Goal: Task Accomplishment & Management: Complete application form

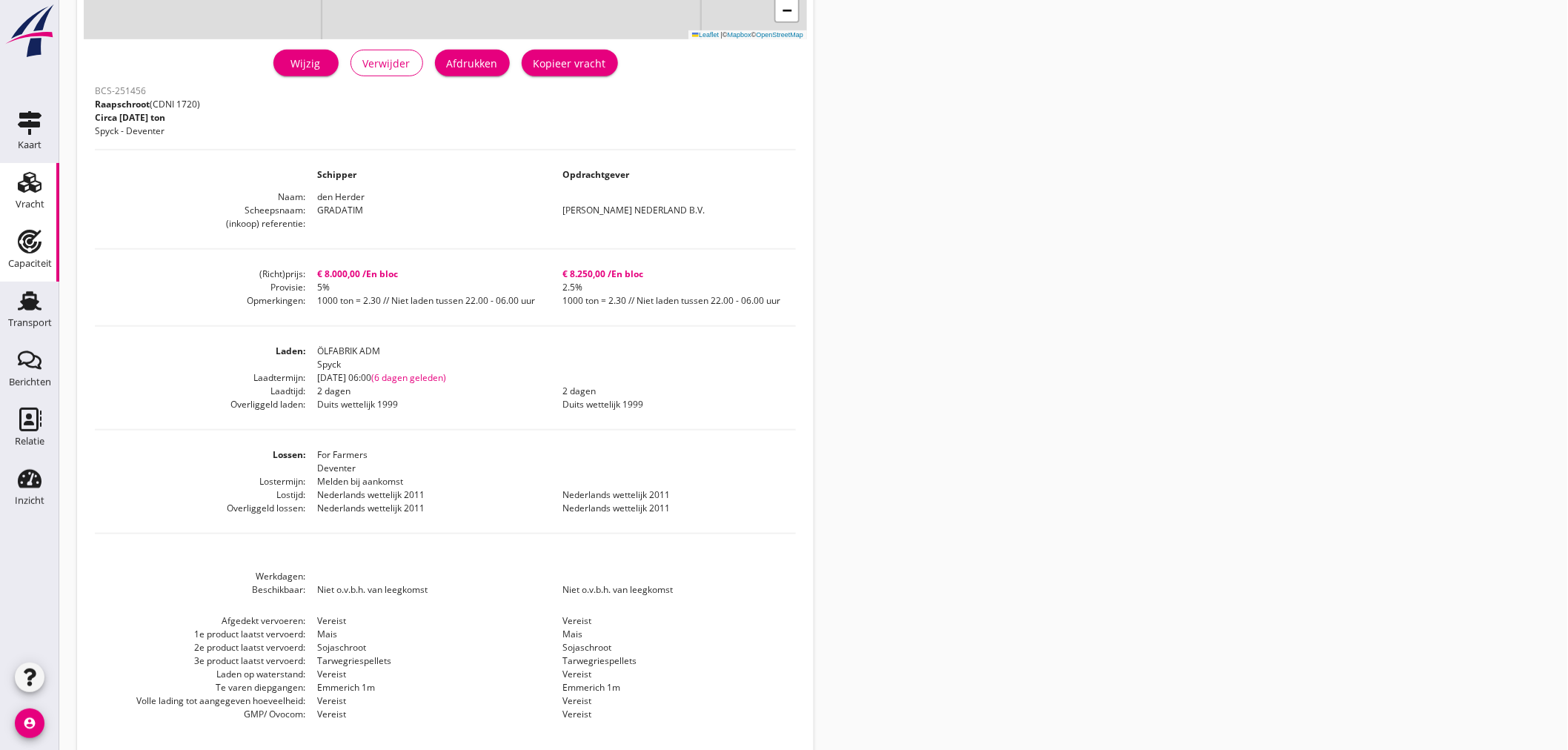
click at [15, 249] on div "Capaciteit" at bounding box center [29, 241] width 36 height 24
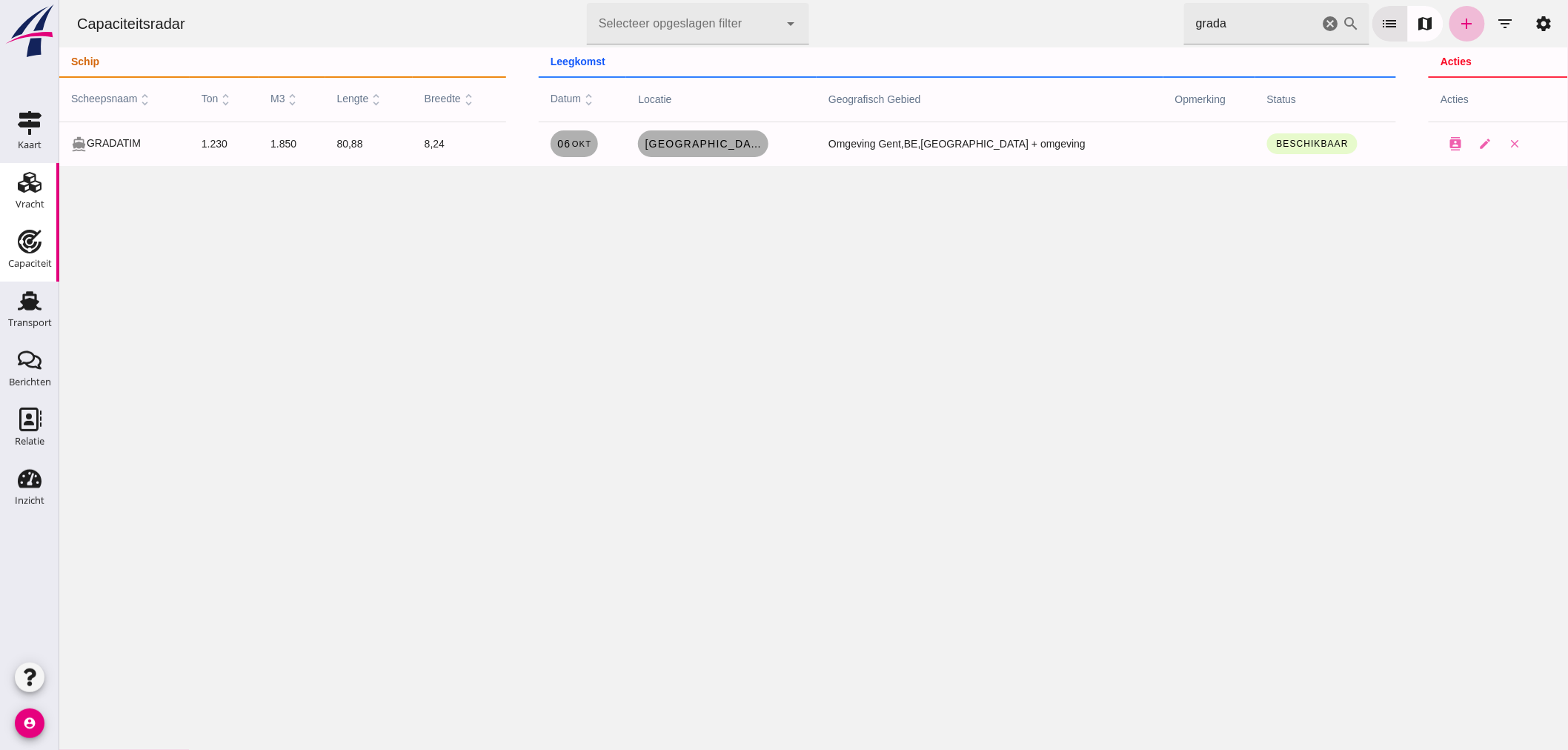
click at [29, 191] on icon "Vracht" at bounding box center [29, 182] width 24 height 24
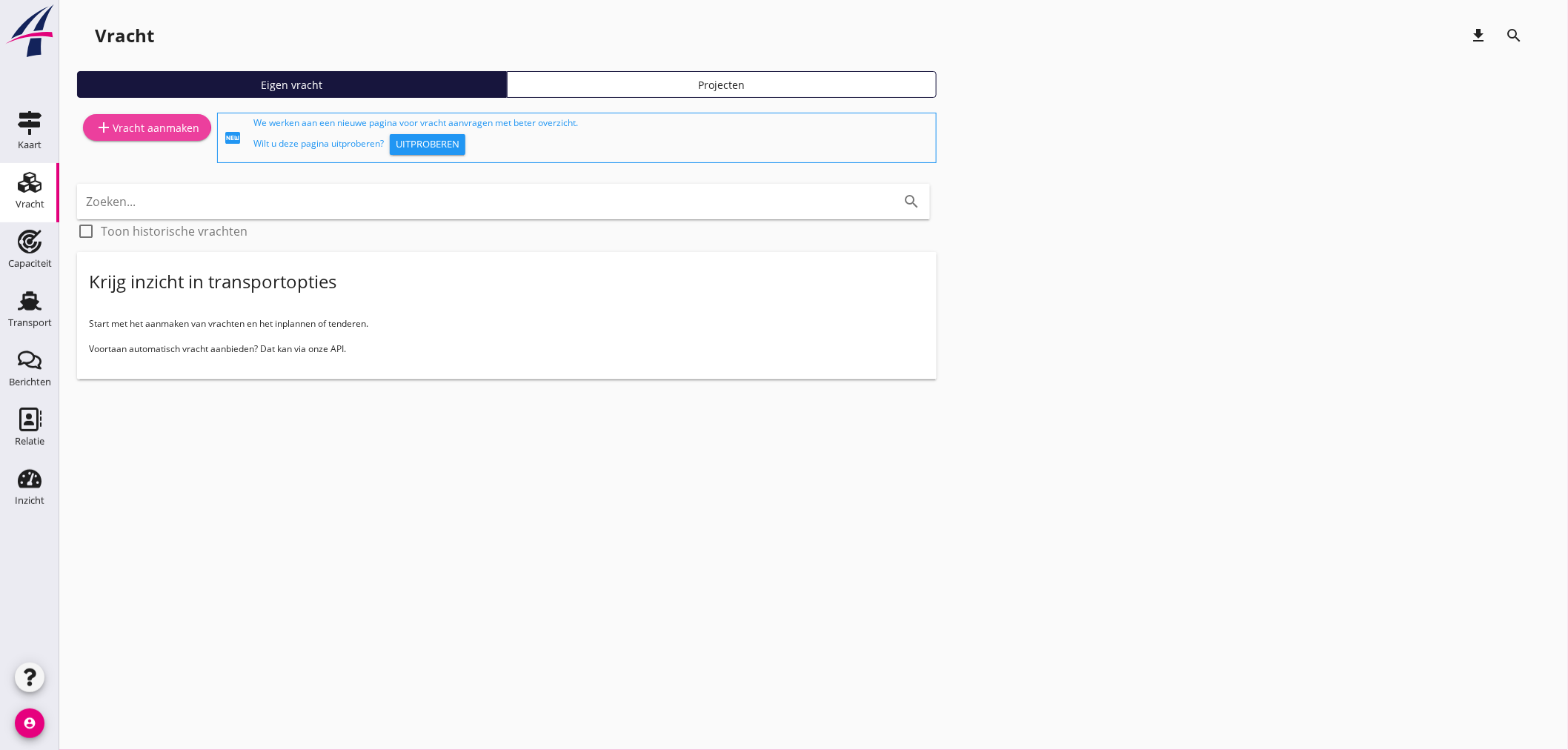
click at [174, 122] on div "add Vracht aanmaken" at bounding box center [147, 127] width 104 height 18
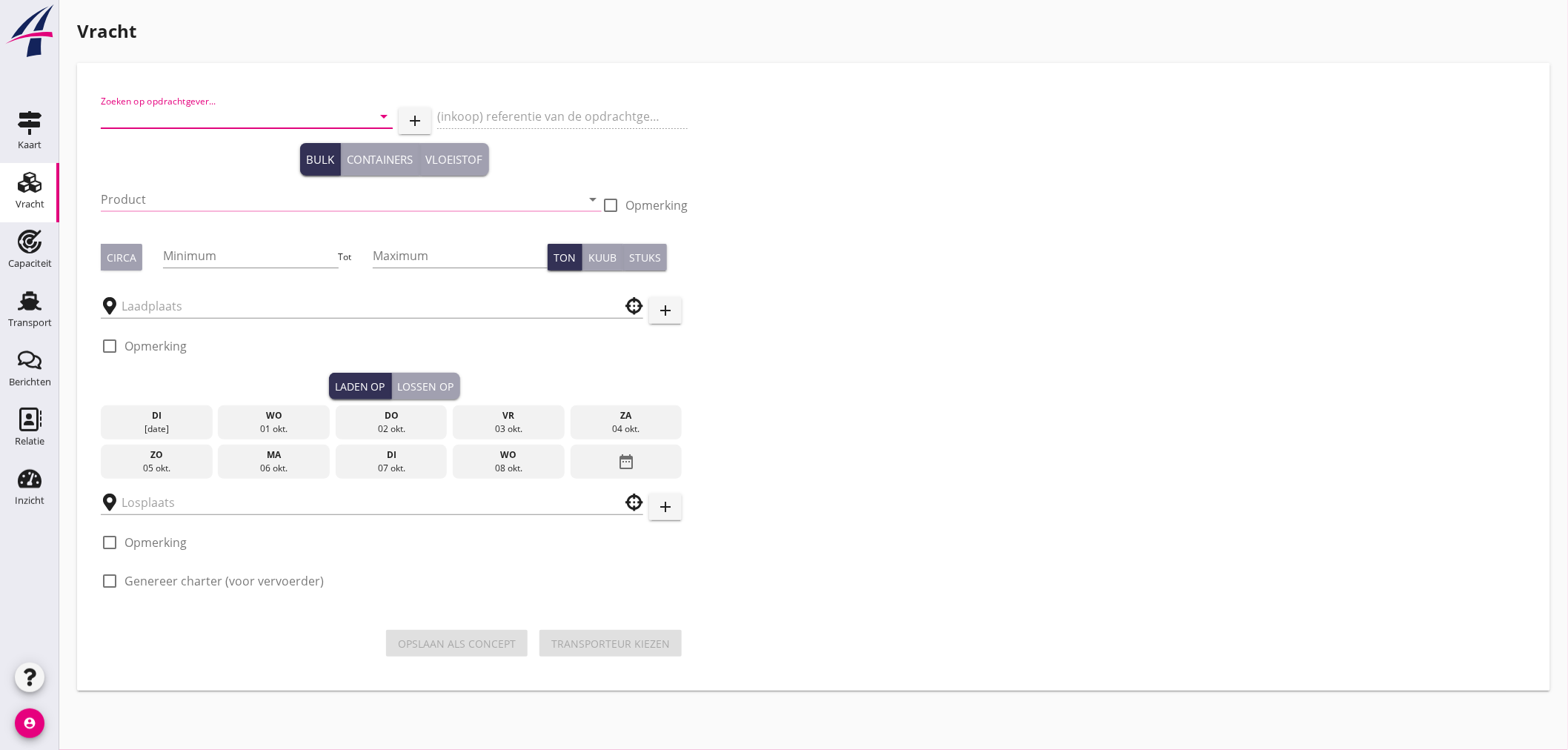
click at [269, 114] on input "Zoeken op opdrachtgever..." at bounding box center [226, 116] width 251 height 24
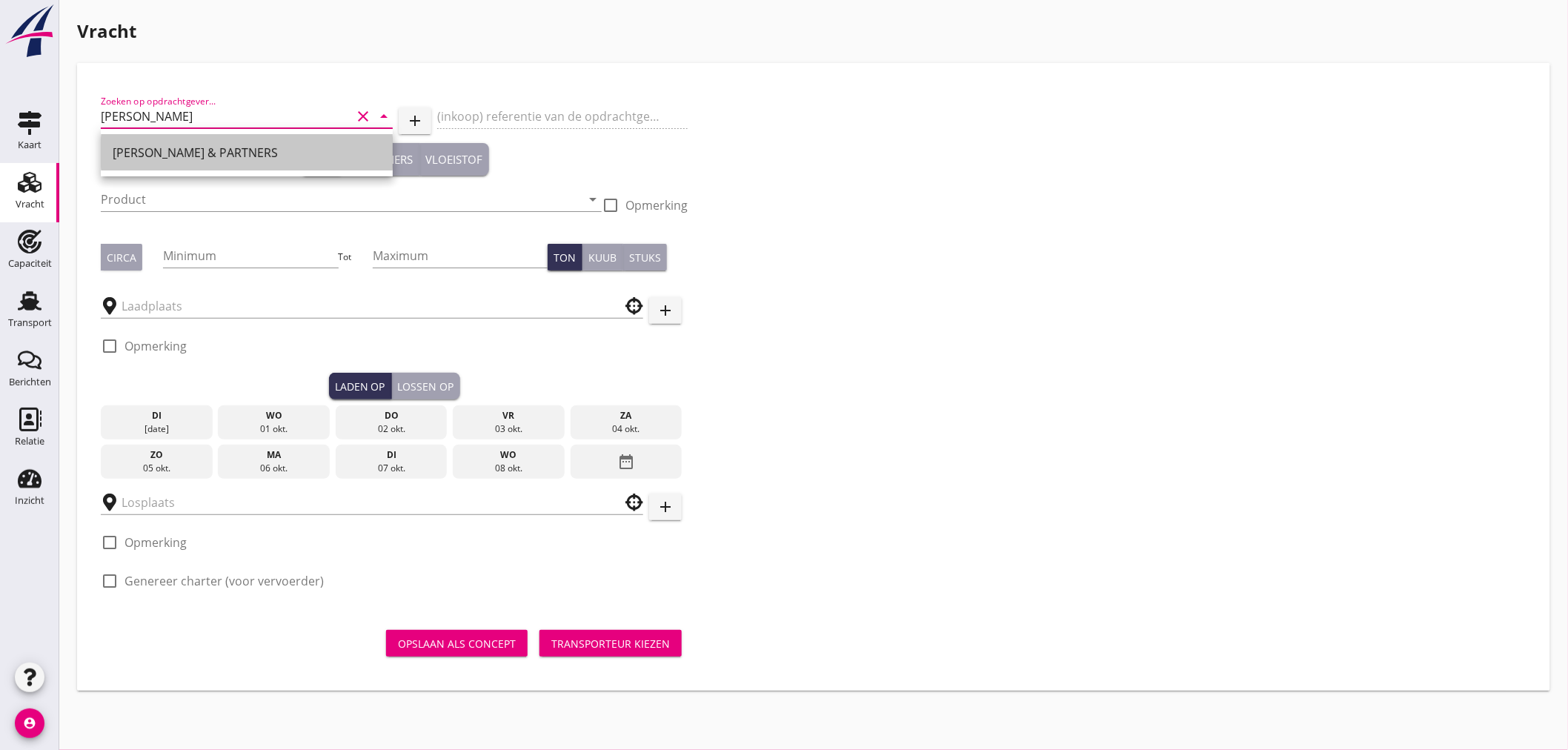
drag, startPoint x: 246, startPoint y: 151, endPoint x: 235, endPoint y: 166, distance: 18.6
click at [243, 156] on div "[PERSON_NAME] & PARTNERS" at bounding box center [247, 153] width 269 height 18
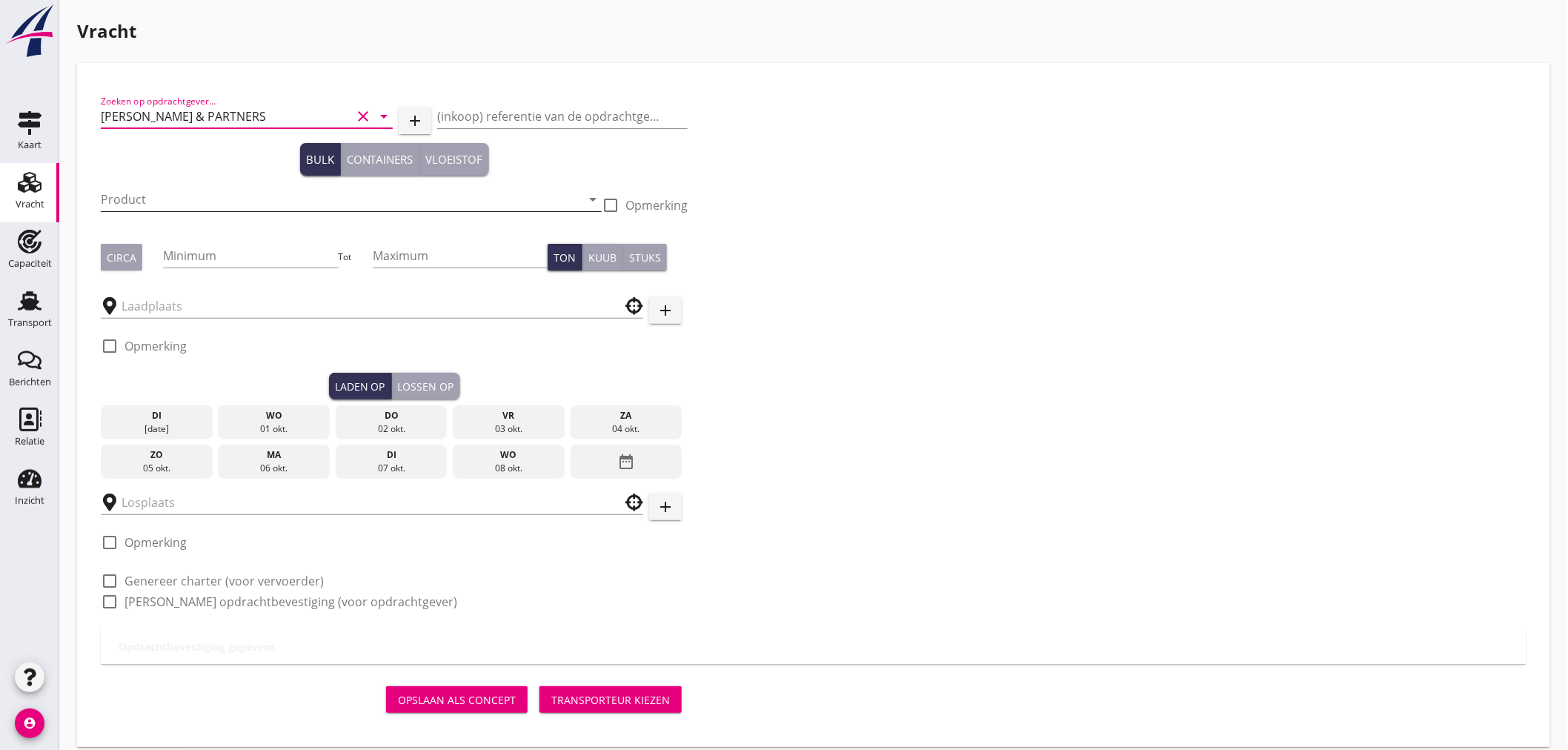
type input "[PERSON_NAME] & PARTNERS"
click at [219, 197] on input "Product" at bounding box center [341, 199] width 480 height 24
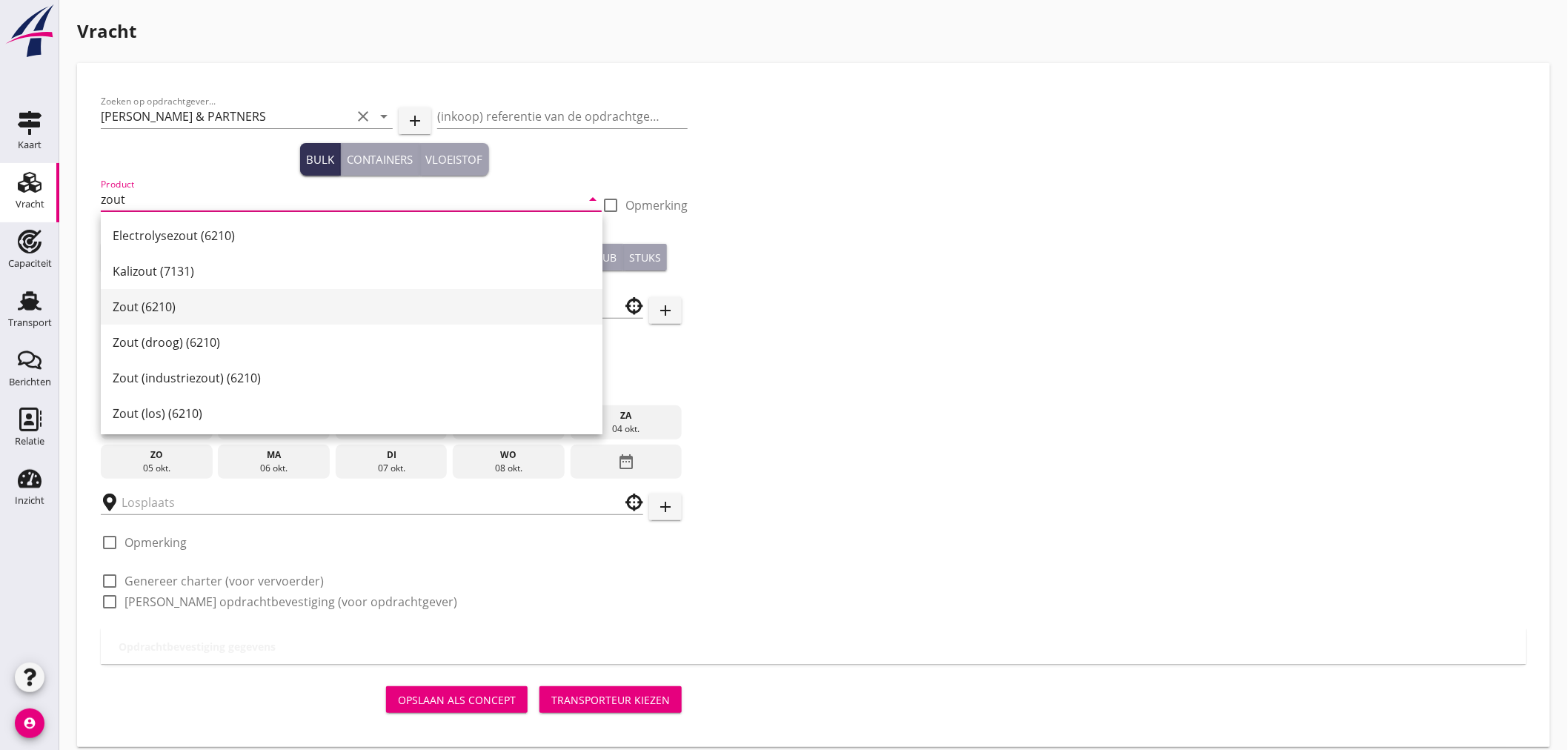
click at [241, 298] on div "Zout (6210)" at bounding box center [351, 307] width 478 height 18
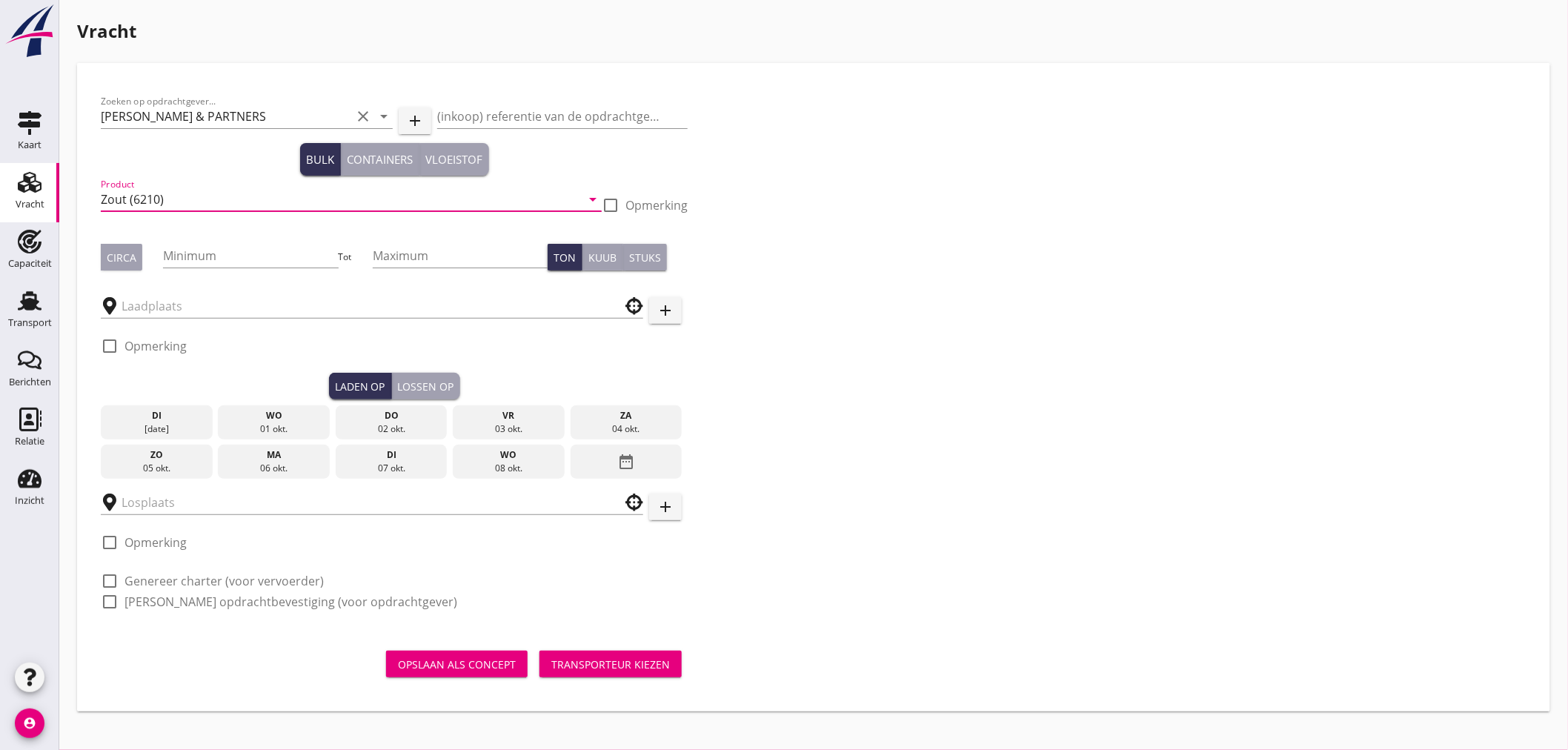
type input "Zout (6210)"
drag, startPoint x: 137, startPoint y: 254, endPoint x: 220, endPoint y: 262, distance: 83.4
click at [138, 254] on button "Circa" at bounding box center [121, 257] width 42 height 27
click at [224, 258] on input "Minimum" at bounding box center [250, 255] width 175 height 24
type input "2000"
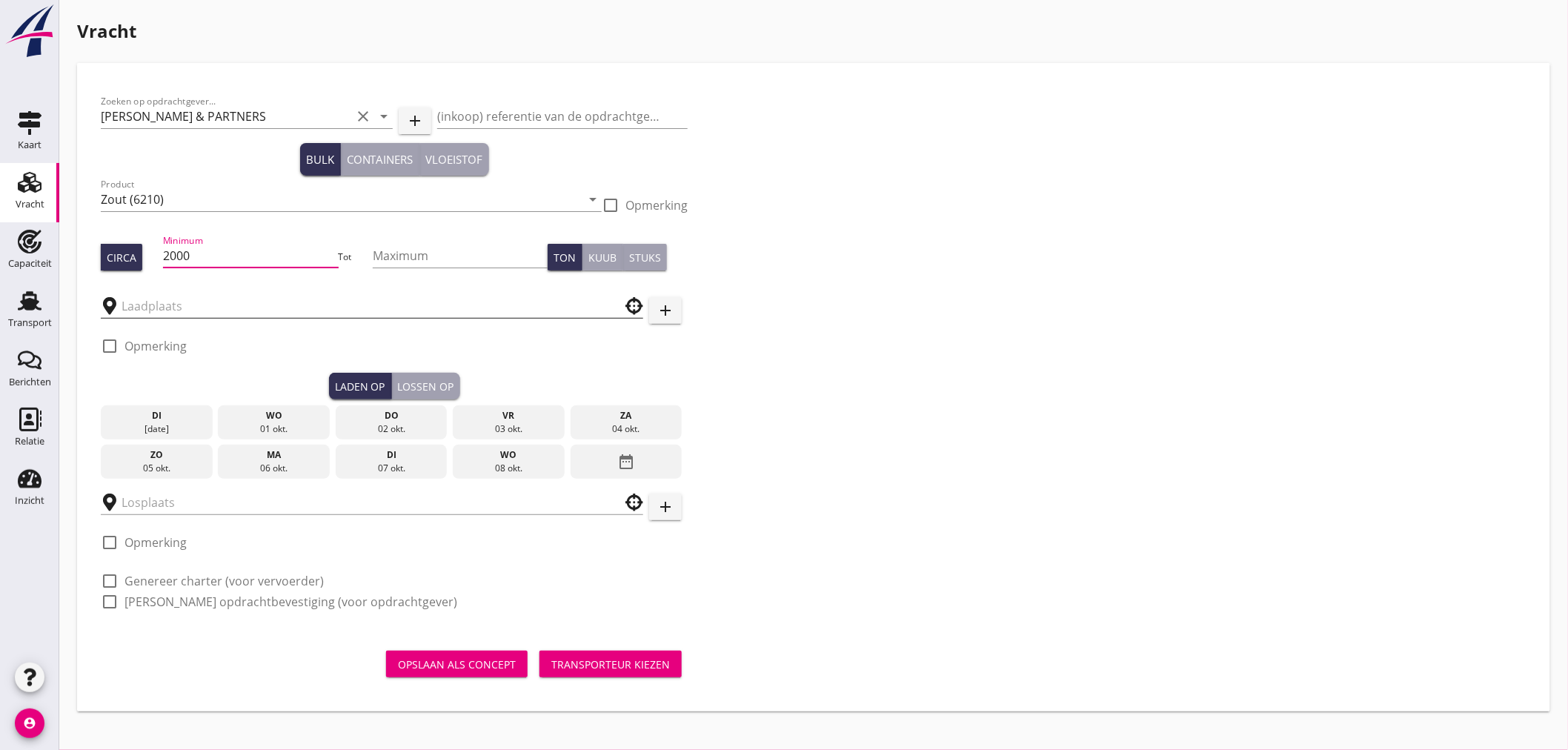
click at [197, 302] on input "text" at bounding box center [362, 306] width 480 height 24
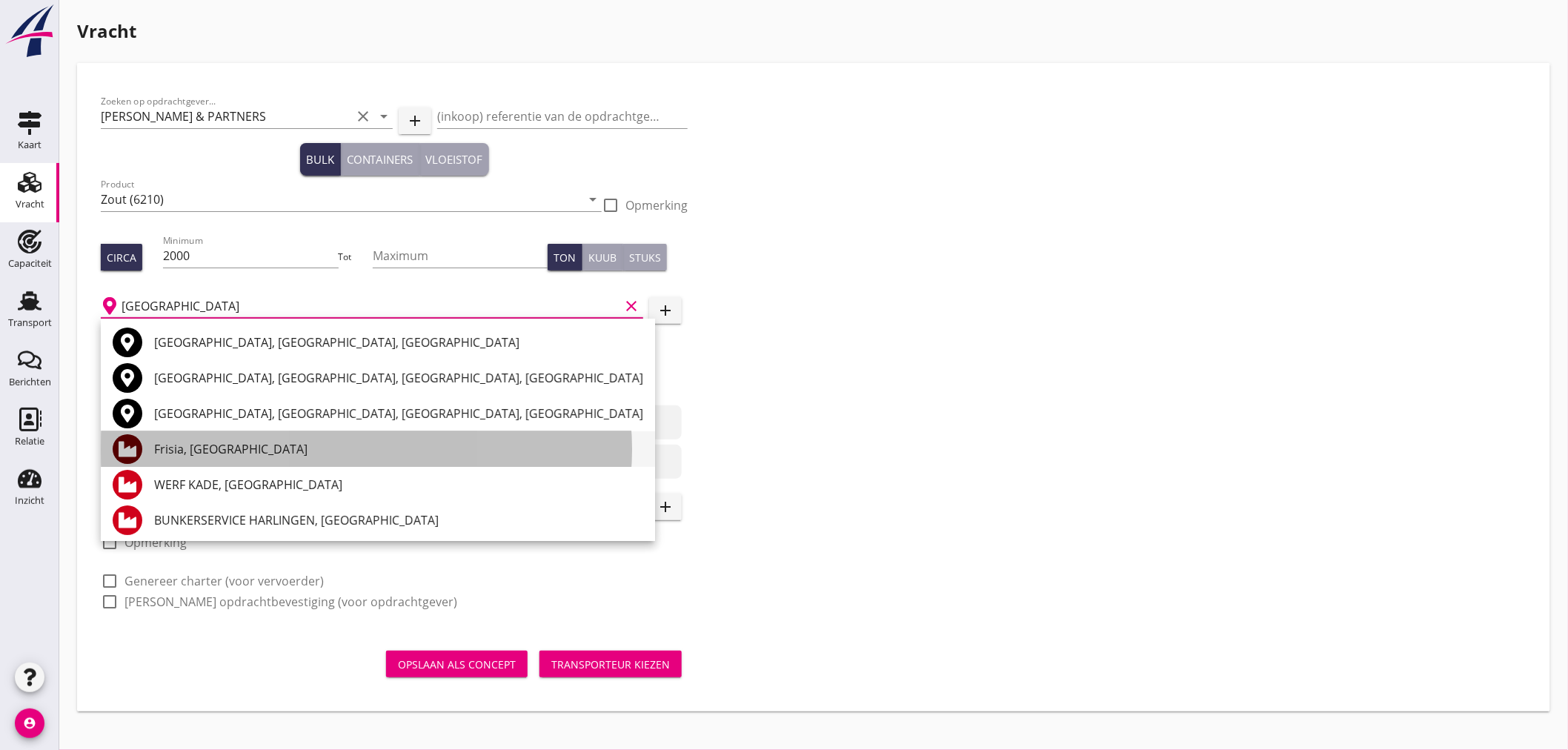
click at [237, 456] on div "Frisia, [GEOGRAPHIC_DATA]" at bounding box center [398, 449] width 489 height 18
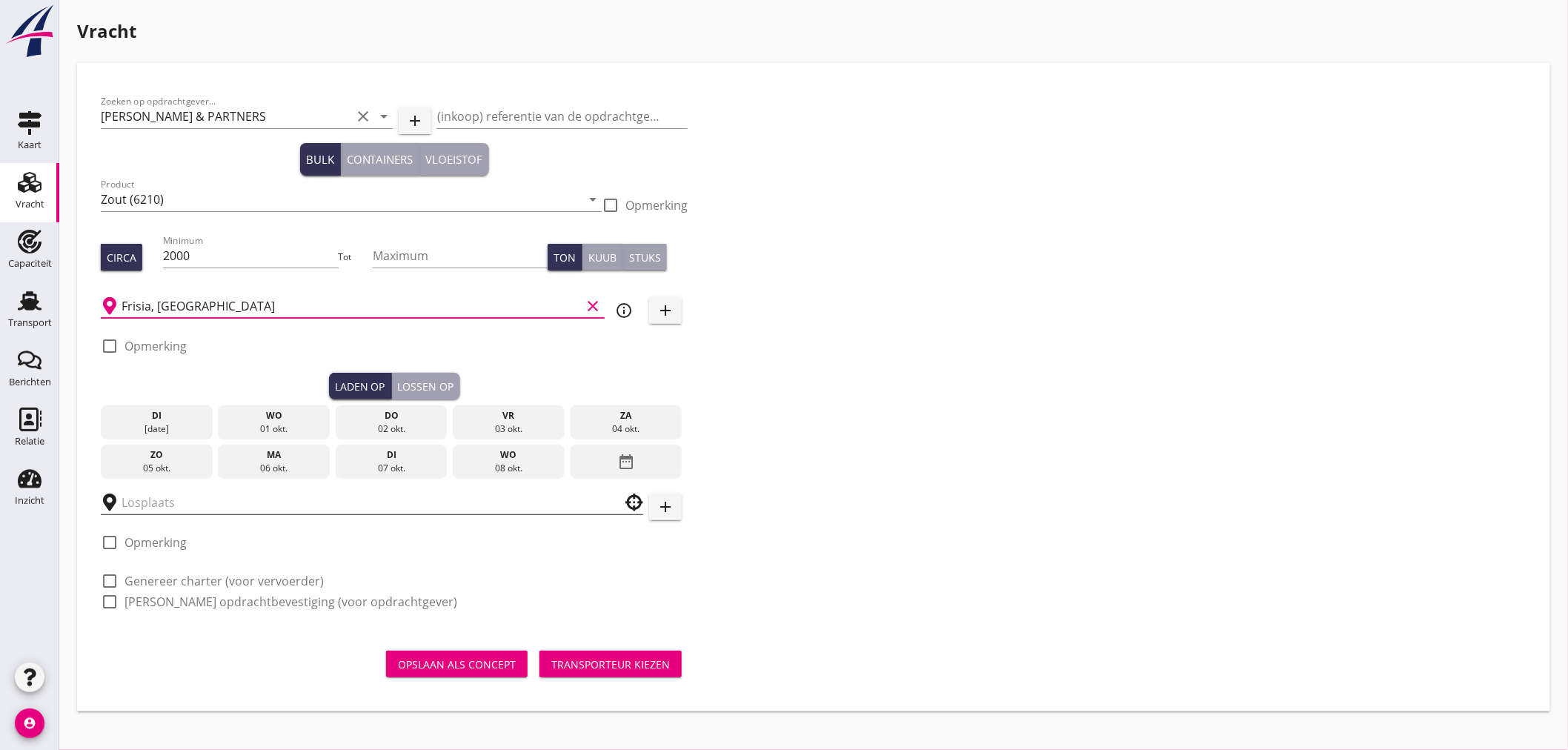
type input "Frisia, [GEOGRAPHIC_DATA]"
click at [202, 507] on input "text" at bounding box center [362, 503] width 480 height 24
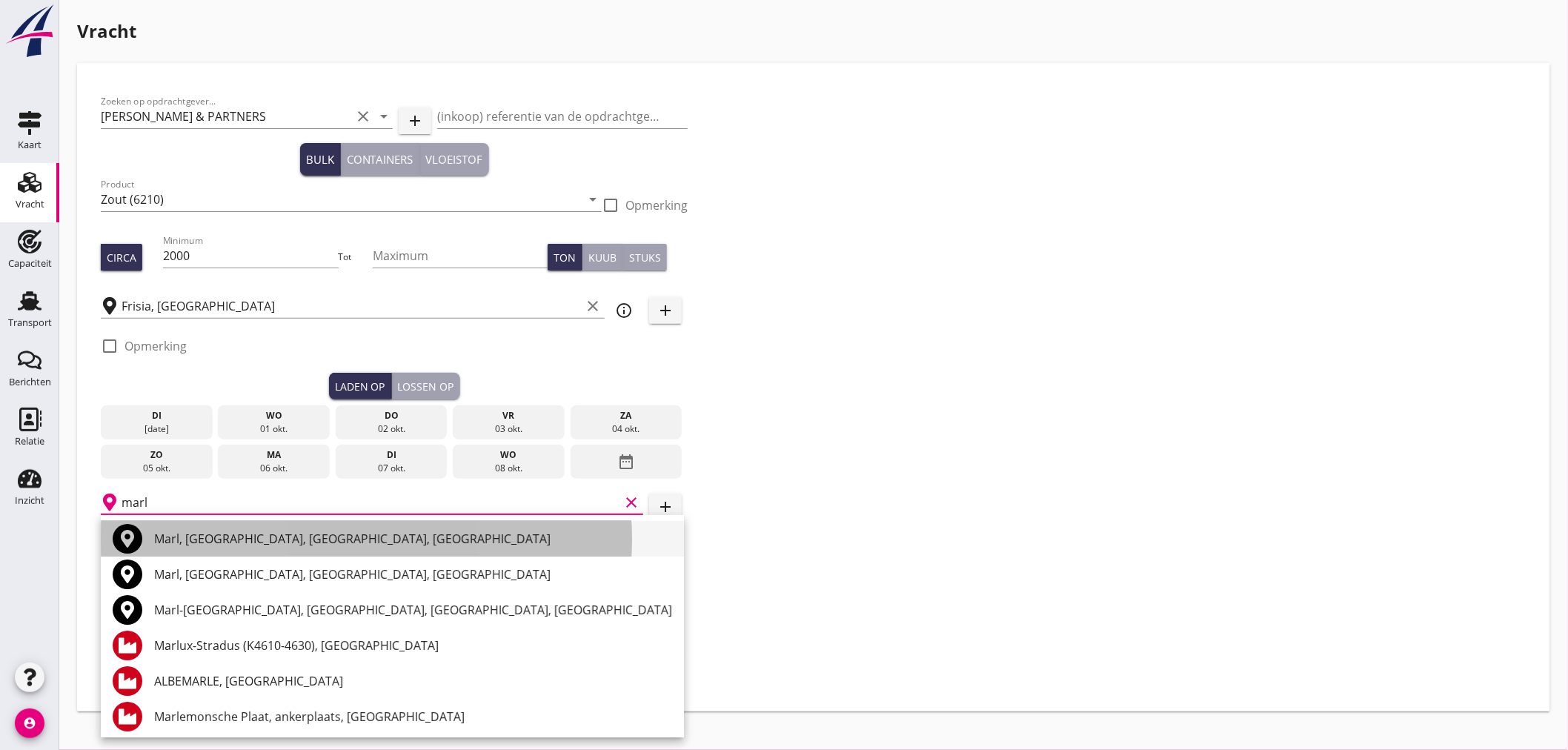
click at [467, 544] on div "Marl, [GEOGRAPHIC_DATA], [GEOGRAPHIC_DATA], [GEOGRAPHIC_DATA]" at bounding box center [413, 539] width 518 height 18
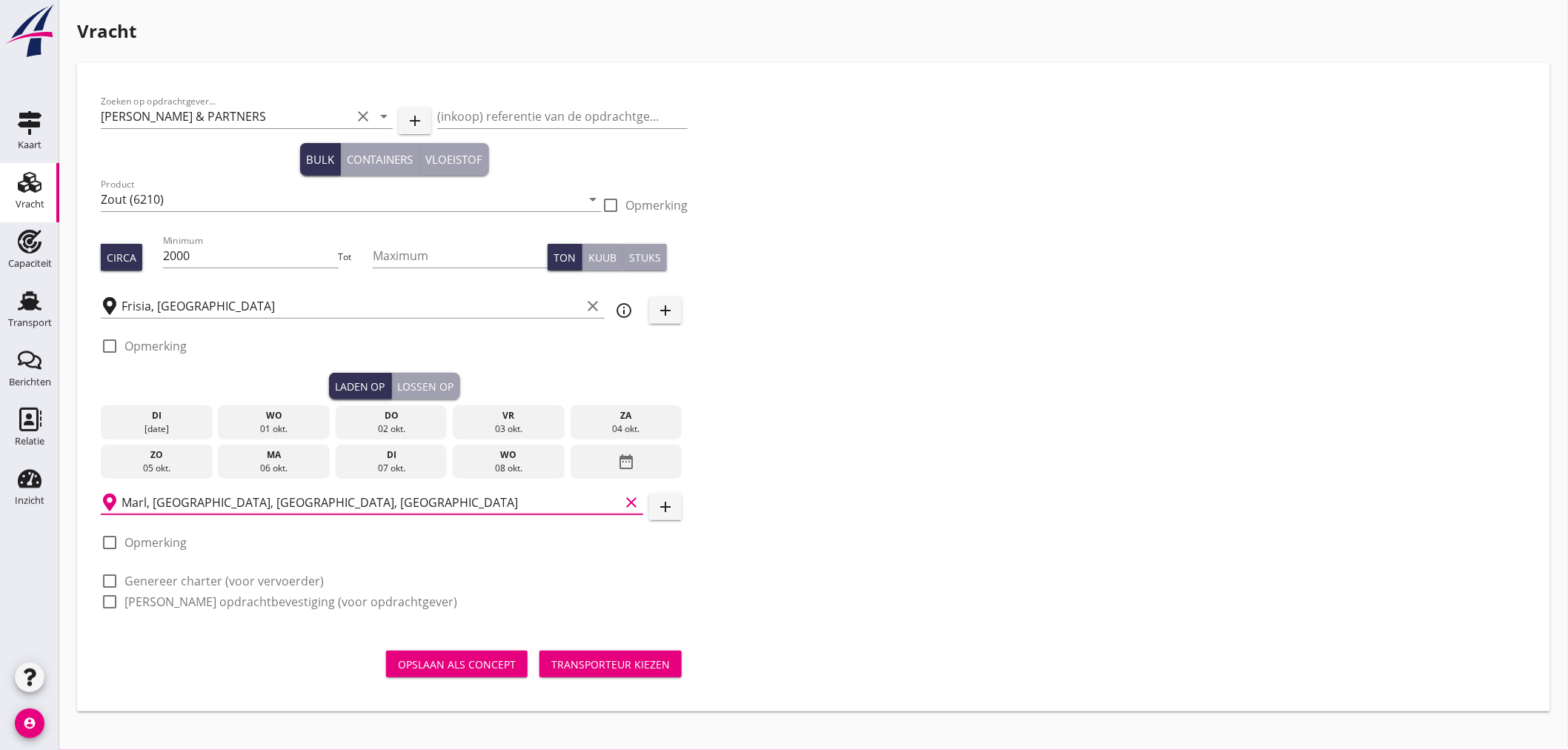
type input "Marl, [GEOGRAPHIC_DATA], [GEOGRAPHIC_DATA], [GEOGRAPHIC_DATA]"
click at [165, 541] on label "Opmerking" at bounding box center [156, 543] width 62 height 15
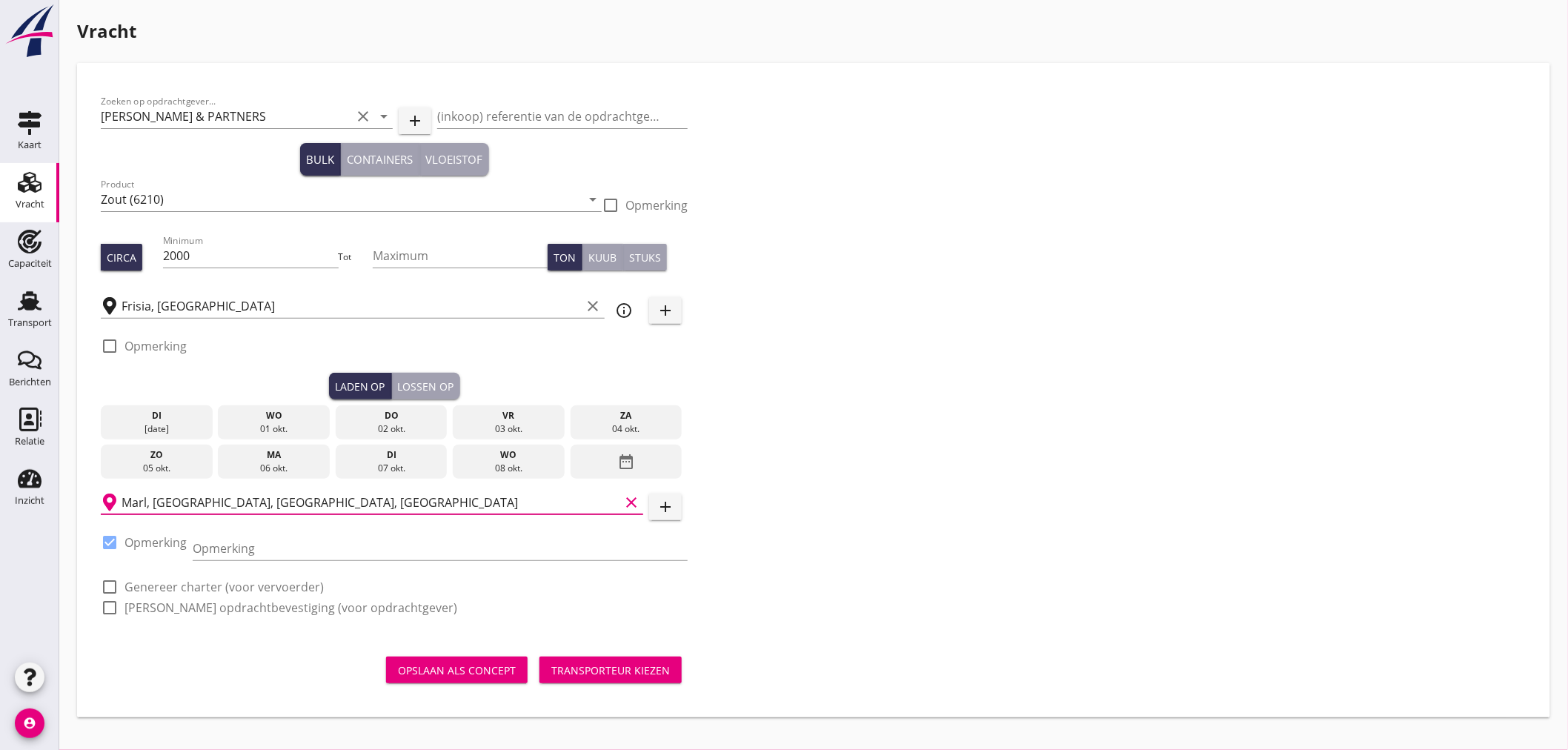
checkbox input "true"
click at [269, 543] on input "Opmerking" at bounding box center [440, 548] width 495 height 24
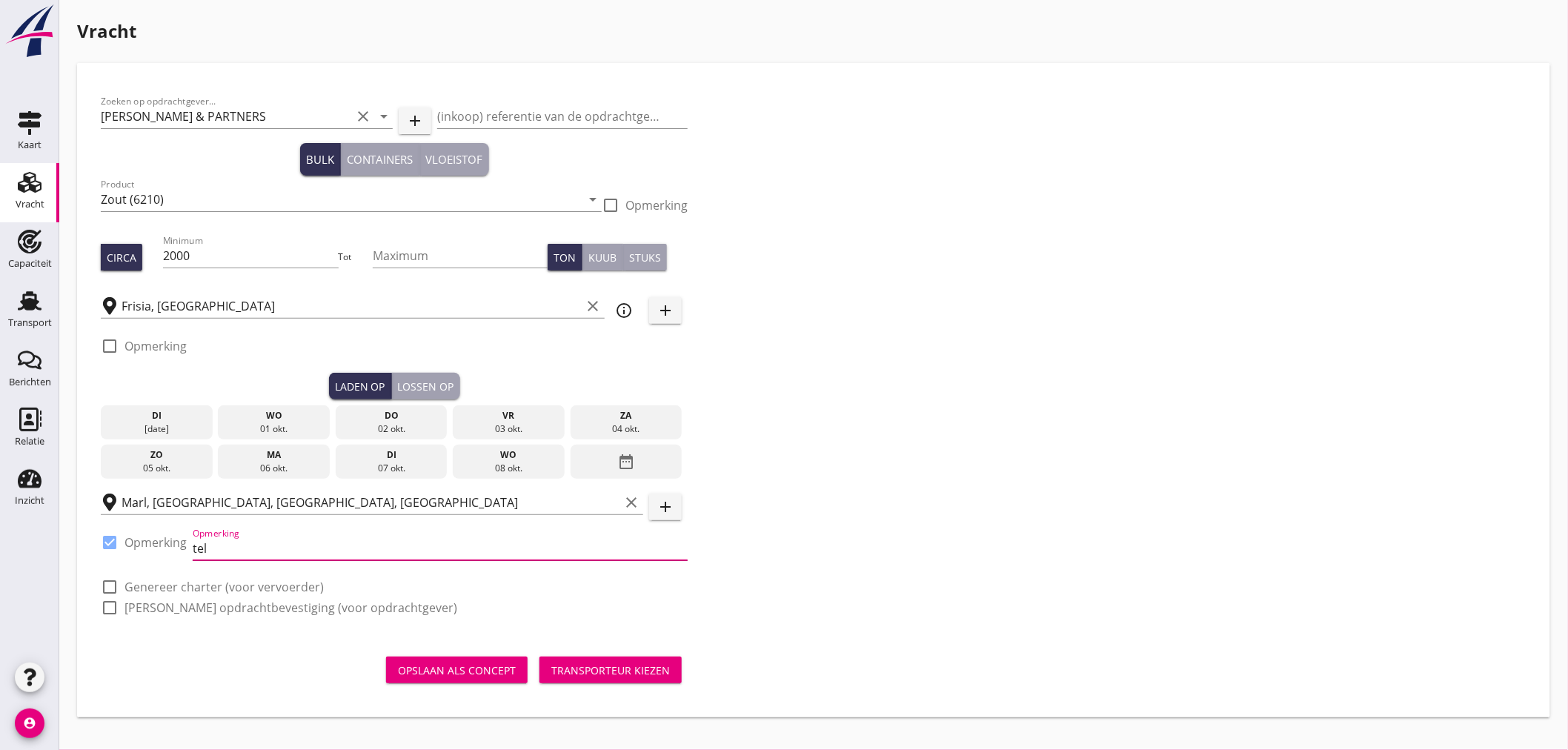
type input "tel komt op cognossement"
click at [375, 415] on div "do" at bounding box center [391, 415] width 104 height 13
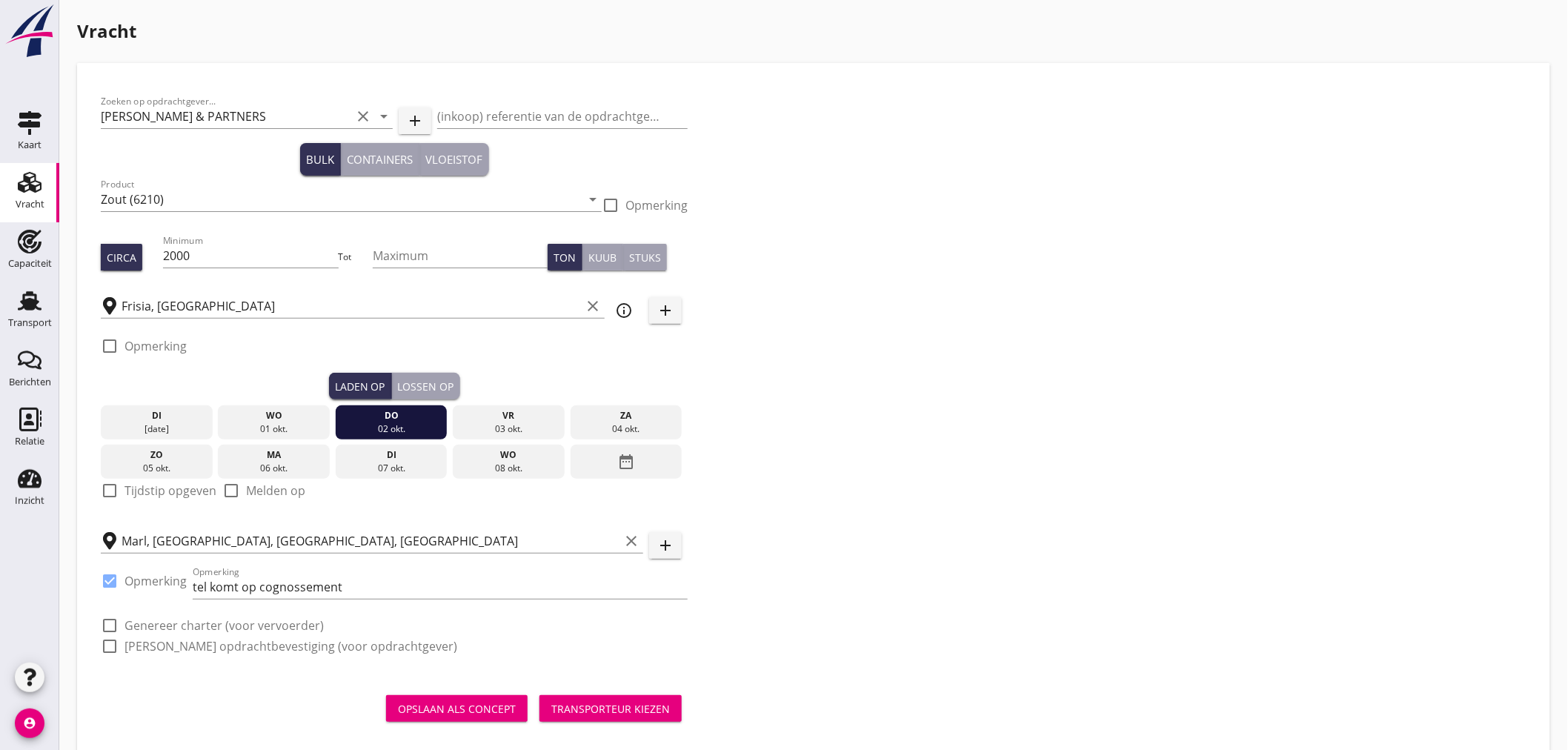
click at [182, 496] on label "Tijdstip opgeven" at bounding box center [170, 490] width 92 height 15
checkbox input "true"
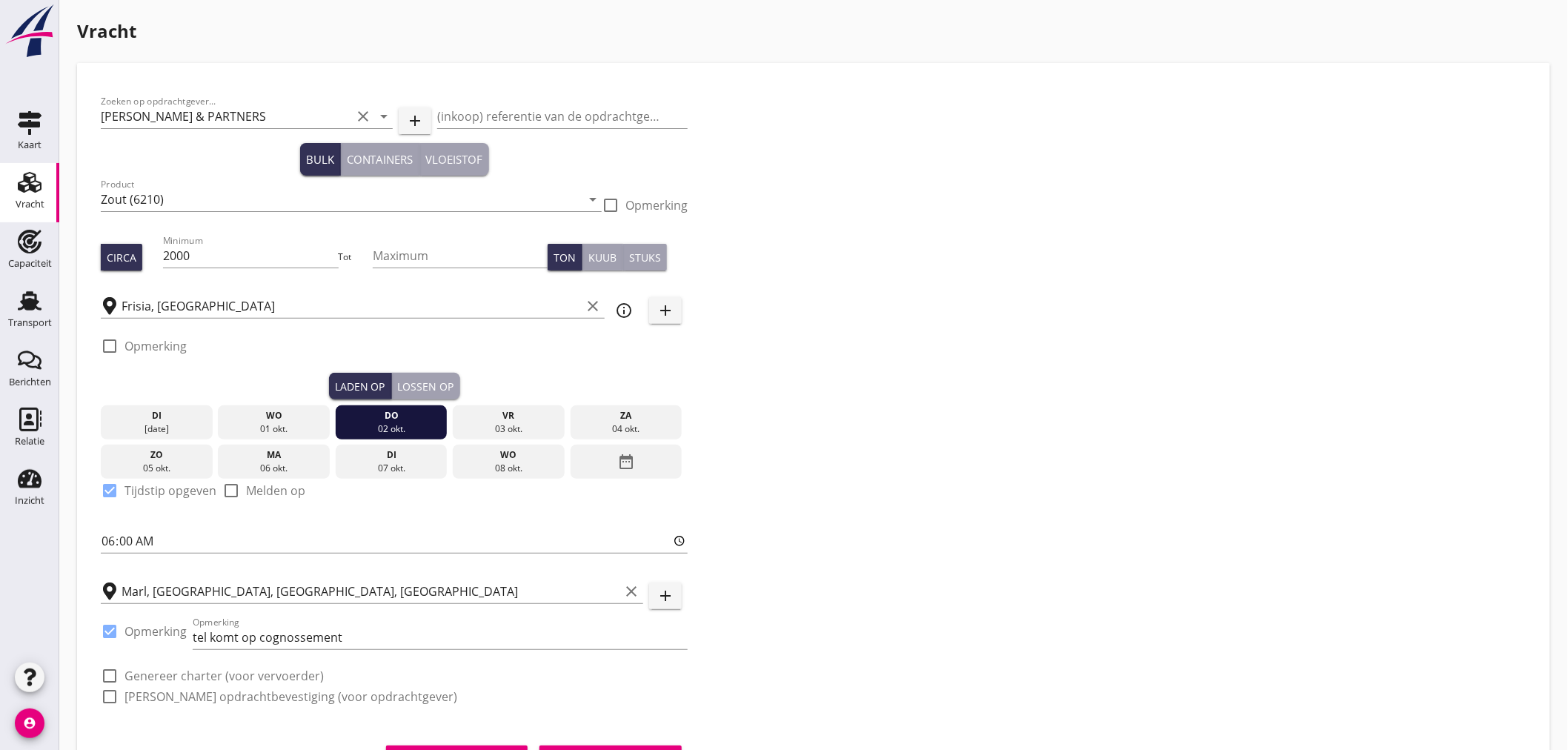
click at [132, 672] on label "Genereer charter (voor vervoerder)" at bounding box center [224, 676] width 199 height 15
checkbox input "true"
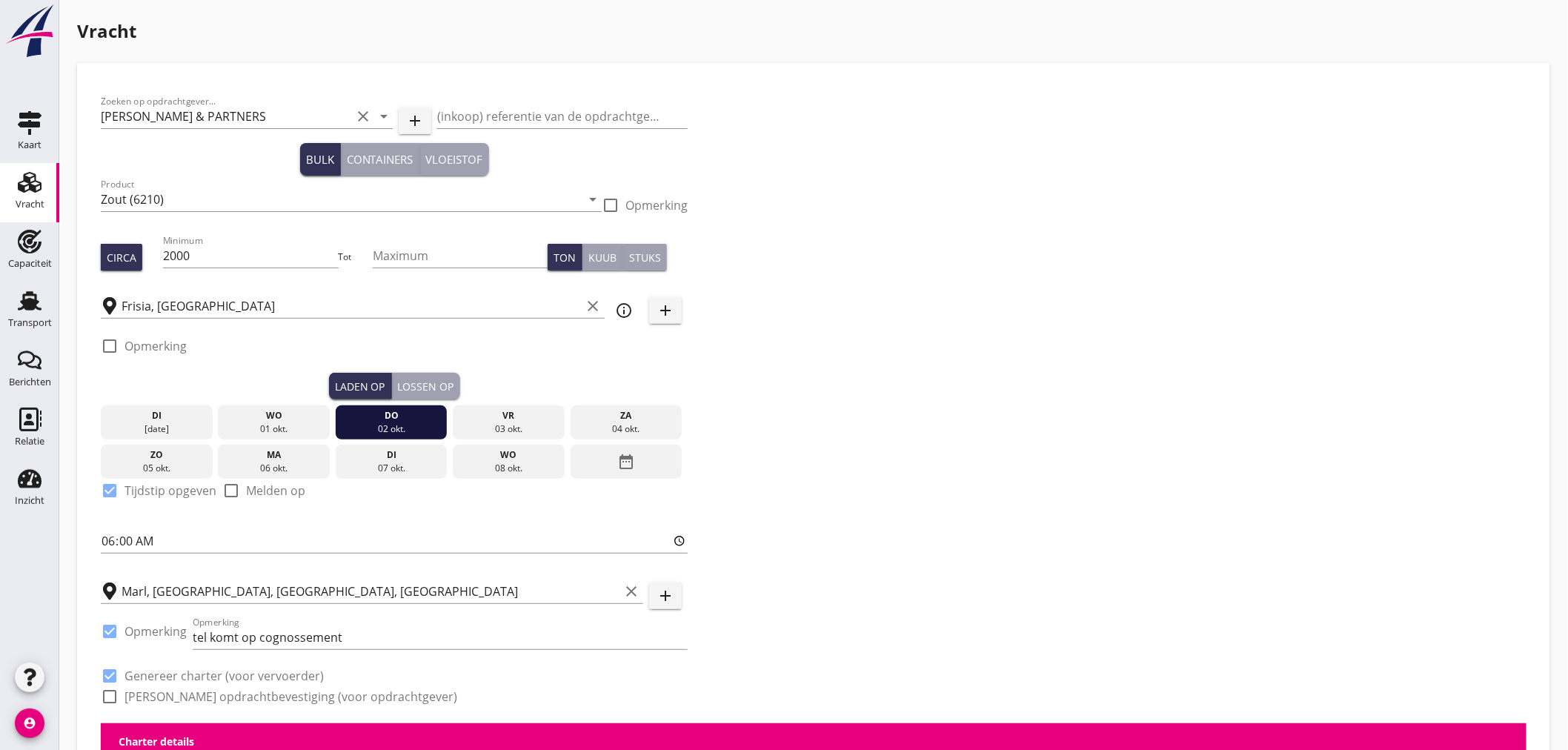
click at [131, 691] on label "[PERSON_NAME] opdrachtbevestiging (voor opdrachtgever)" at bounding box center [291, 697] width 333 height 15
checkbox input "true"
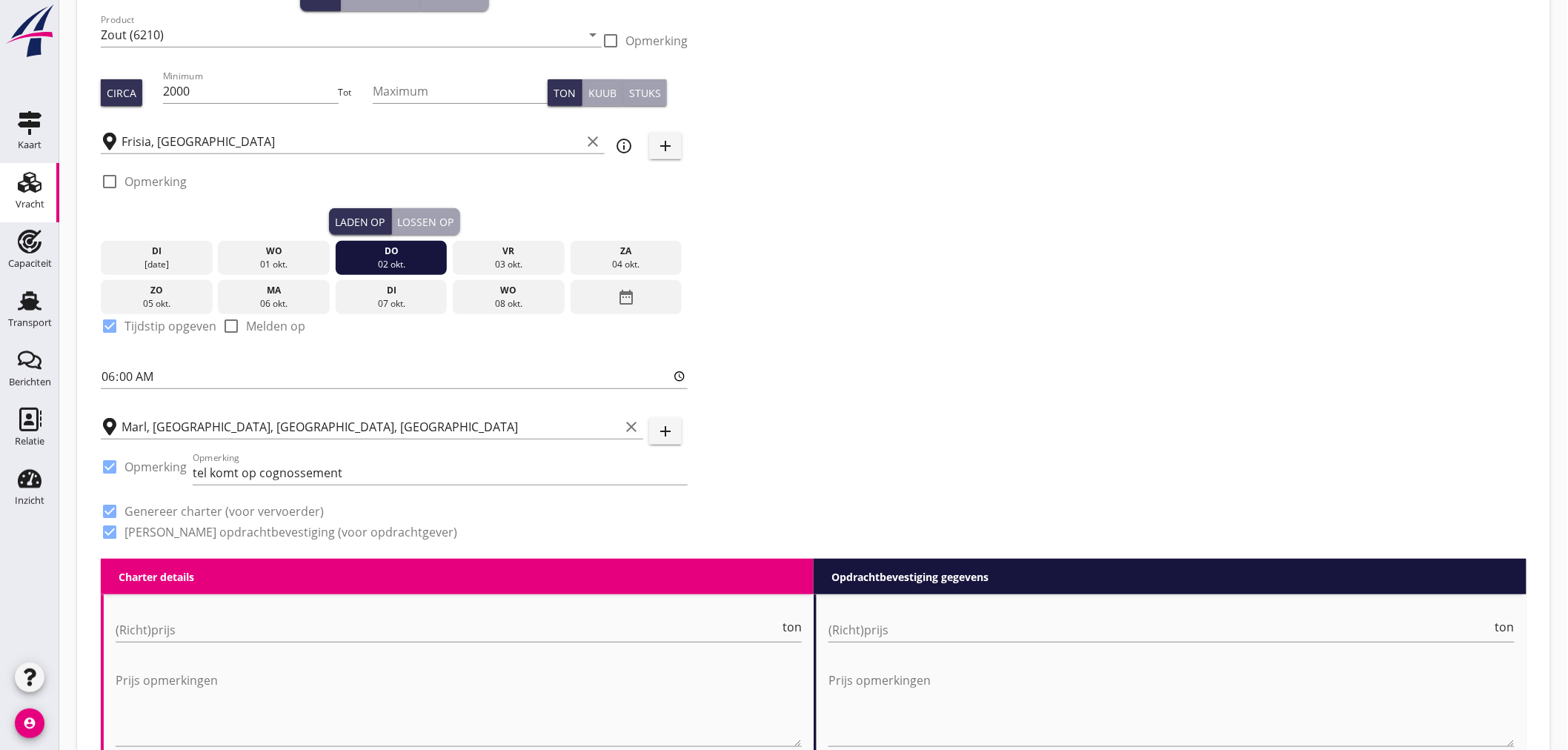
scroll to position [658, 0]
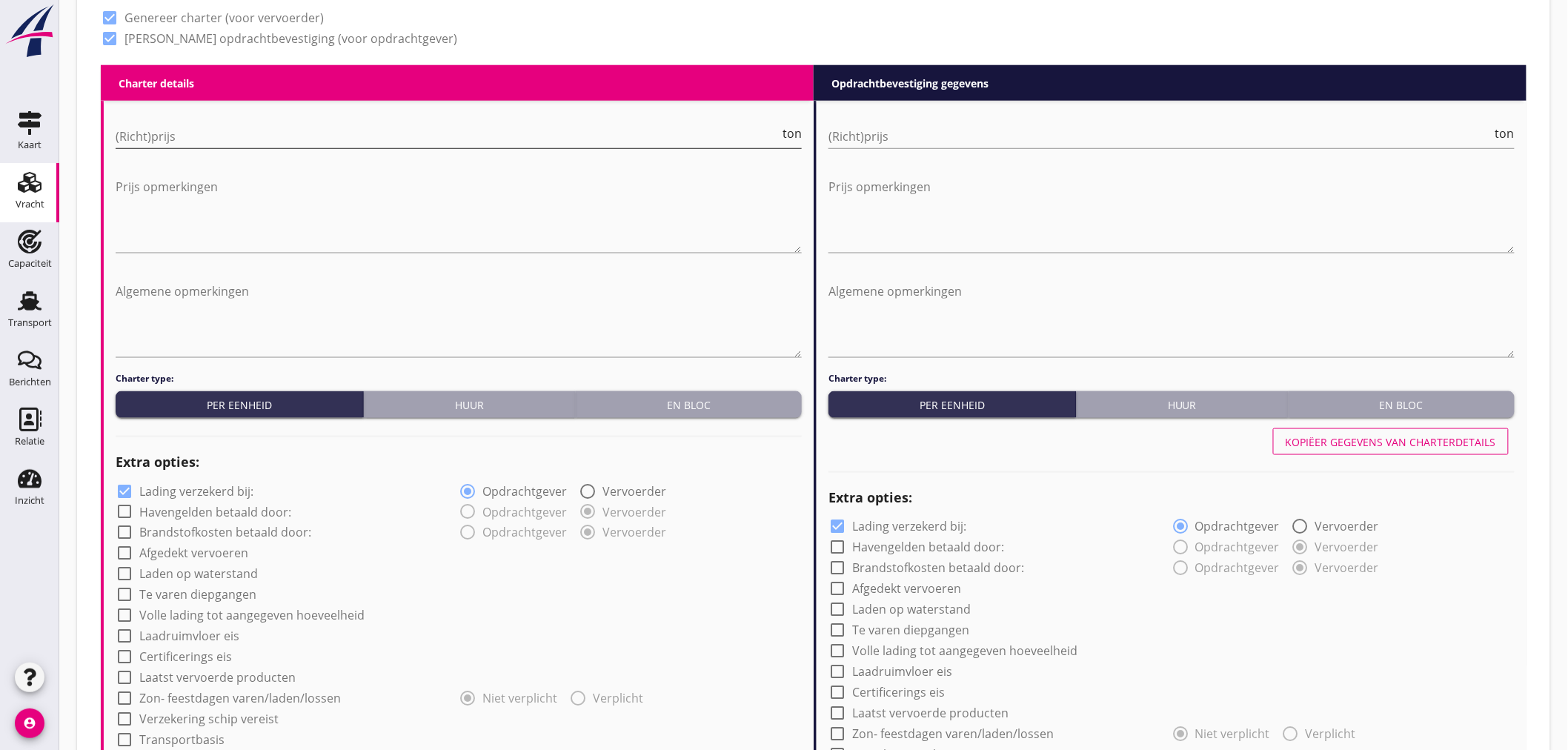
click at [366, 138] on input "(Richt)prijs" at bounding box center [447, 136] width 664 height 24
type input "6"
type input "6.5"
click at [1031, 136] on input "(Richt)prijs" at bounding box center [1161, 136] width 664 height 24
type input "6"
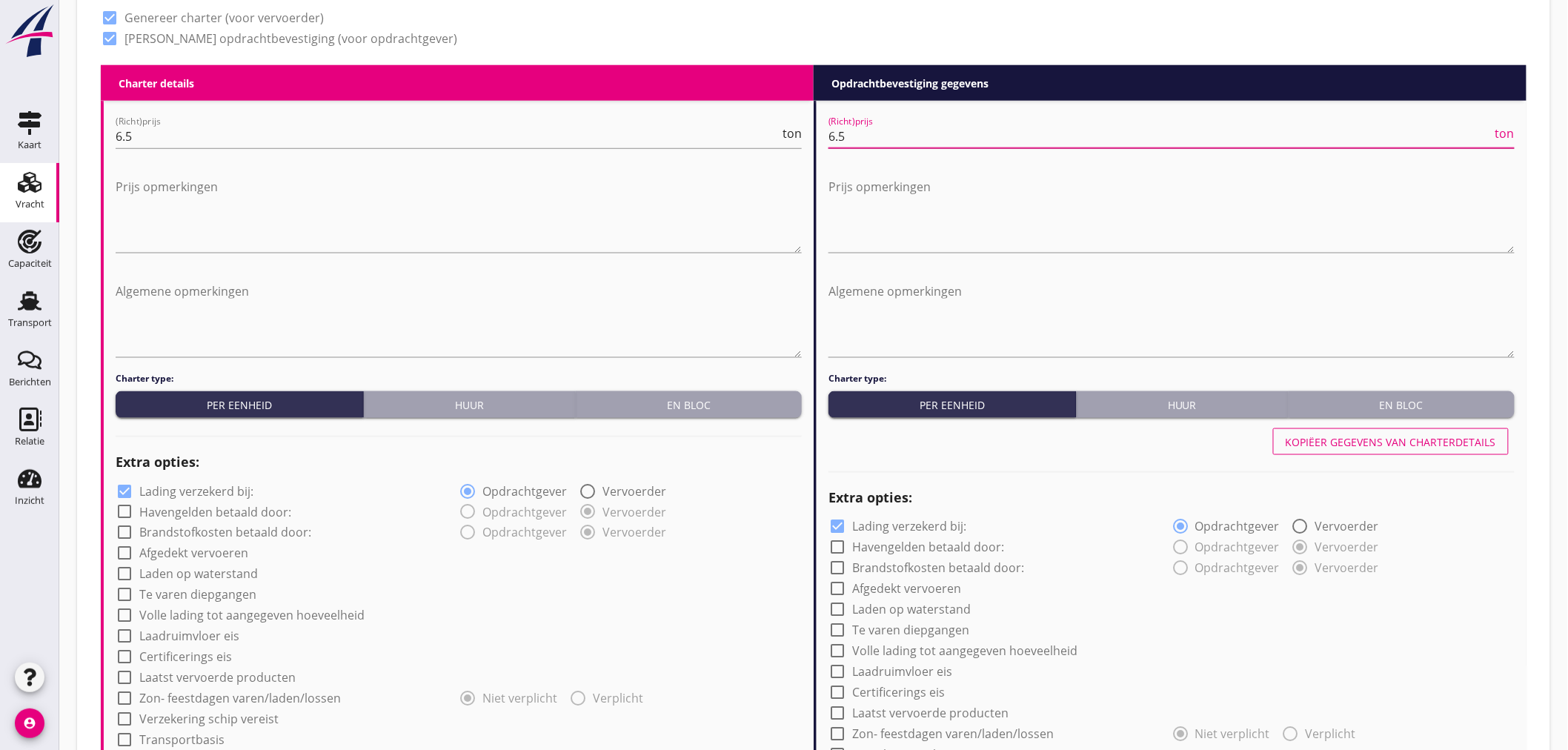
type input "6.5"
click at [211, 493] on label "Lading verzekerd bij:" at bounding box center [197, 491] width 114 height 15
checkbox input "false"
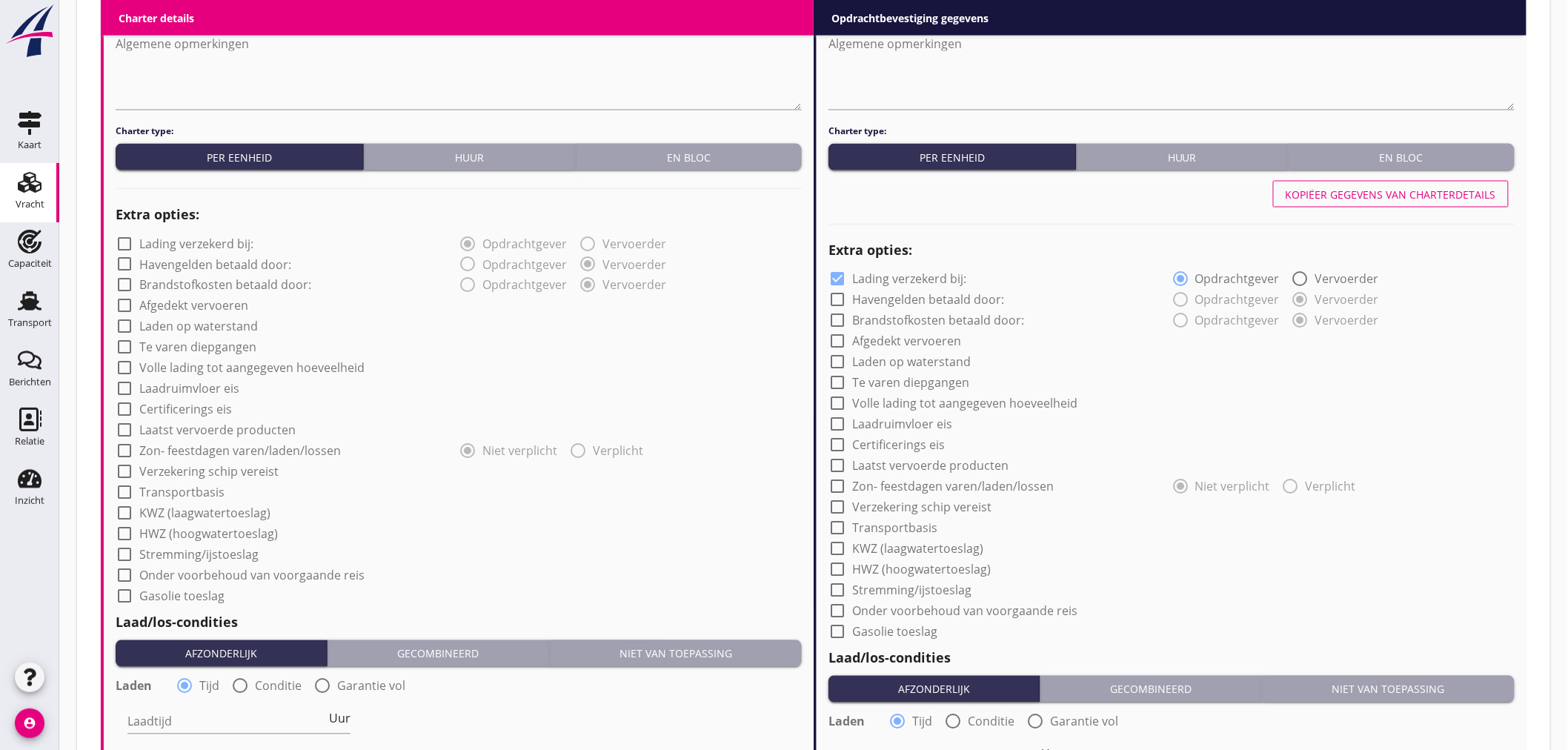
scroll to position [1070, 0]
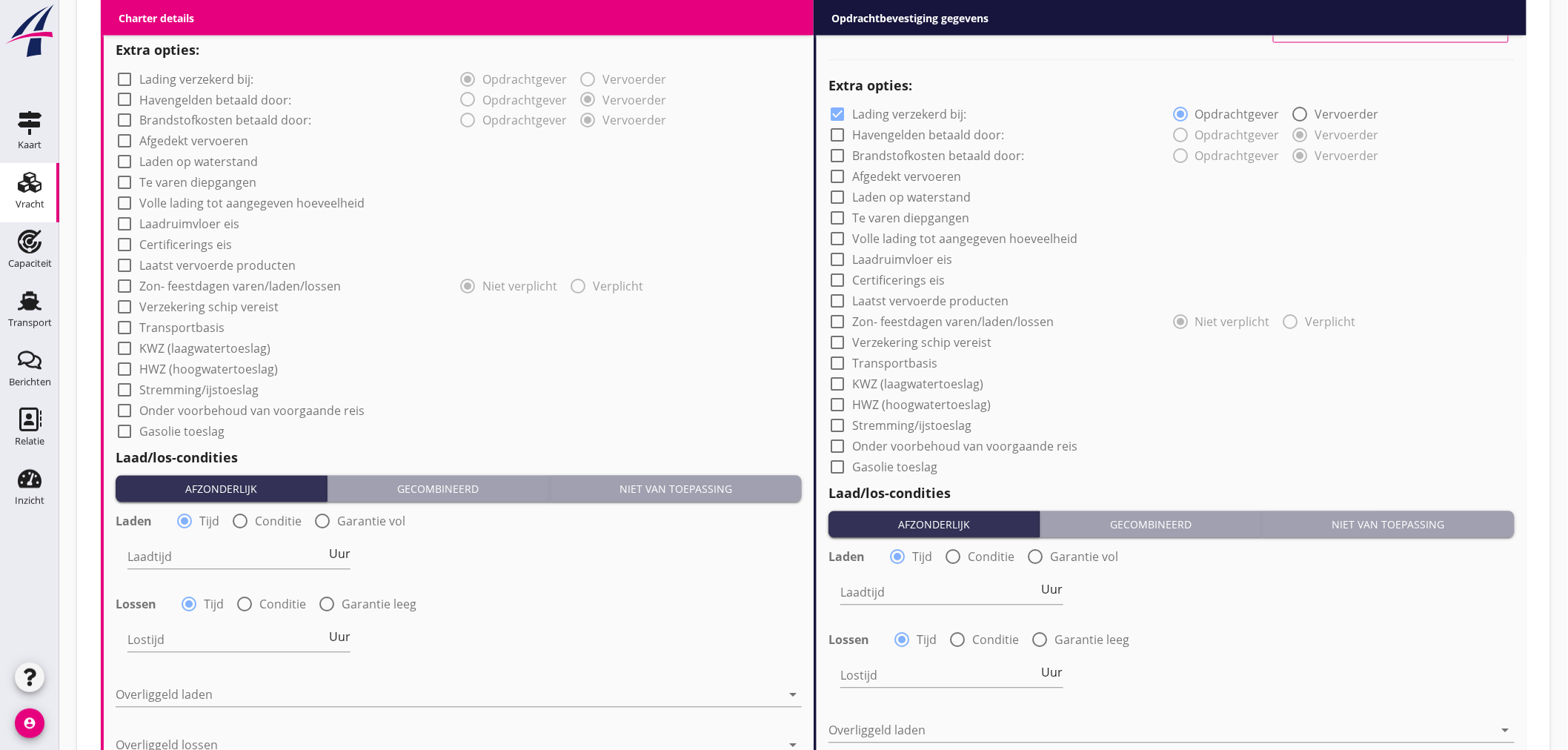
click at [207, 141] on label "Afgedekt vervoeren" at bounding box center [194, 141] width 109 height 15
checkbox input "true"
click at [208, 560] on input "Laadtijd" at bounding box center [226, 557] width 198 height 24
type input "24"
click at [178, 635] on input "Lostijd" at bounding box center [226, 641] width 198 height 24
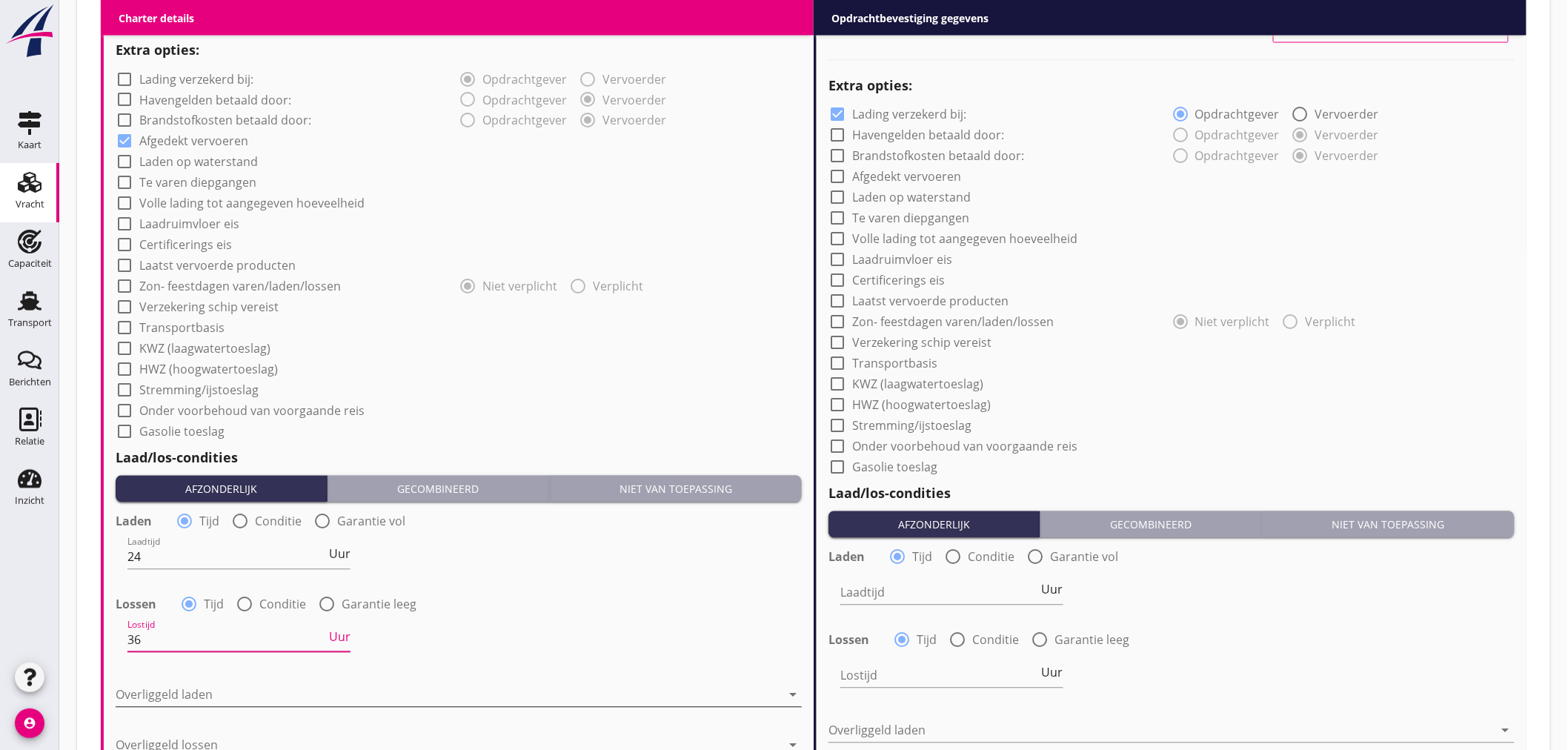
type input "36"
click at [180, 684] on div at bounding box center [448, 695] width 665 height 24
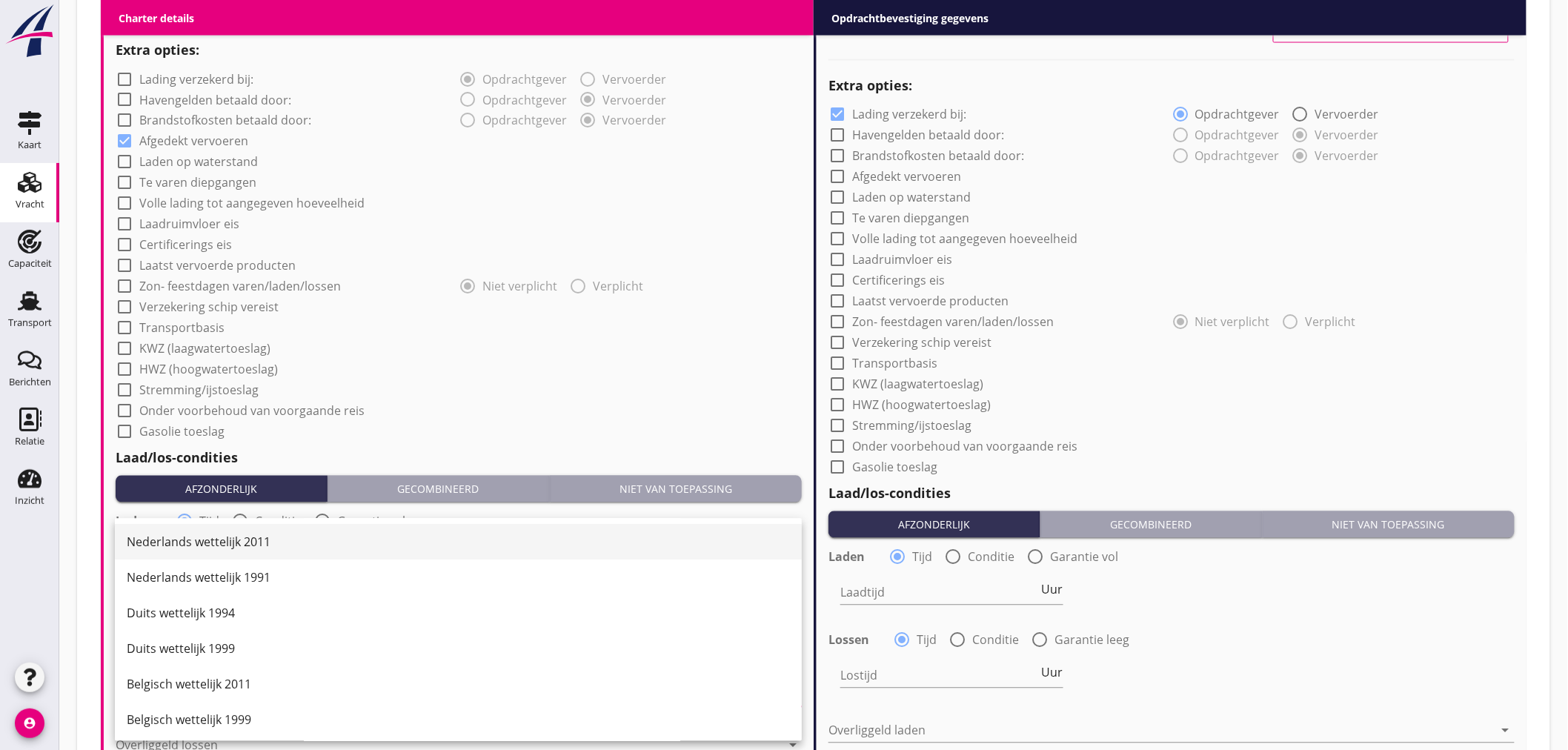
click at [223, 541] on div "Nederlands wettelijk 2011" at bounding box center [458, 543] width 663 height 18
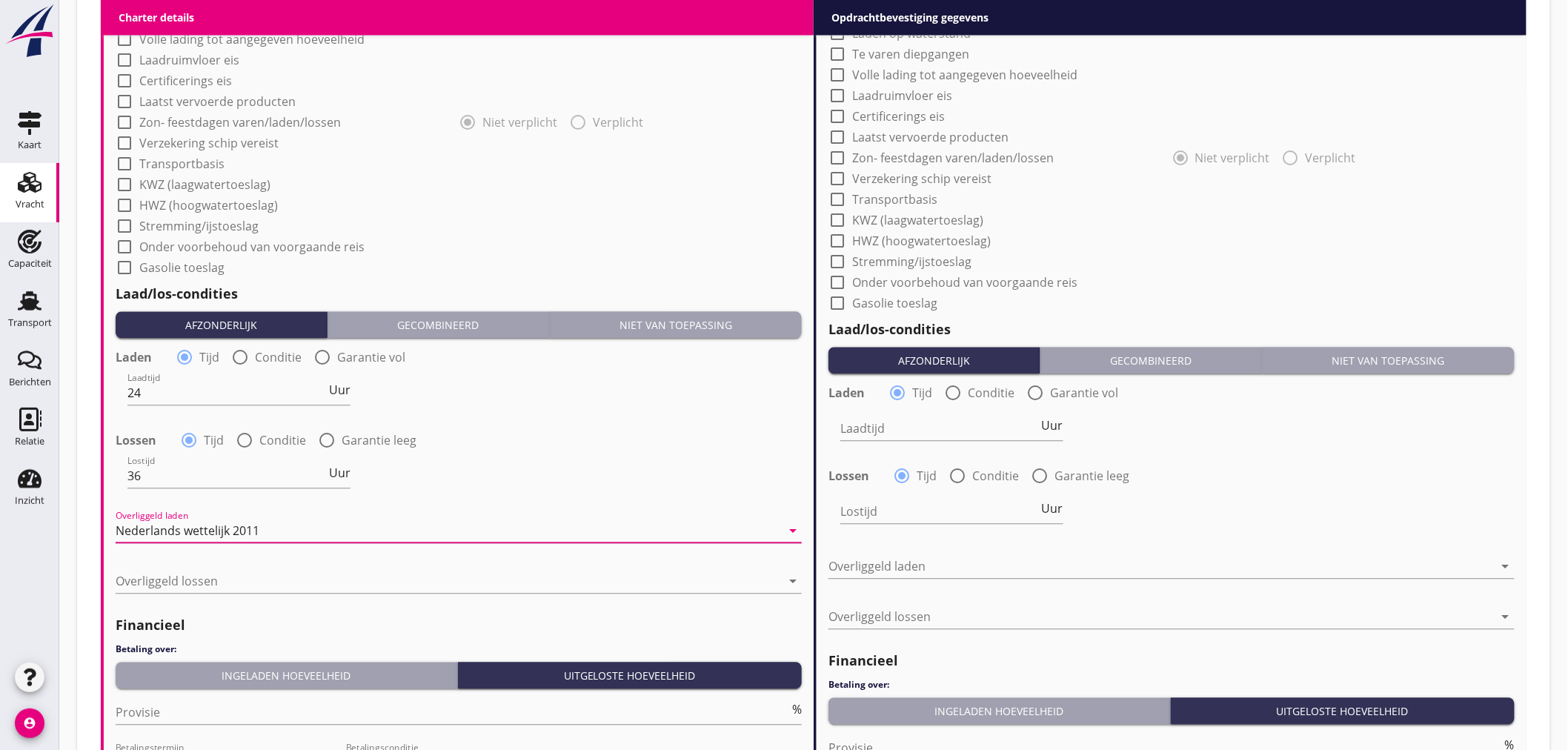
scroll to position [1318, 0]
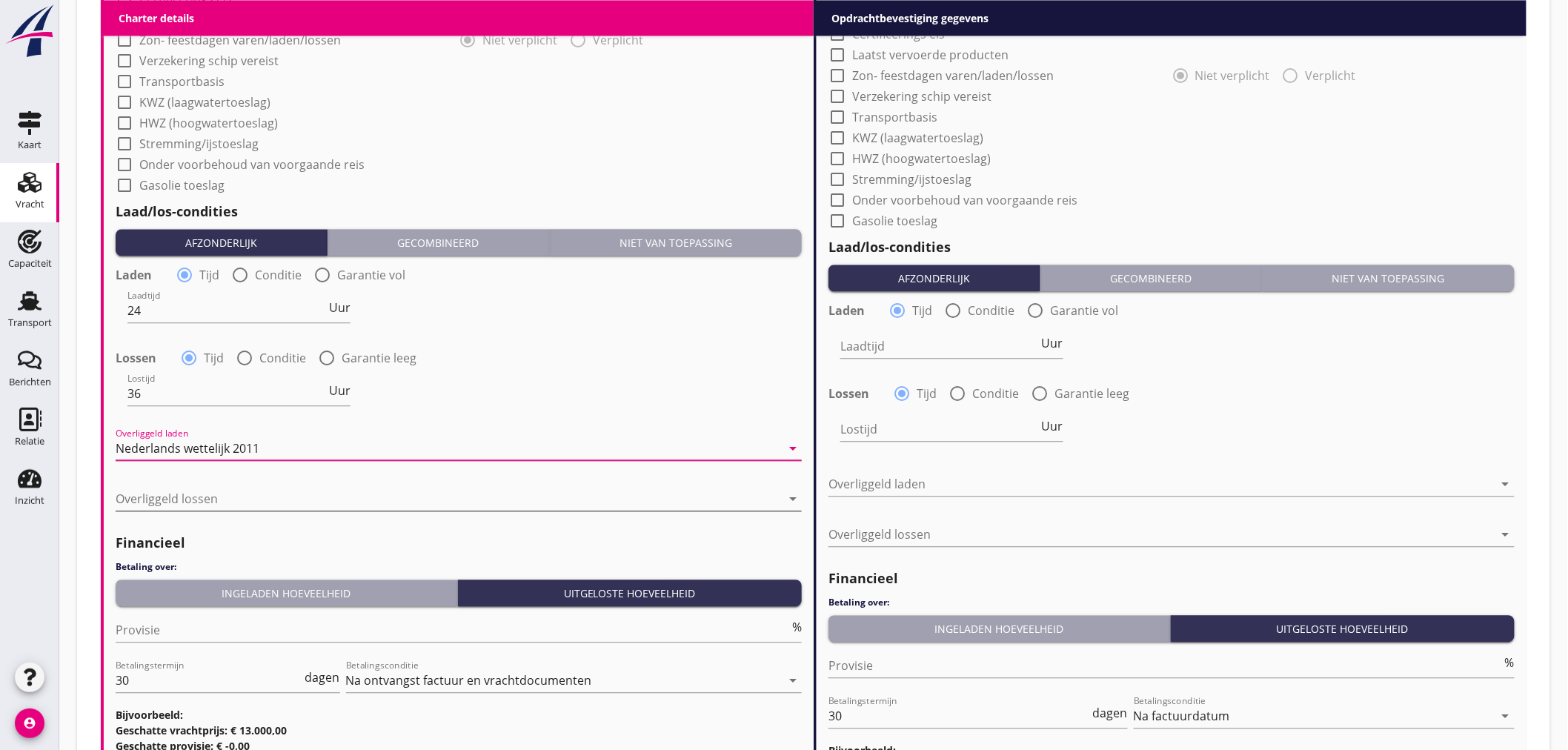
click at [237, 503] on div at bounding box center [448, 498] width 665 height 24
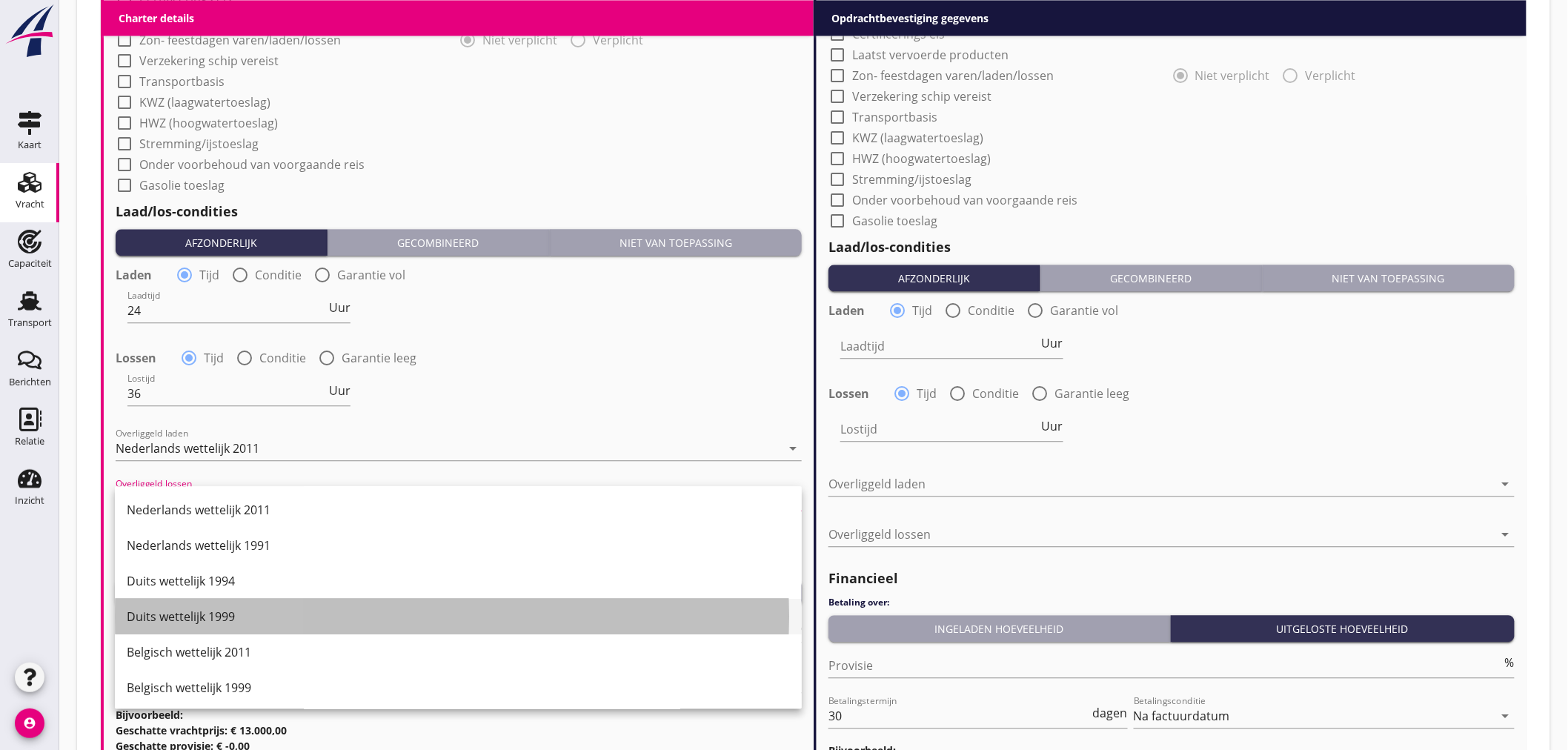
click at [245, 617] on div "Duits wettelijk 1999" at bounding box center [458, 617] width 663 height 18
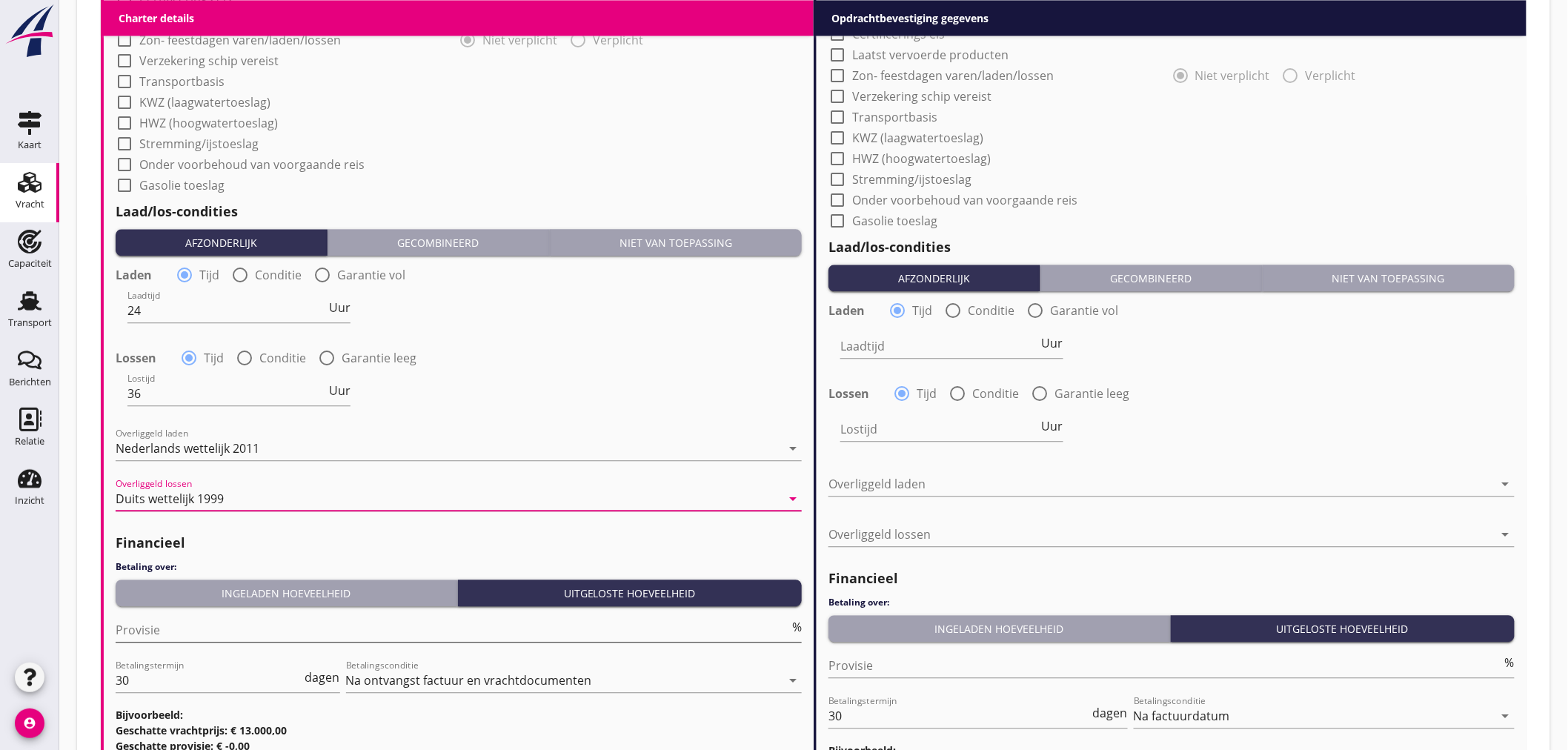
click at [215, 627] on input "Provisie" at bounding box center [452, 630] width 673 height 24
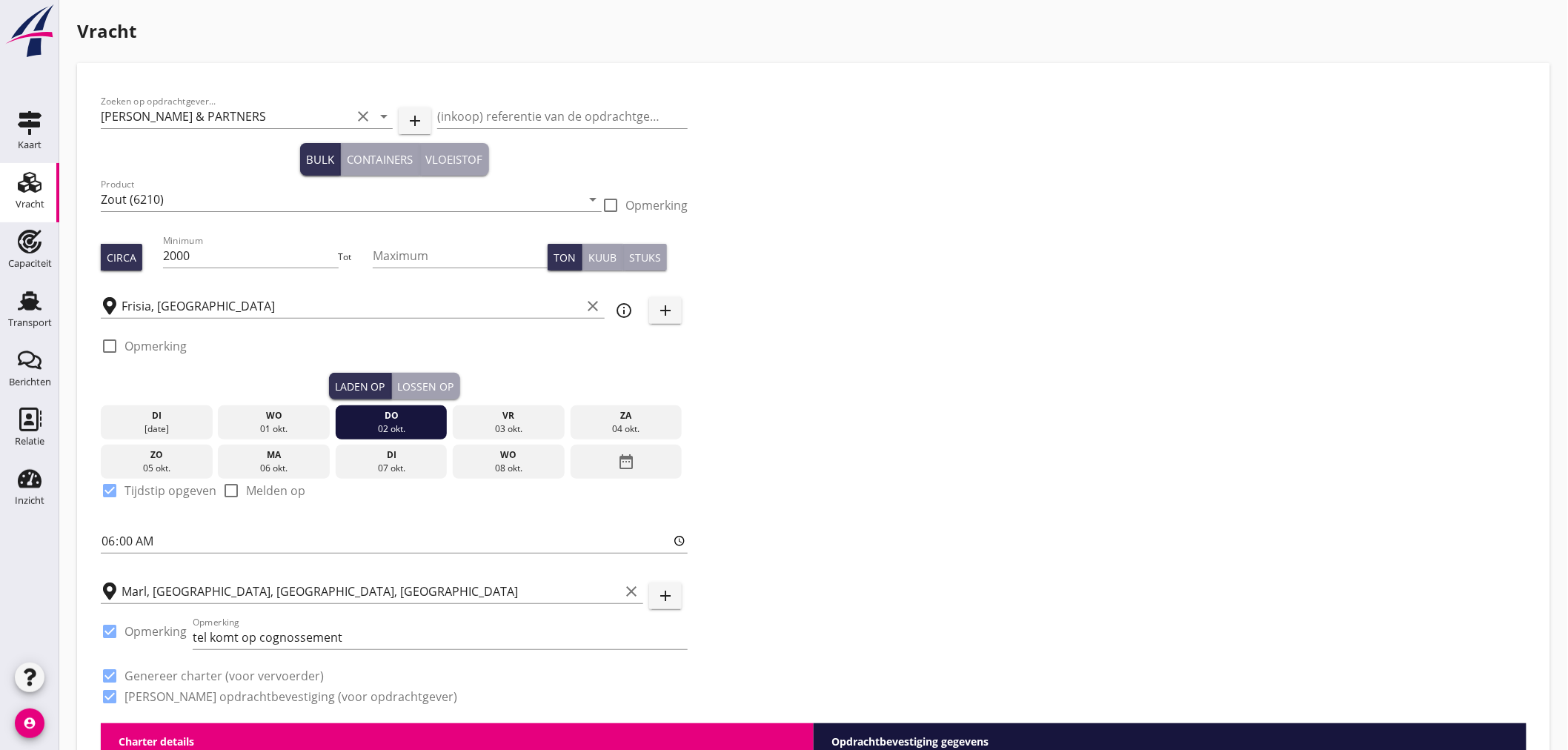
scroll to position [494, 0]
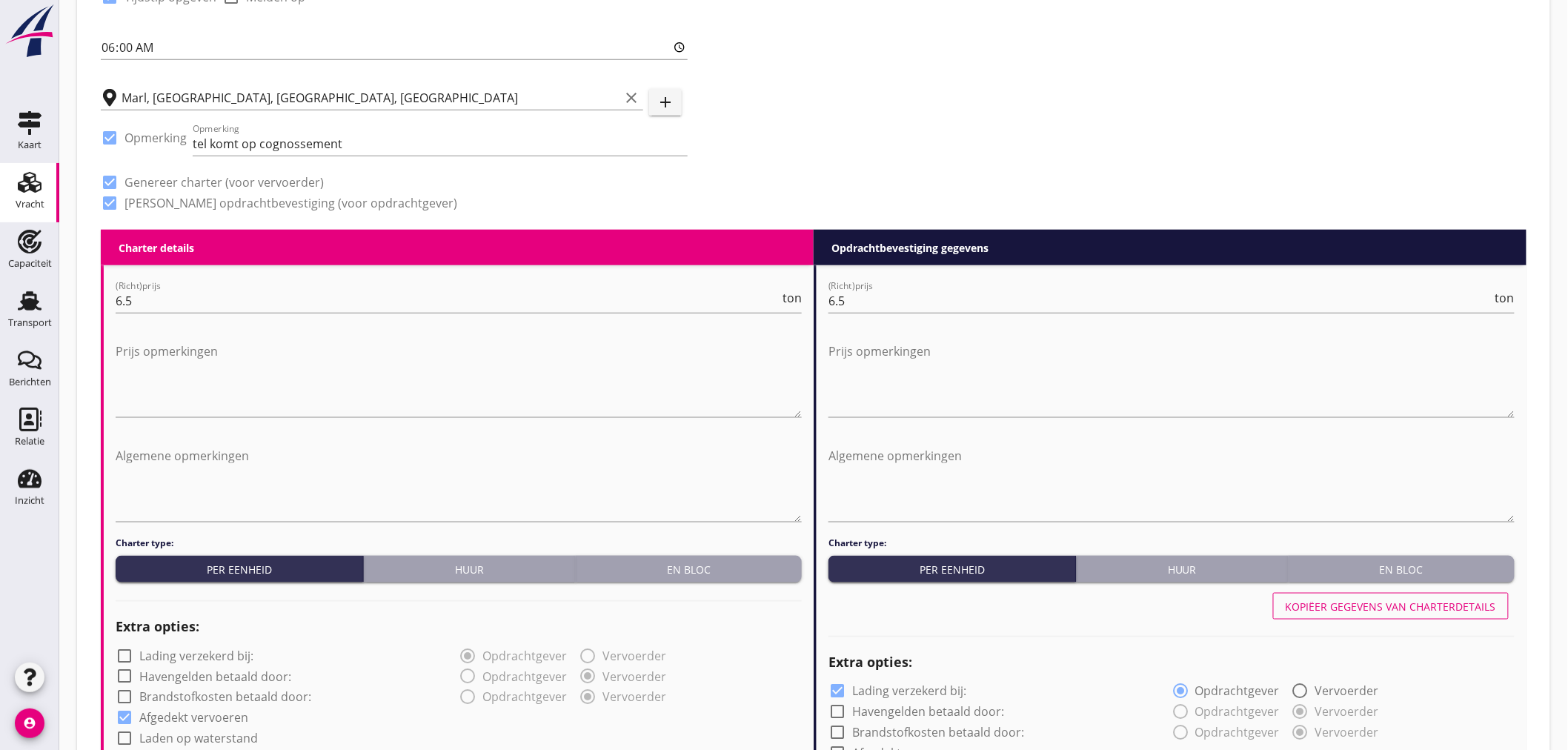
type input "5"
click at [1391, 595] on button "Kopiëer gegevens van charterdetails" at bounding box center [1391, 607] width 236 height 27
checkbox input "false"
checkbox input "true"
type input "24"
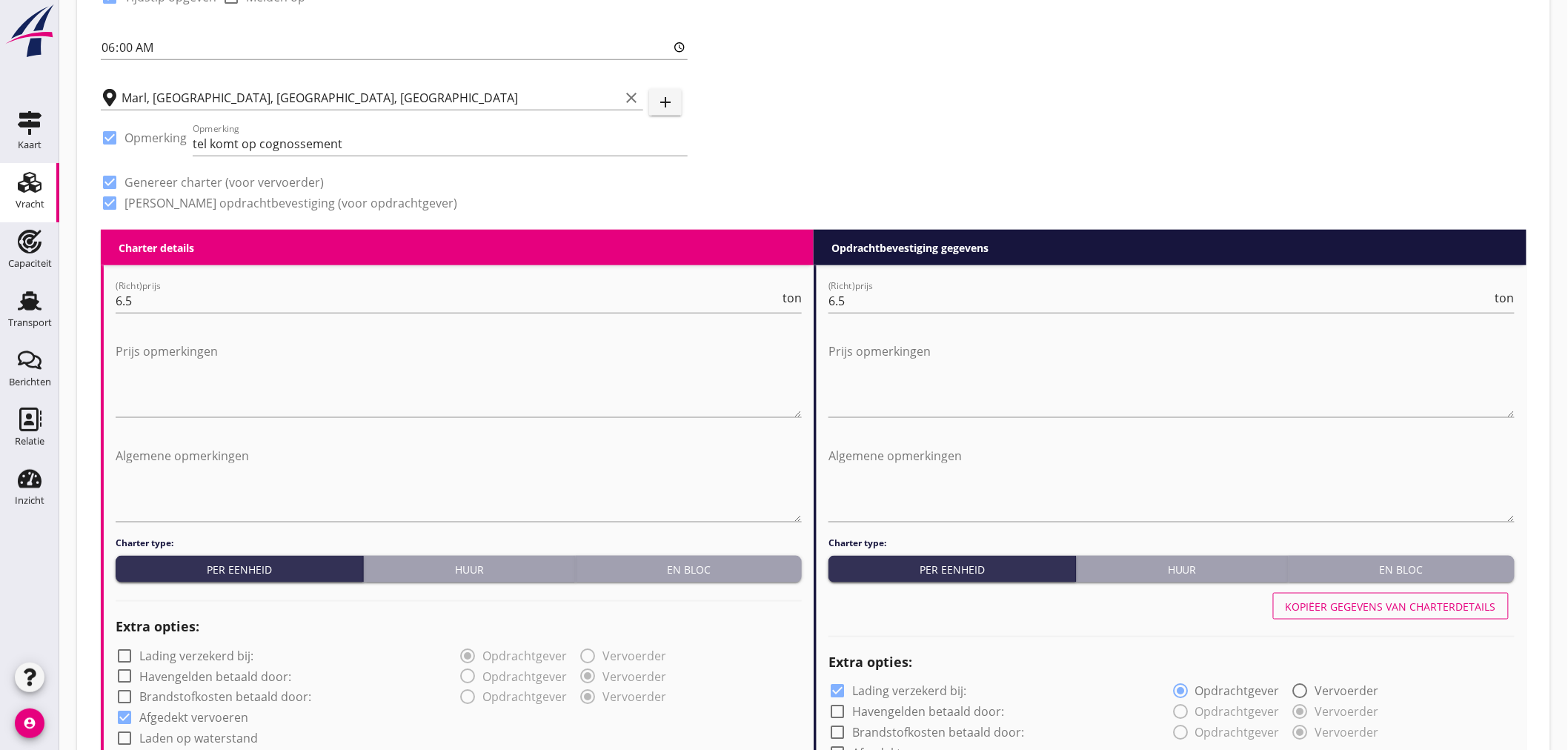
type input "36"
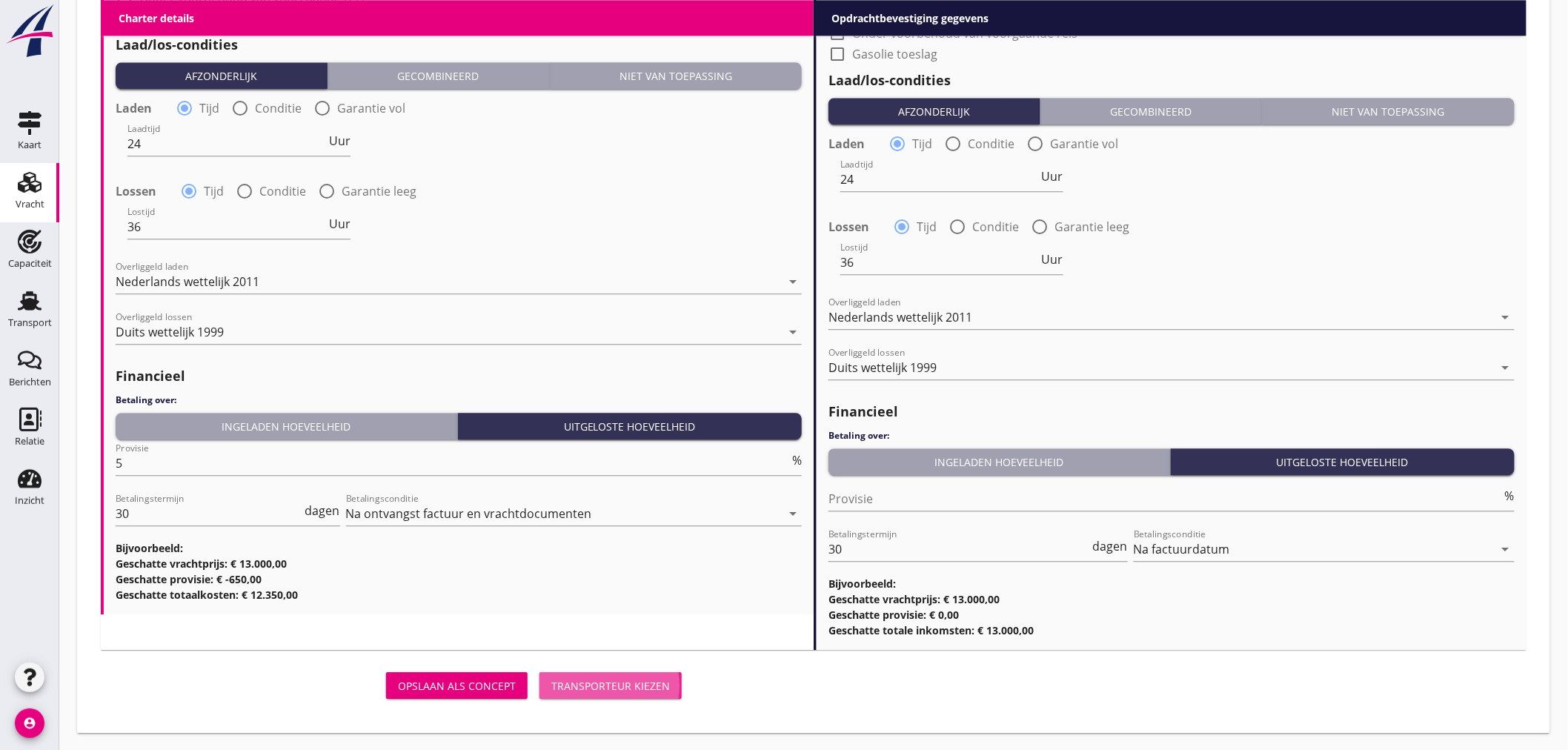
drag, startPoint x: 636, startPoint y: 686, endPoint x: 639, endPoint y: 678, distance: 8.5
click at [638, 686] on div "Transporteur kiezen" at bounding box center [610, 685] width 118 height 15
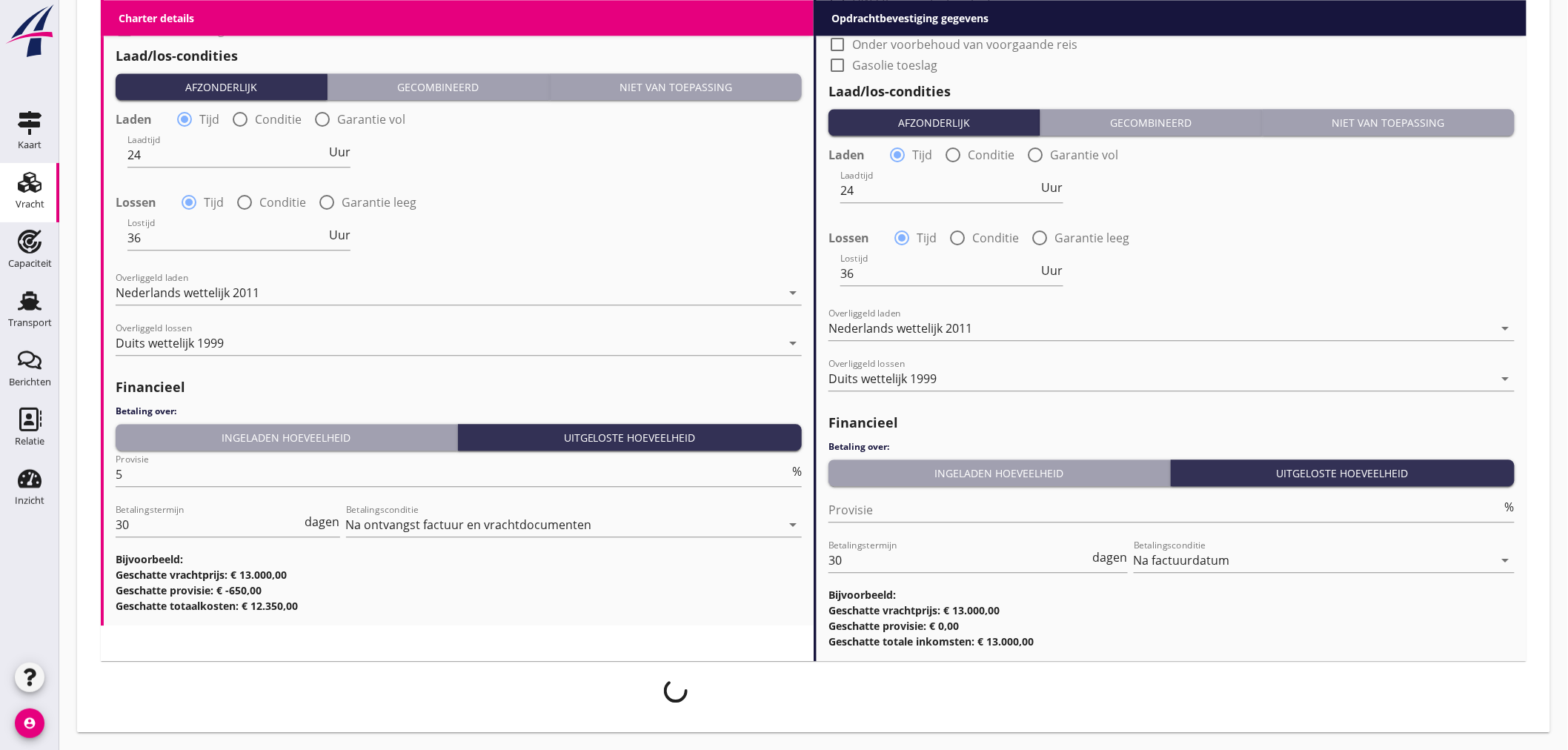
scroll to position [1472, 0]
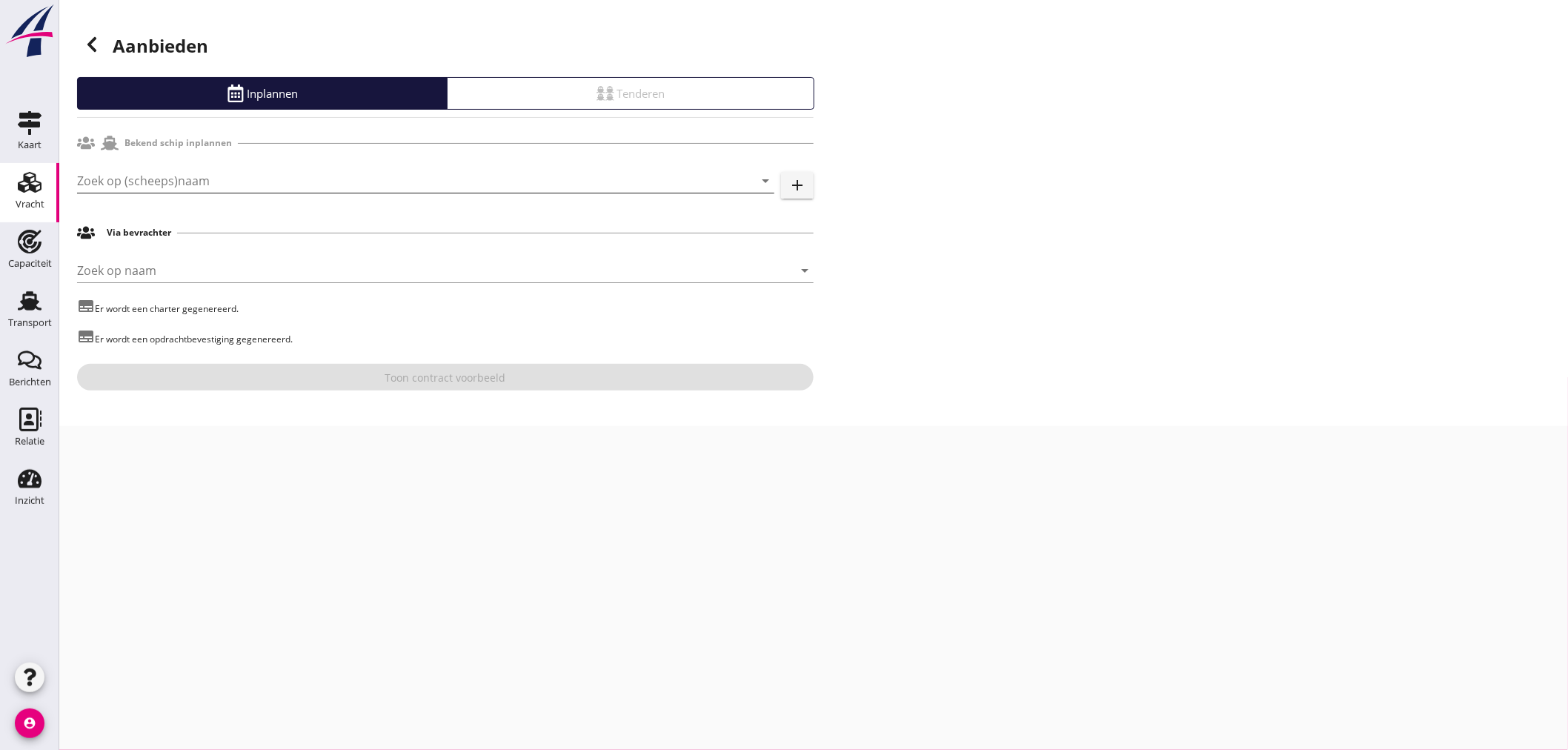
drag, startPoint x: 216, startPoint y: 190, endPoint x: 225, endPoint y: 190, distance: 9.0
click at [217, 190] on input "Zoek op (scheeps)naam" at bounding box center [405, 181] width 655 height 24
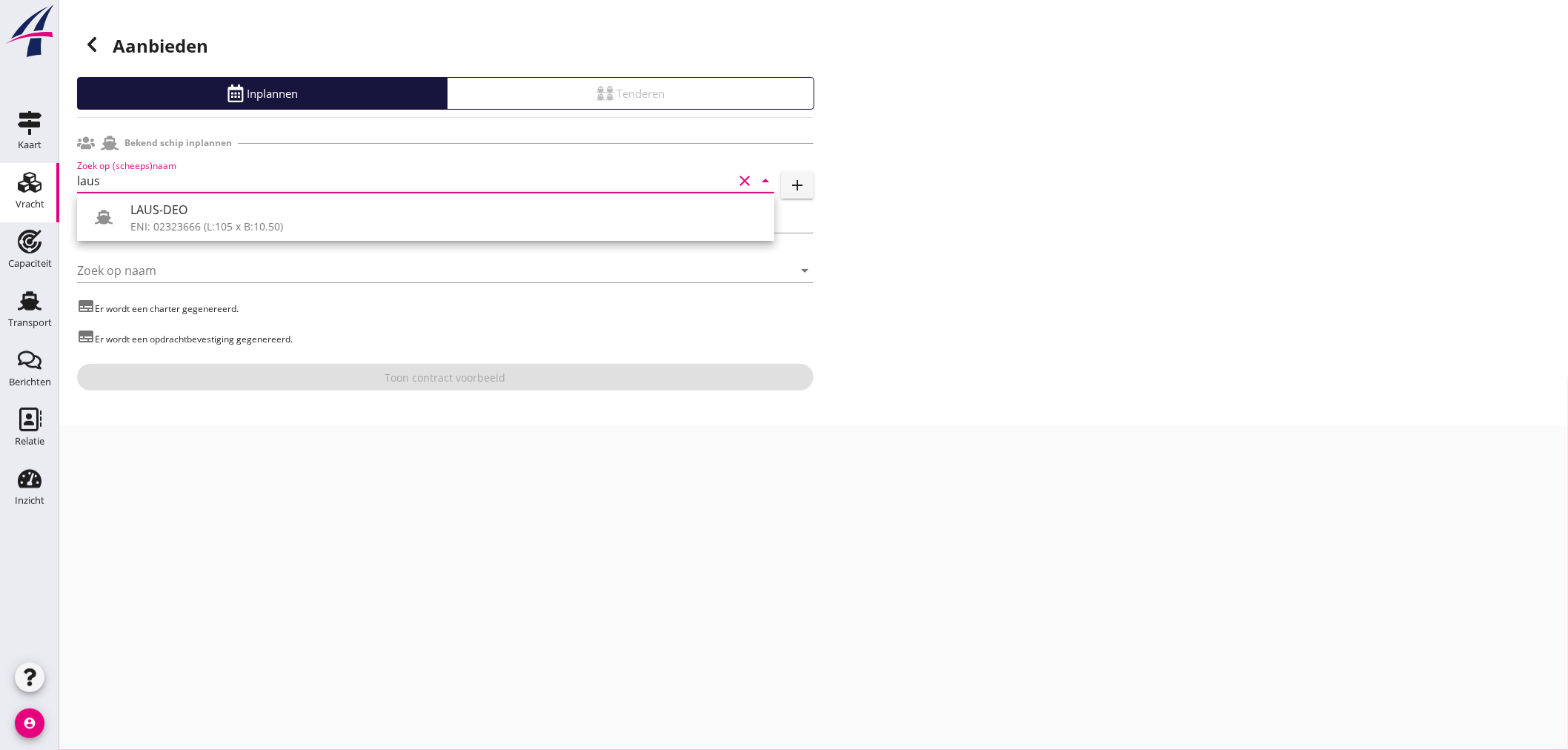
click at [181, 207] on div "LAUS-DEO" at bounding box center [446, 210] width 632 height 18
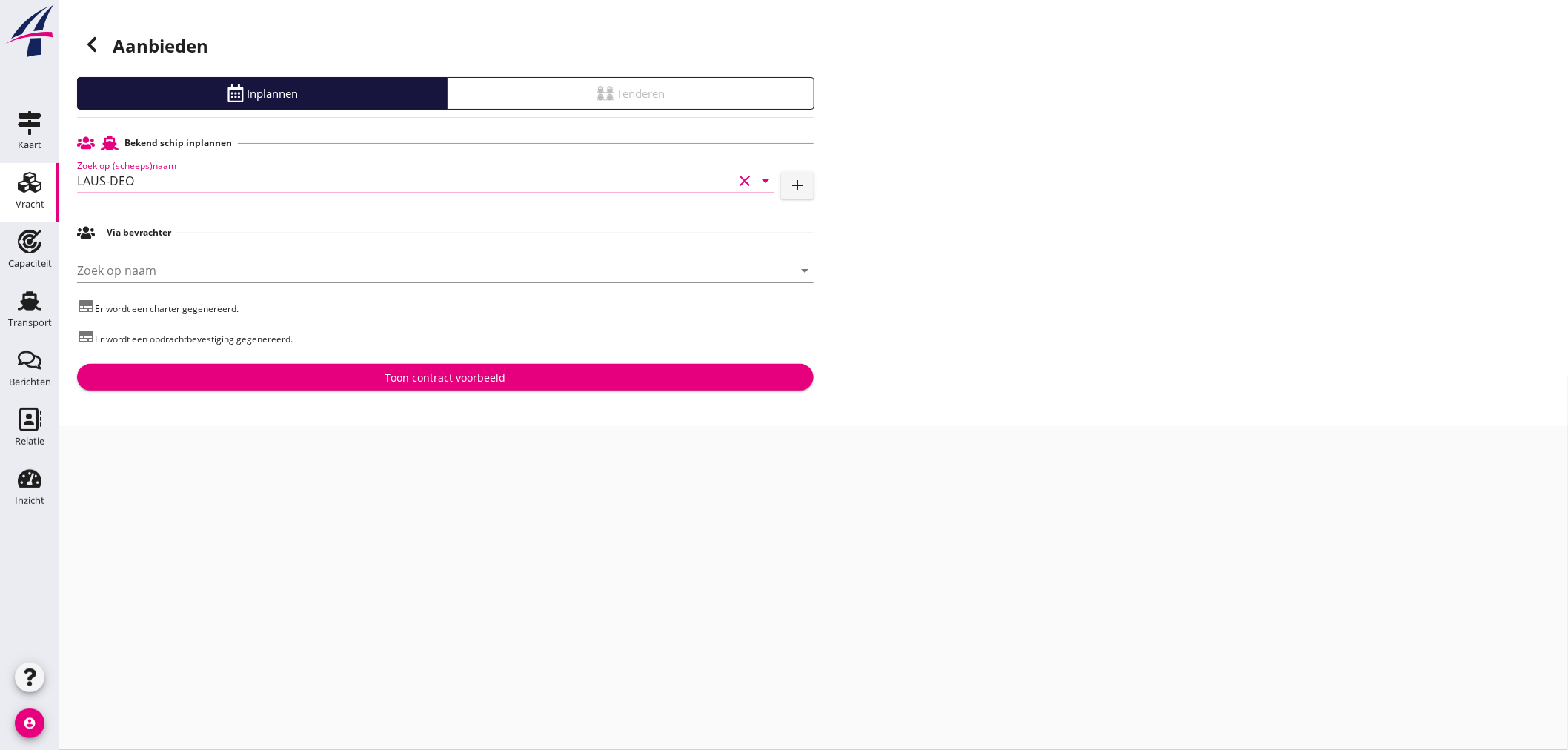
type input "LAUS-DEO"
click at [287, 384] on div "Toon contract voorbeeld" at bounding box center [446, 377] width 713 height 15
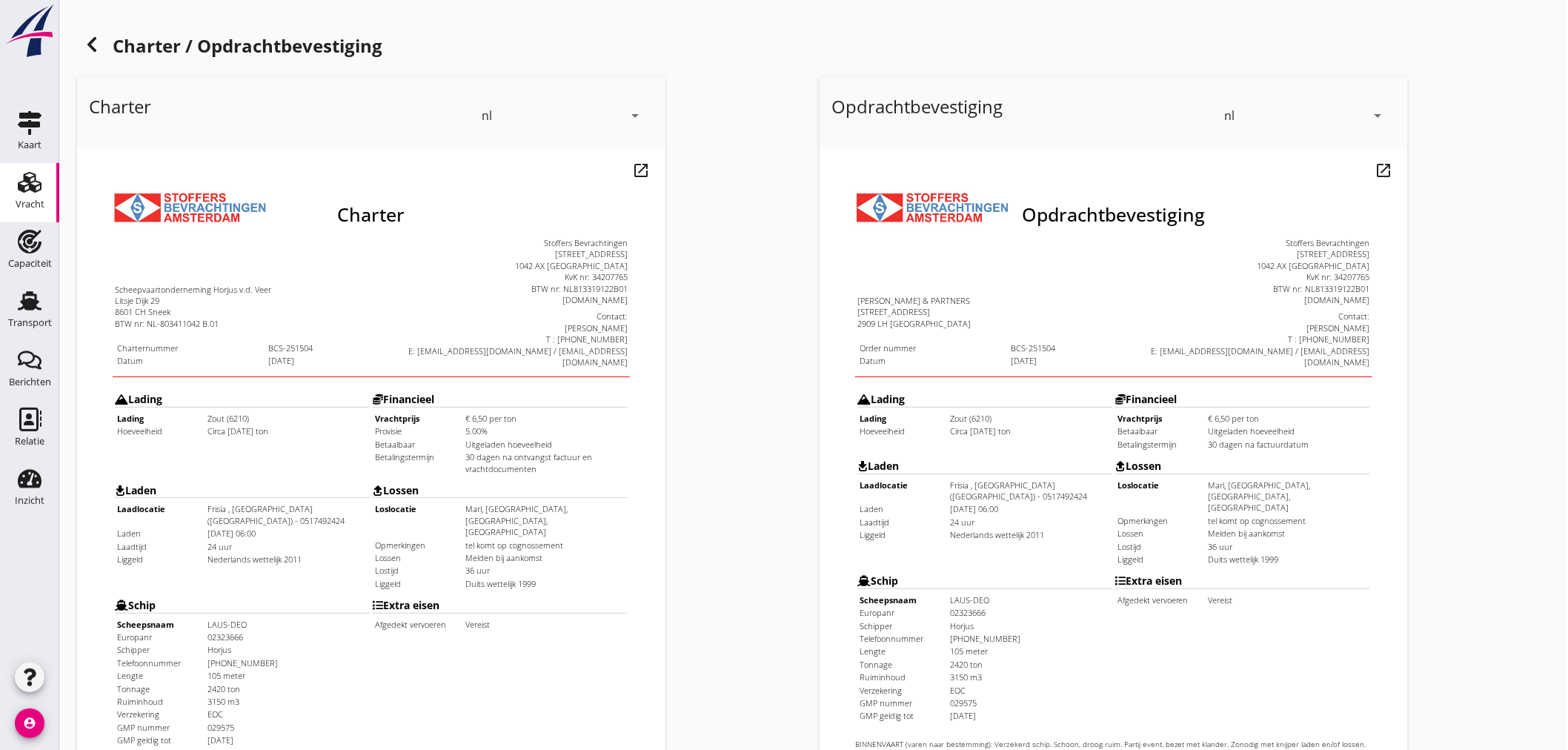
scroll to position [346, 0]
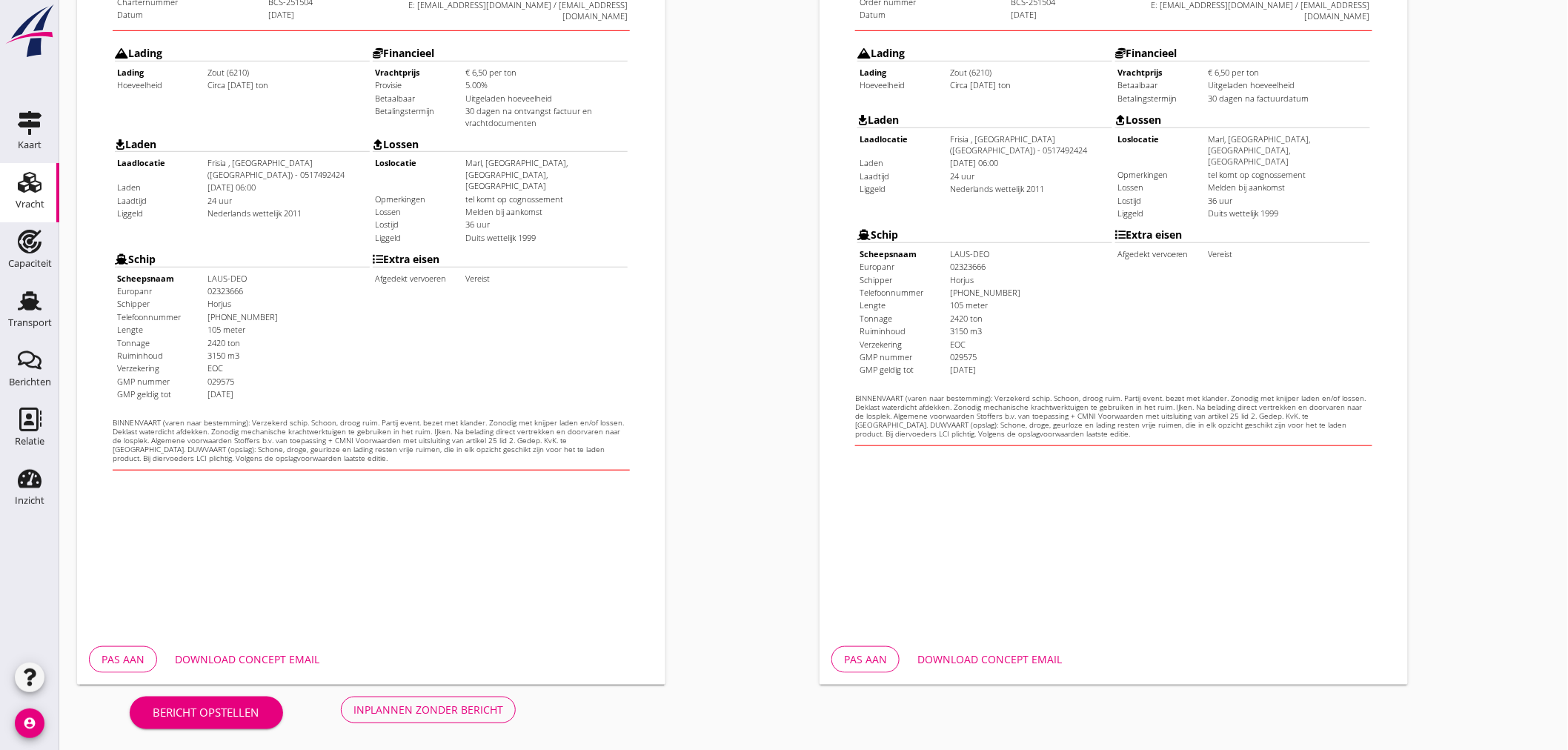
click at [280, 651] on div "Download concept email" at bounding box center [247, 658] width 144 height 15
click at [953, 651] on div "Download concept email" at bounding box center [990, 658] width 144 height 15
drag, startPoint x: 458, startPoint y: 698, endPoint x: 478, endPoint y: 685, distance: 23.9
click at [458, 698] on button "Inplannen zonder bericht" at bounding box center [428, 710] width 175 height 27
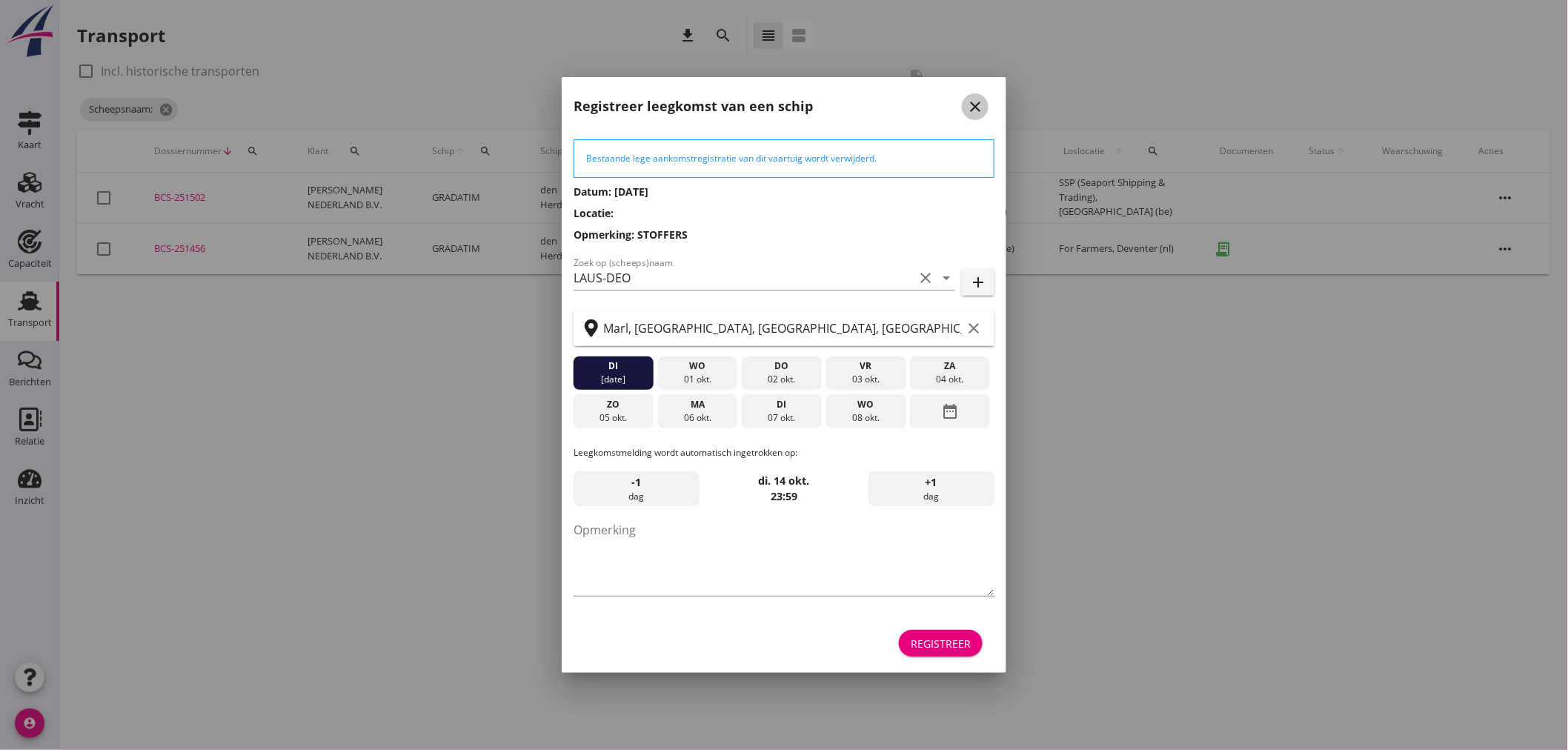
click at [979, 100] on icon "close" at bounding box center [976, 107] width 18 height 18
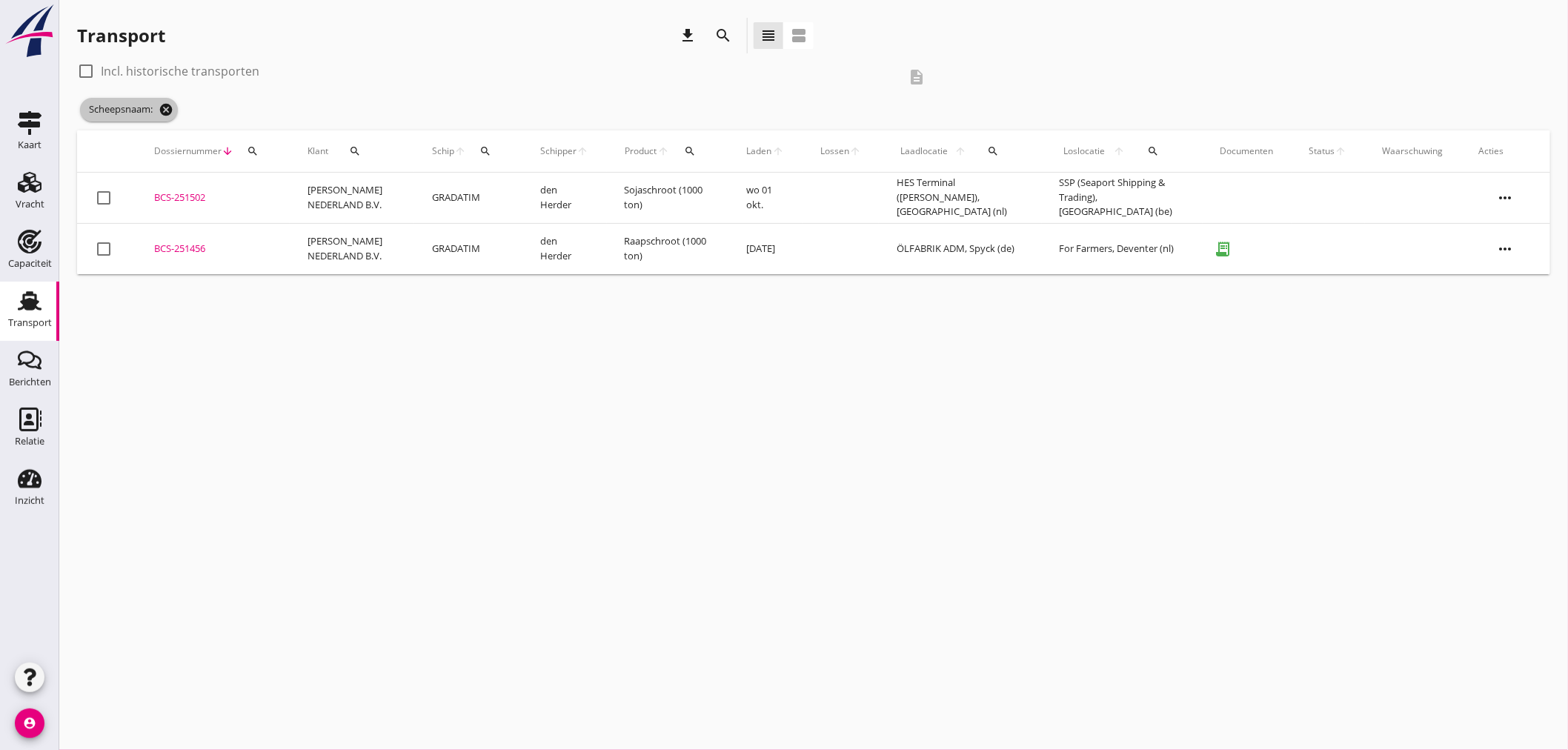
click at [163, 111] on icon "cancel" at bounding box center [165, 109] width 15 height 15
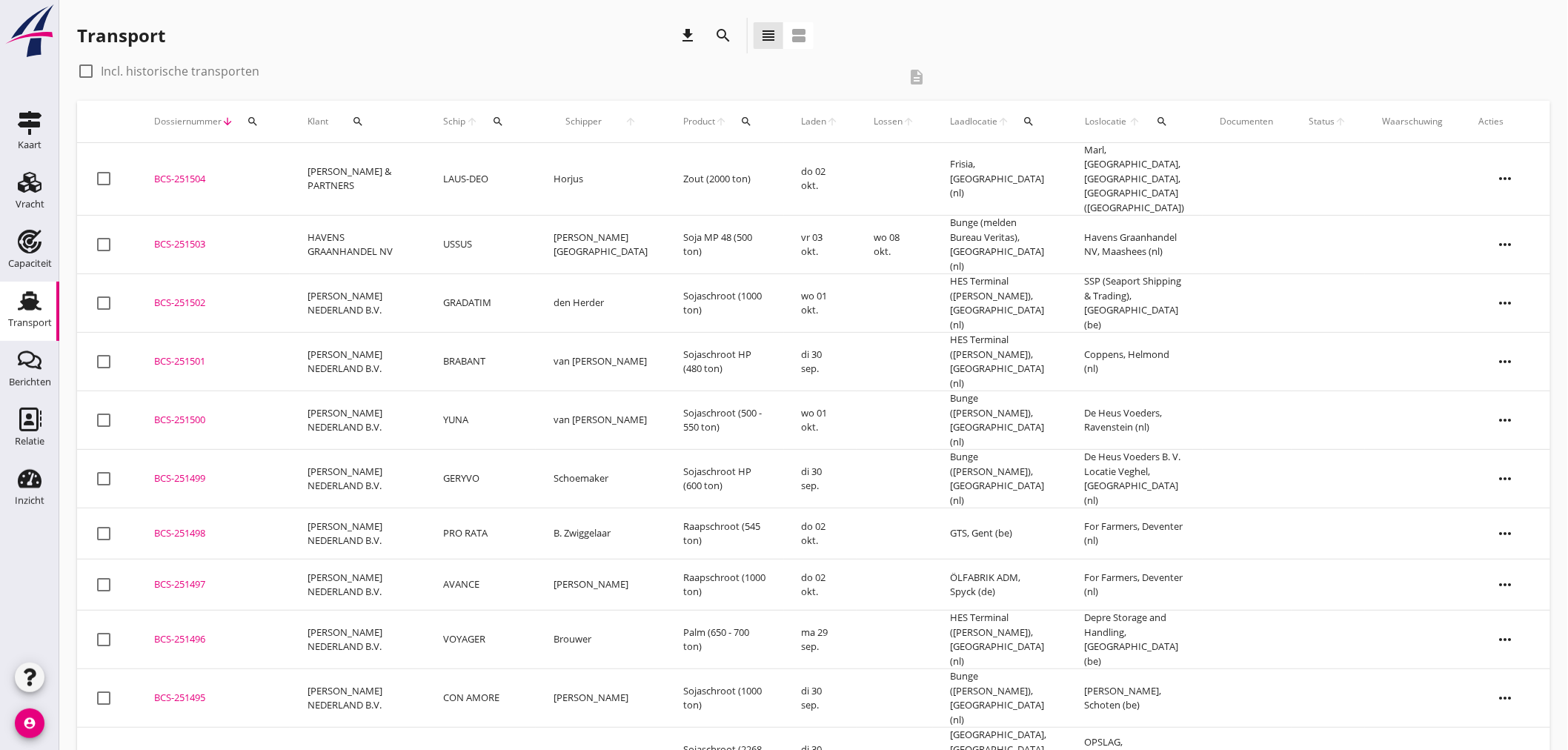
click at [376, 166] on td "[PERSON_NAME] & PARTNERS" at bounding box center [358, 180] width 135 height 73
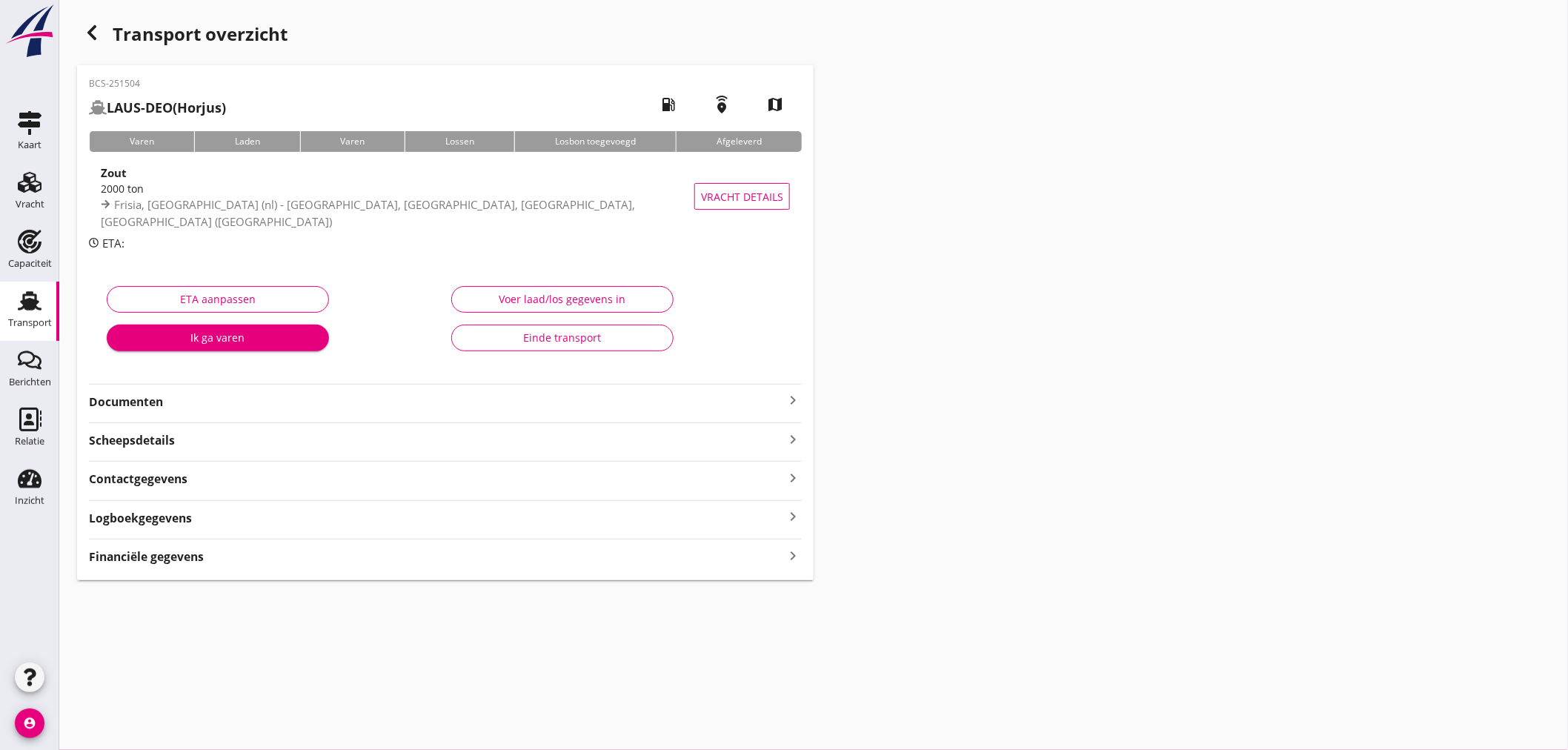
click at [233, 194] on div "2000 ton" at bounding box center [406, 188] width 613 height 15
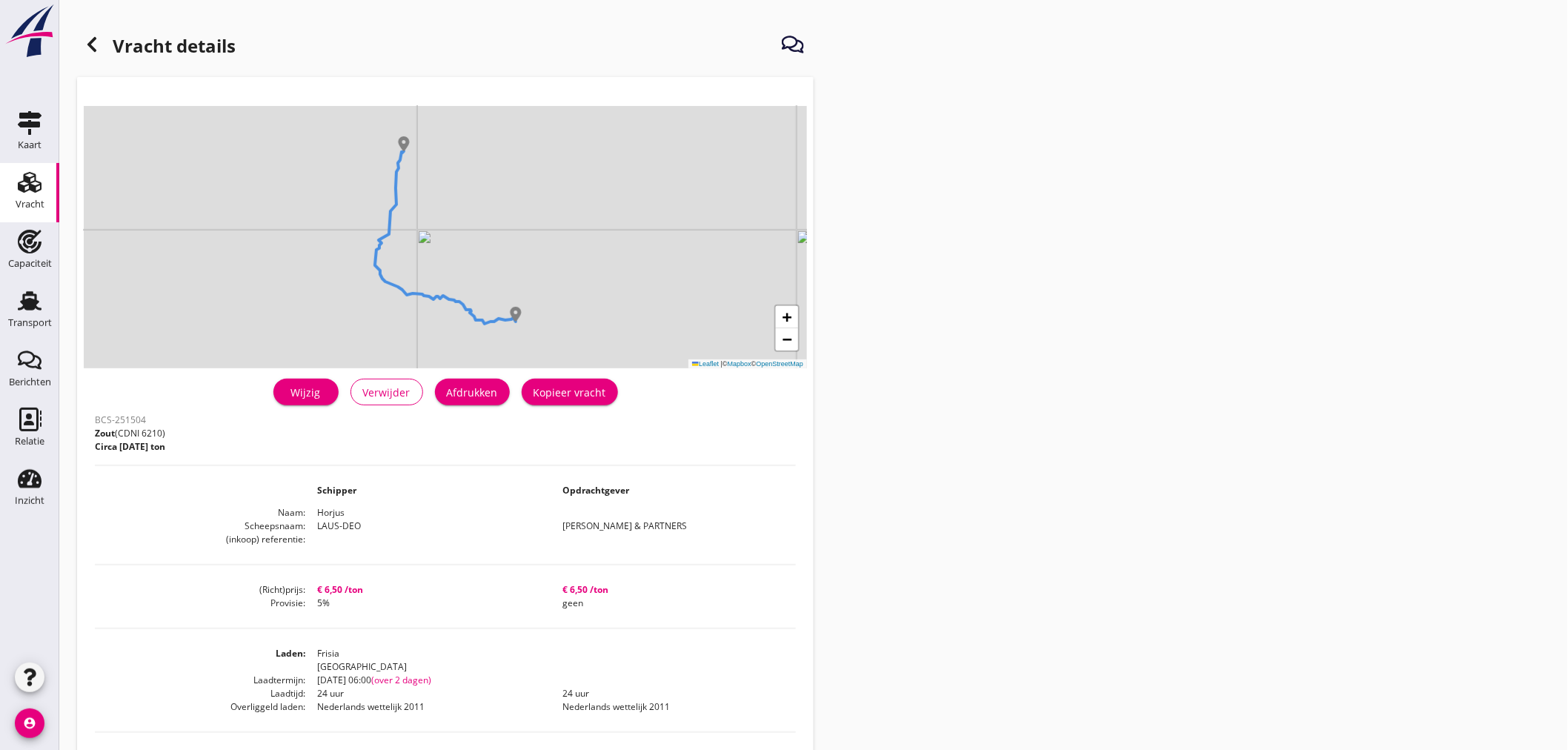
click at [298, 402] on link "Wijzig" at bounding box center [305, 392] width 65 height 27
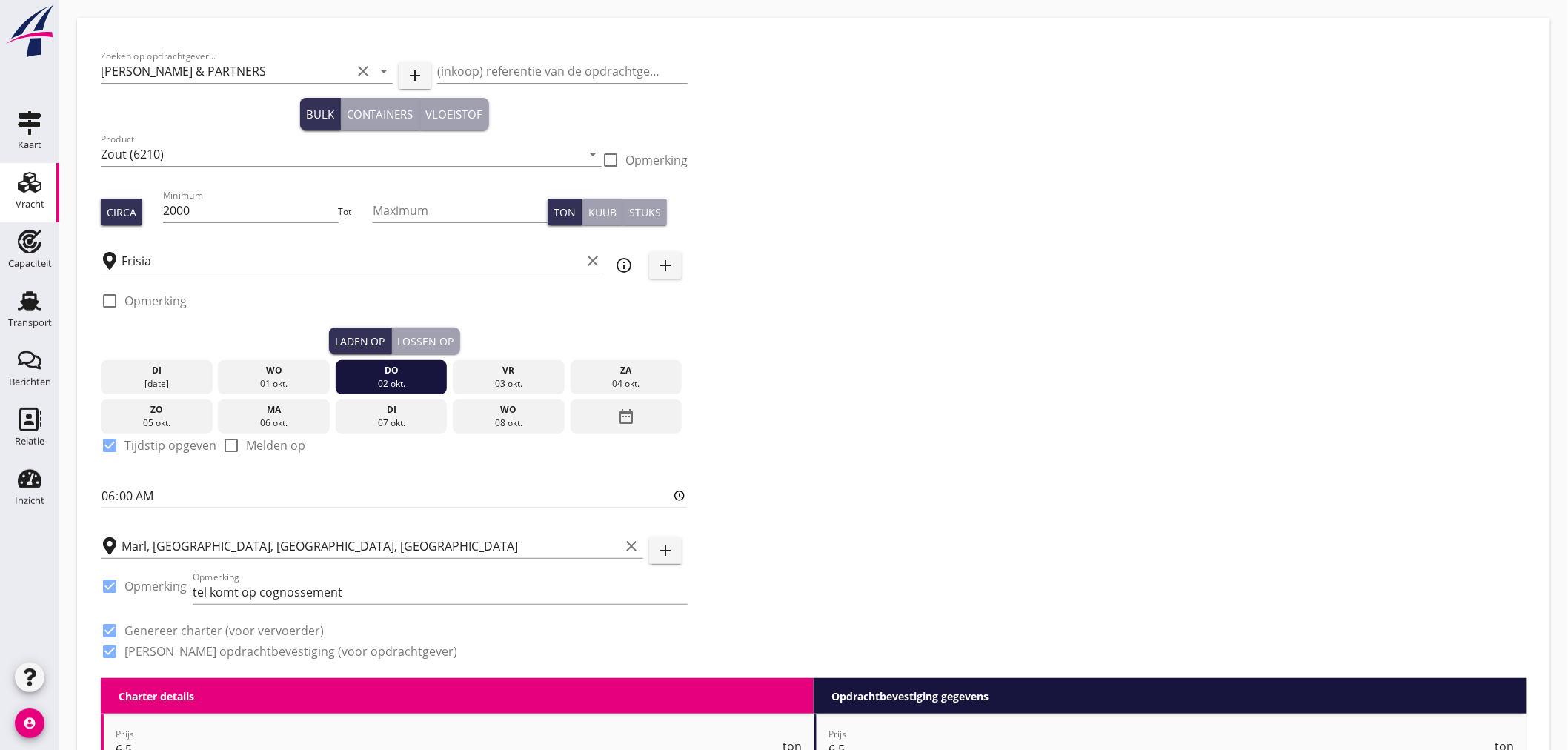
click at [442, 337] on div "Lossen op" at bounding box center [425, 341] width 56 height 15
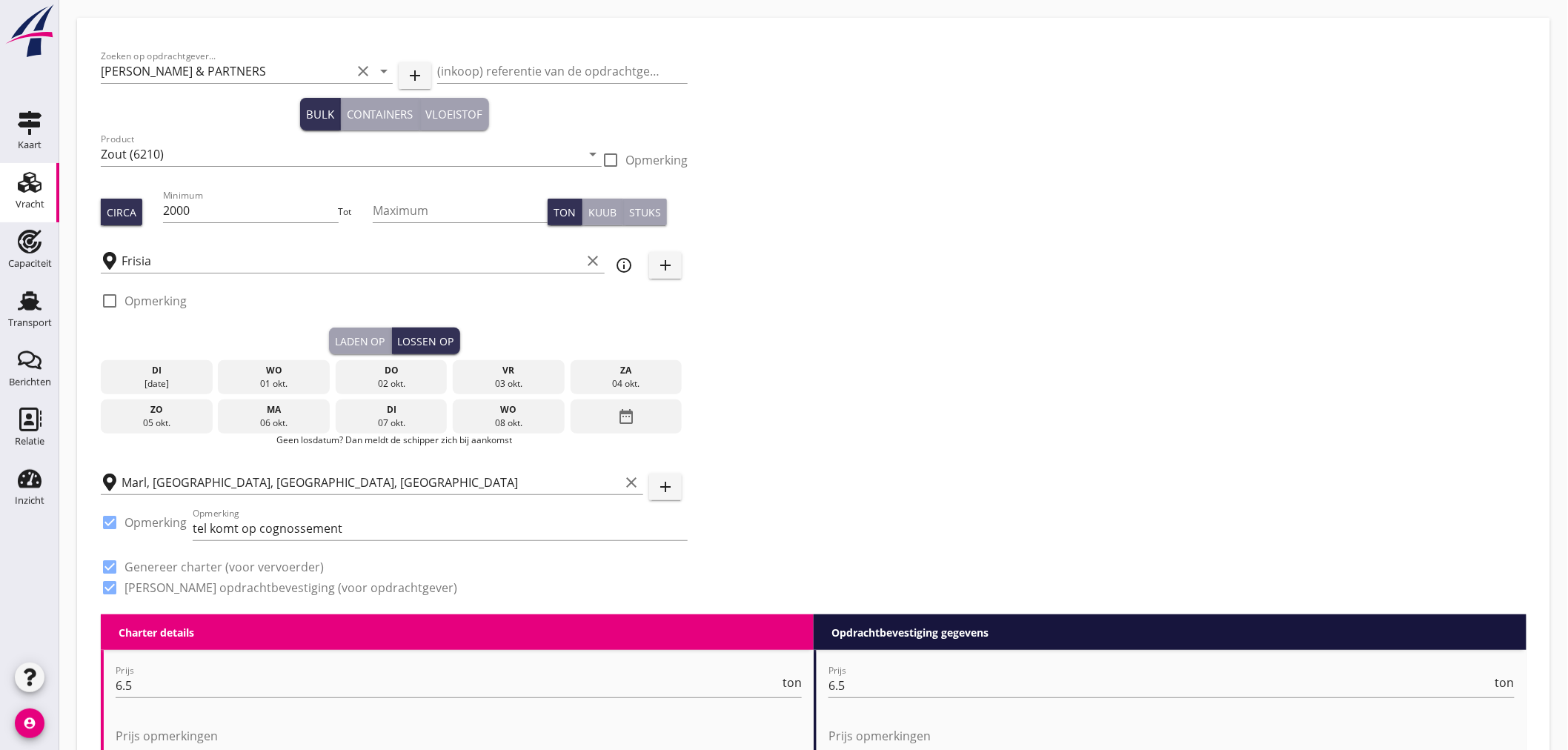
click at [513, 416] on div "08 okt." at bounding box center [508, 423] width 104 height 13
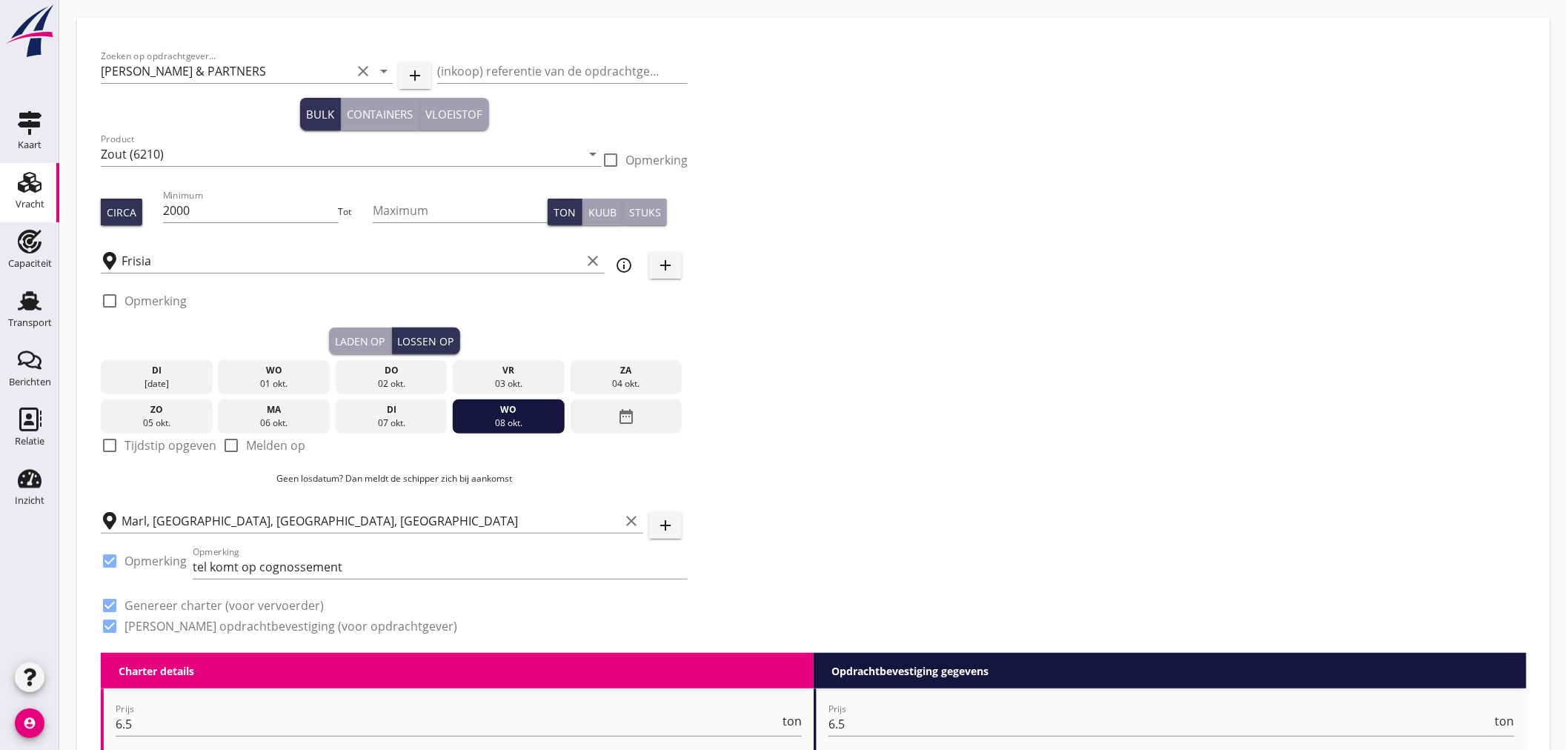
click at [184, 442] on label "Tijdstip opgeven" at bounding box center [170, 445] width 92 height 15
checkbox input "true"
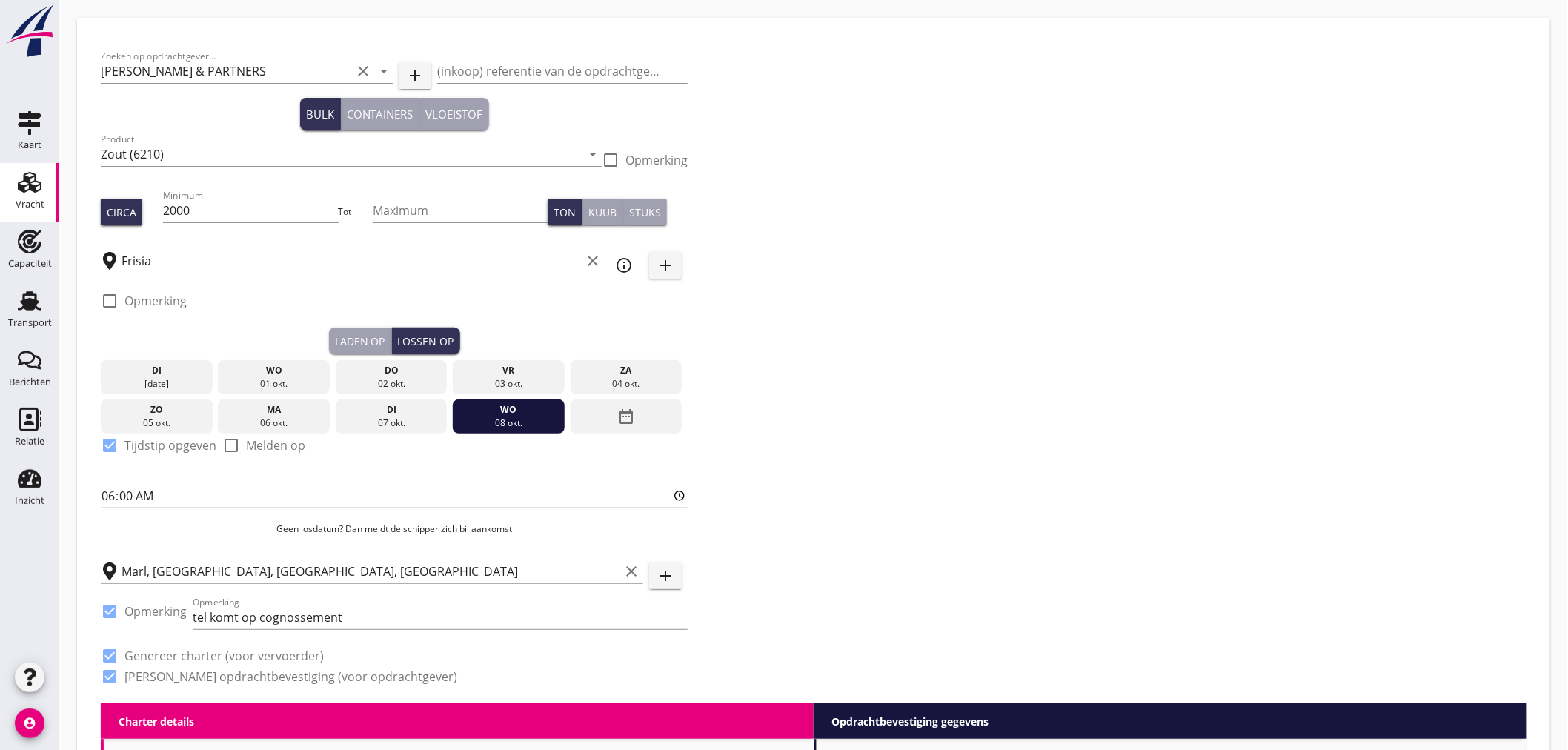
scroll to position [1464, 0]
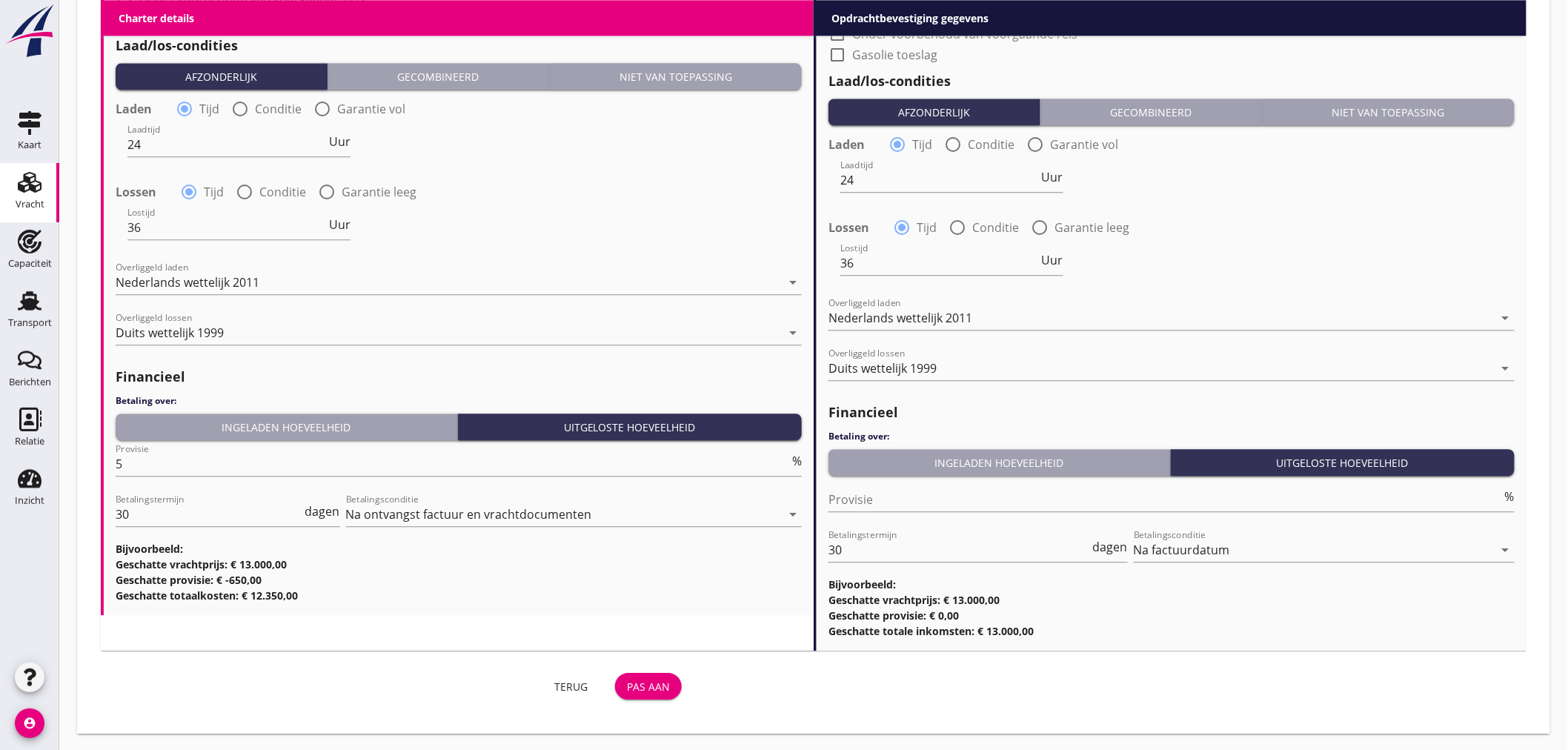
click at [643, 680] on div "Pas aan" at bounding box center [648, 686] width 43 height 15
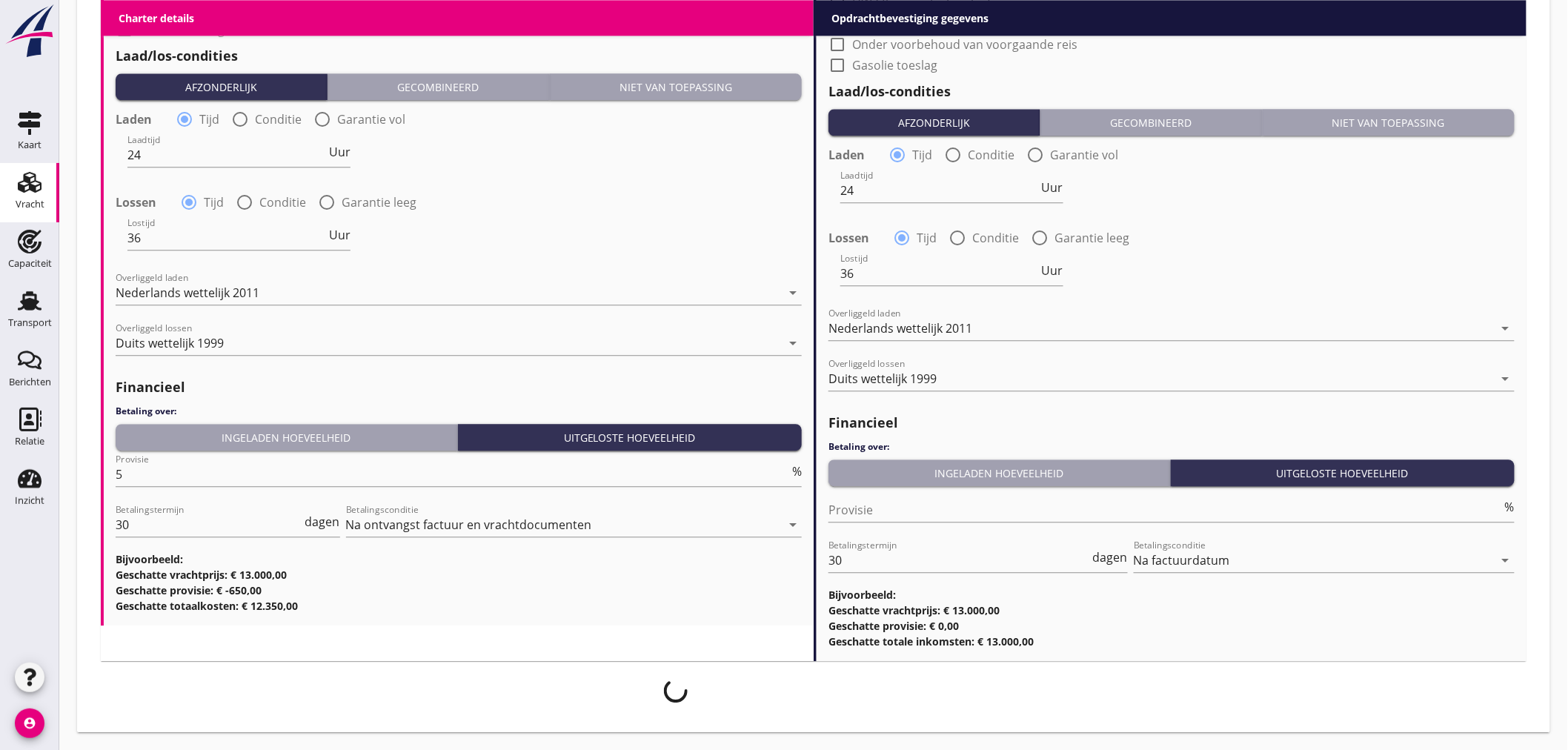
scroll to position [1451, 0]
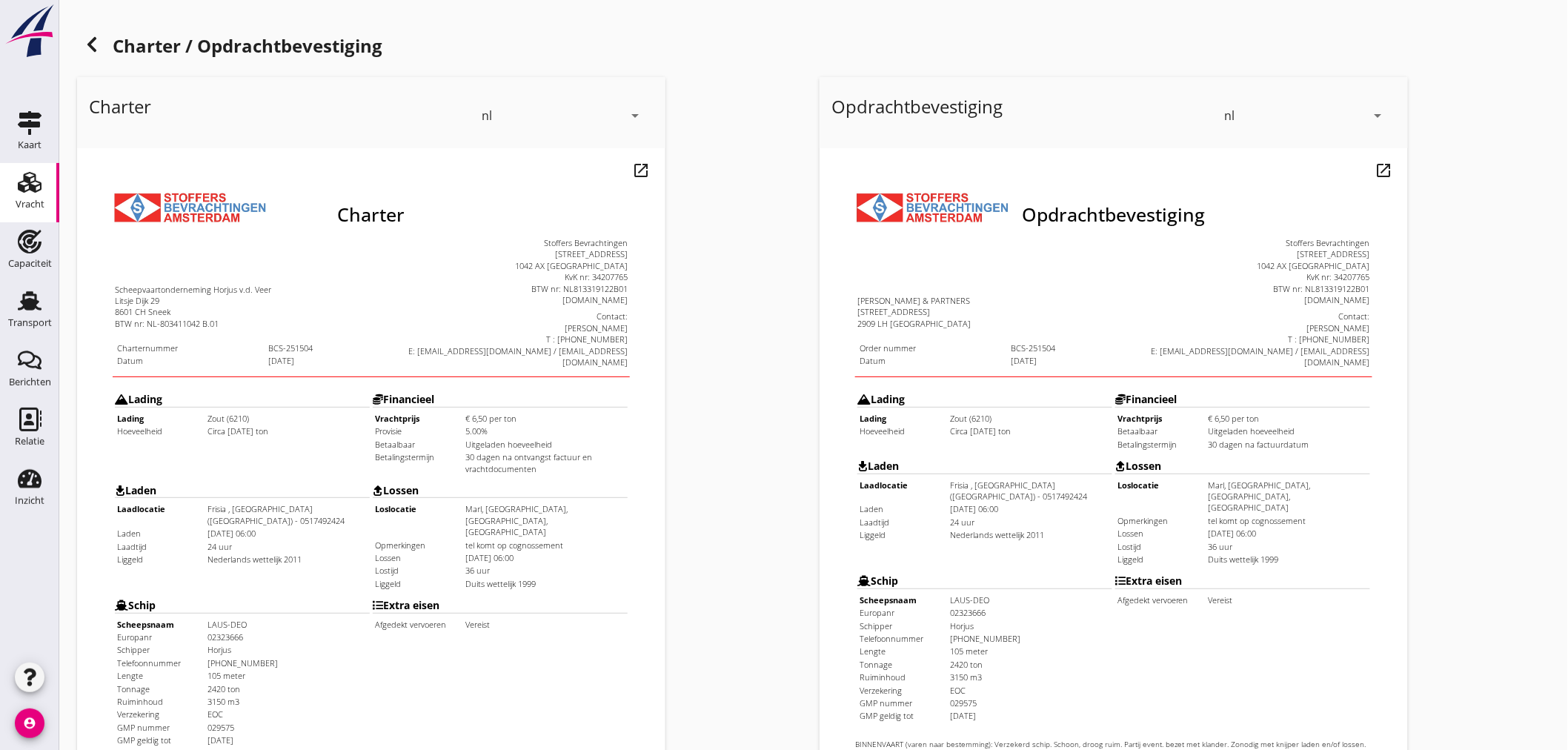
scroll to position [346, 0]
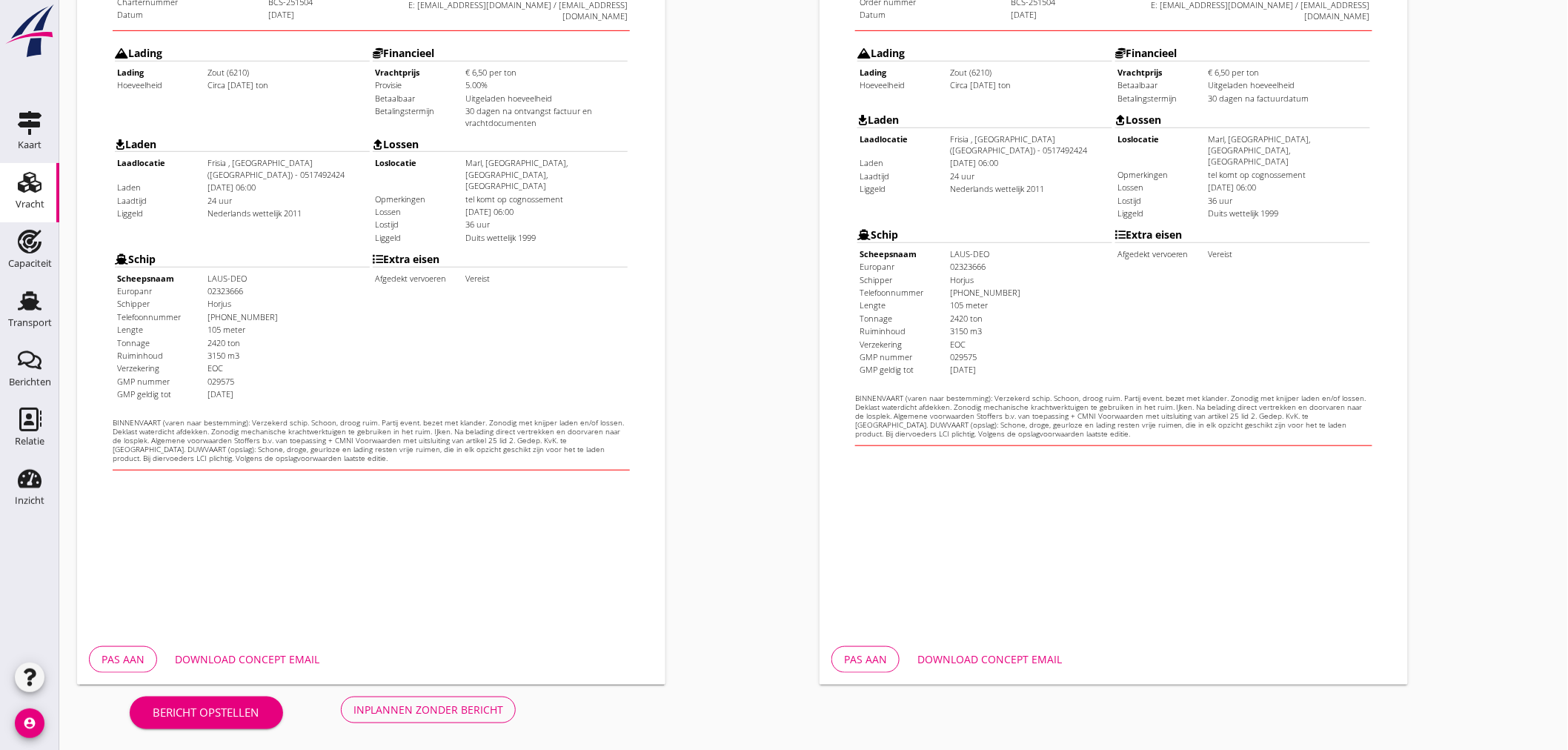
click at [300, 651] on div "Download concept email" at bounding box center [247, 658] width 144 height 15
click at [470, 714] on div "Inplannen zonder bericht" at bounding box center [428, 709] width 149 height 15
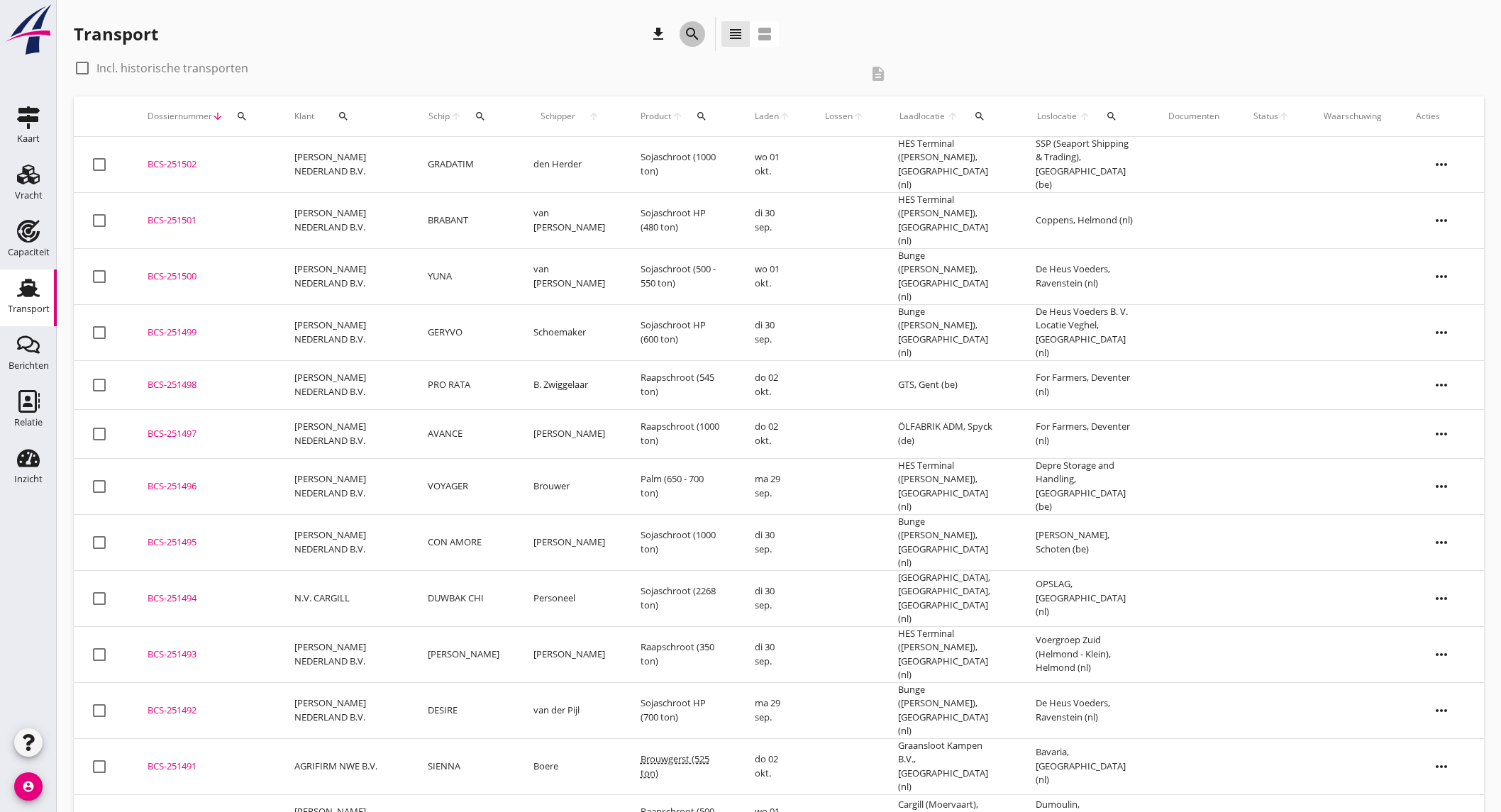
click at [698, 34] on icon "search" at bounding box center [692, 34] width 17 height 17
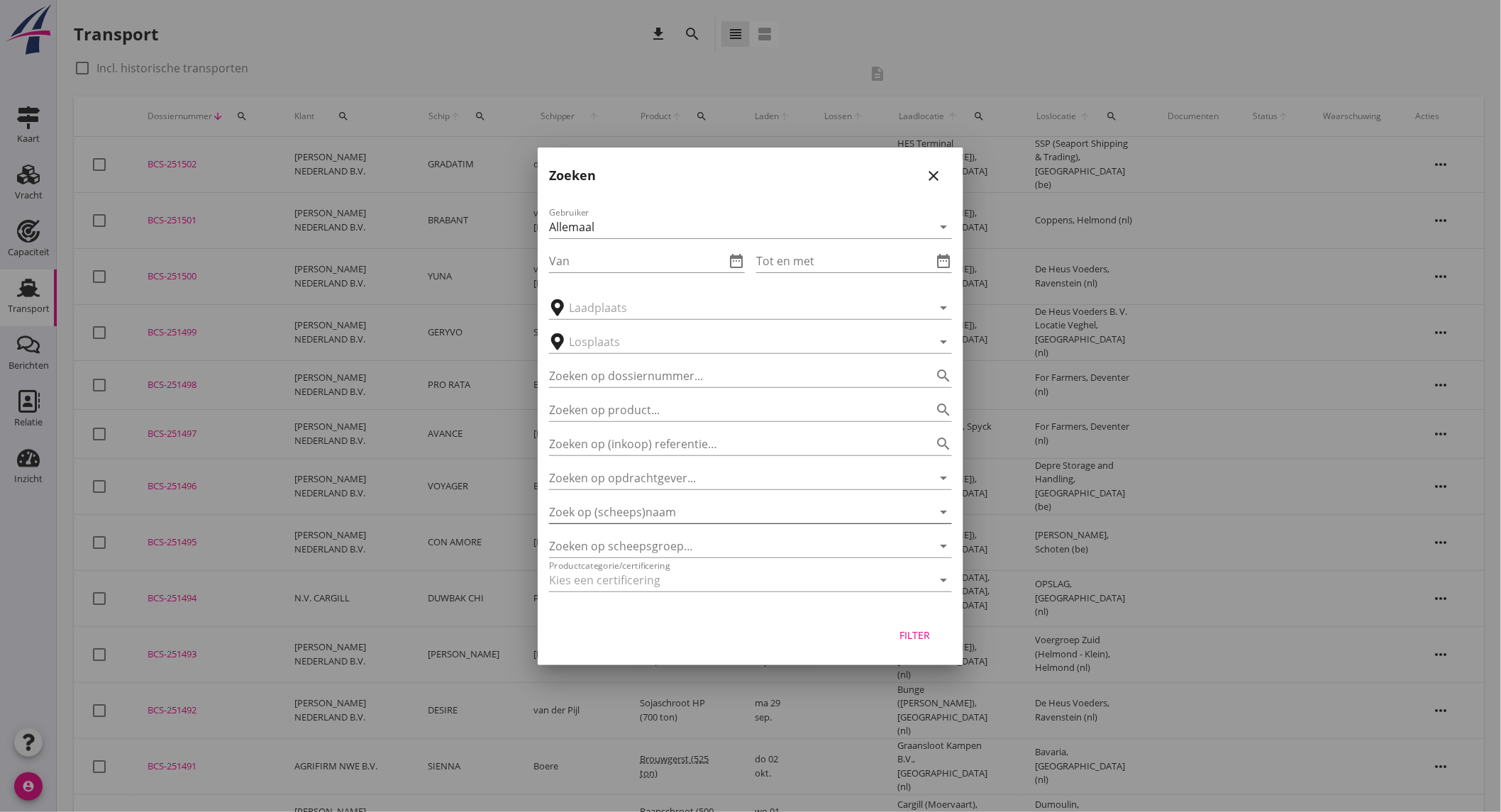
click at [633, 518] on input "Zoek op (scheeps)naam" at bounding box center [730, 512] width 364 height 23
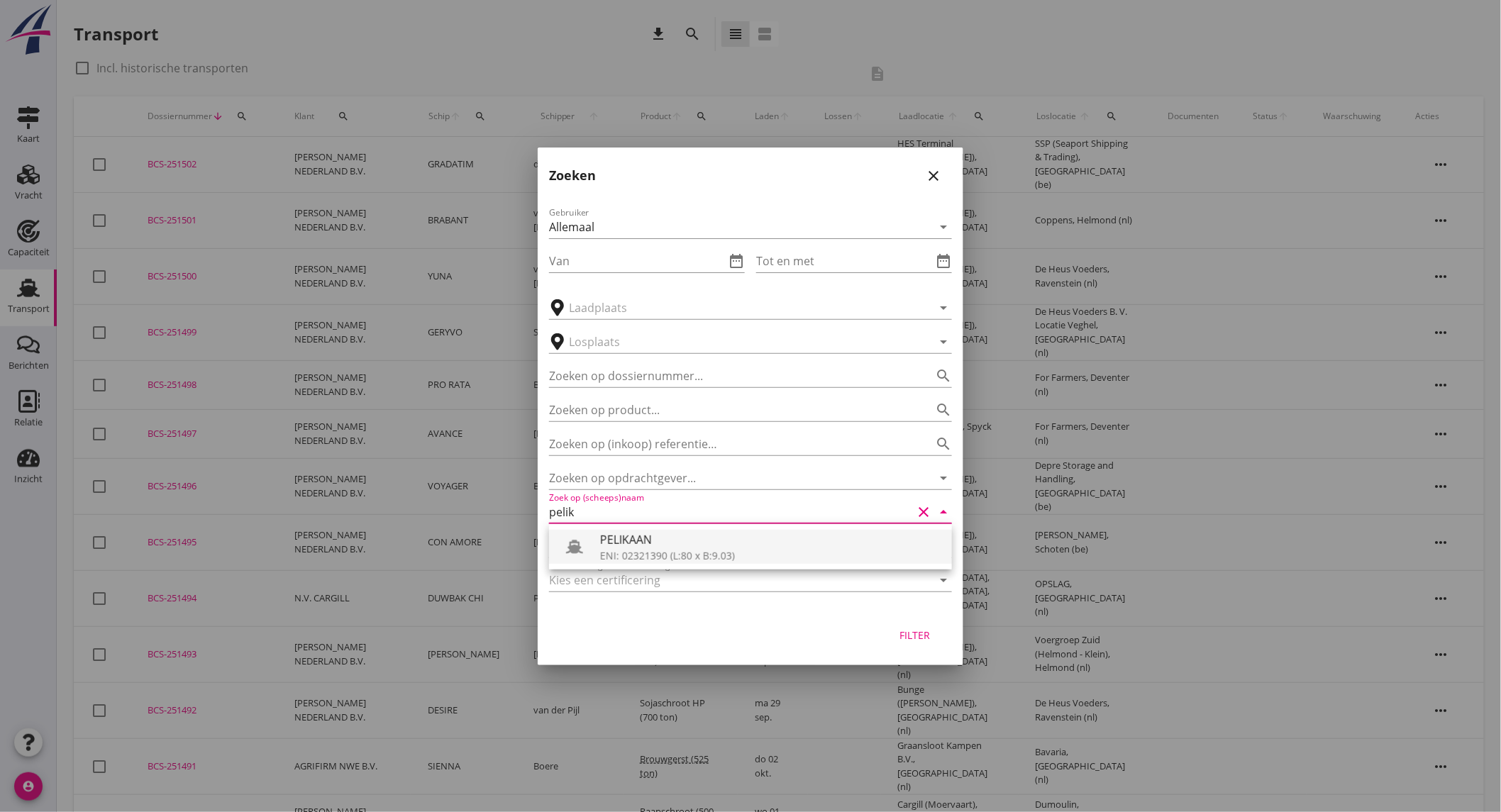
drag, startPoint x: 714, startPoint y: 555, endPoint x: 882, endPoint y: 634, distance: 185.6
click at [715, 555] on div "ENI: 02321390 (L:80 x B:9.03)" at bounding box center [771, 555] width 341 height 14
click at [920, 636] on div "Filter" at bounding box center [915, 634] width 40 height 14
type input "PELIKAAN"
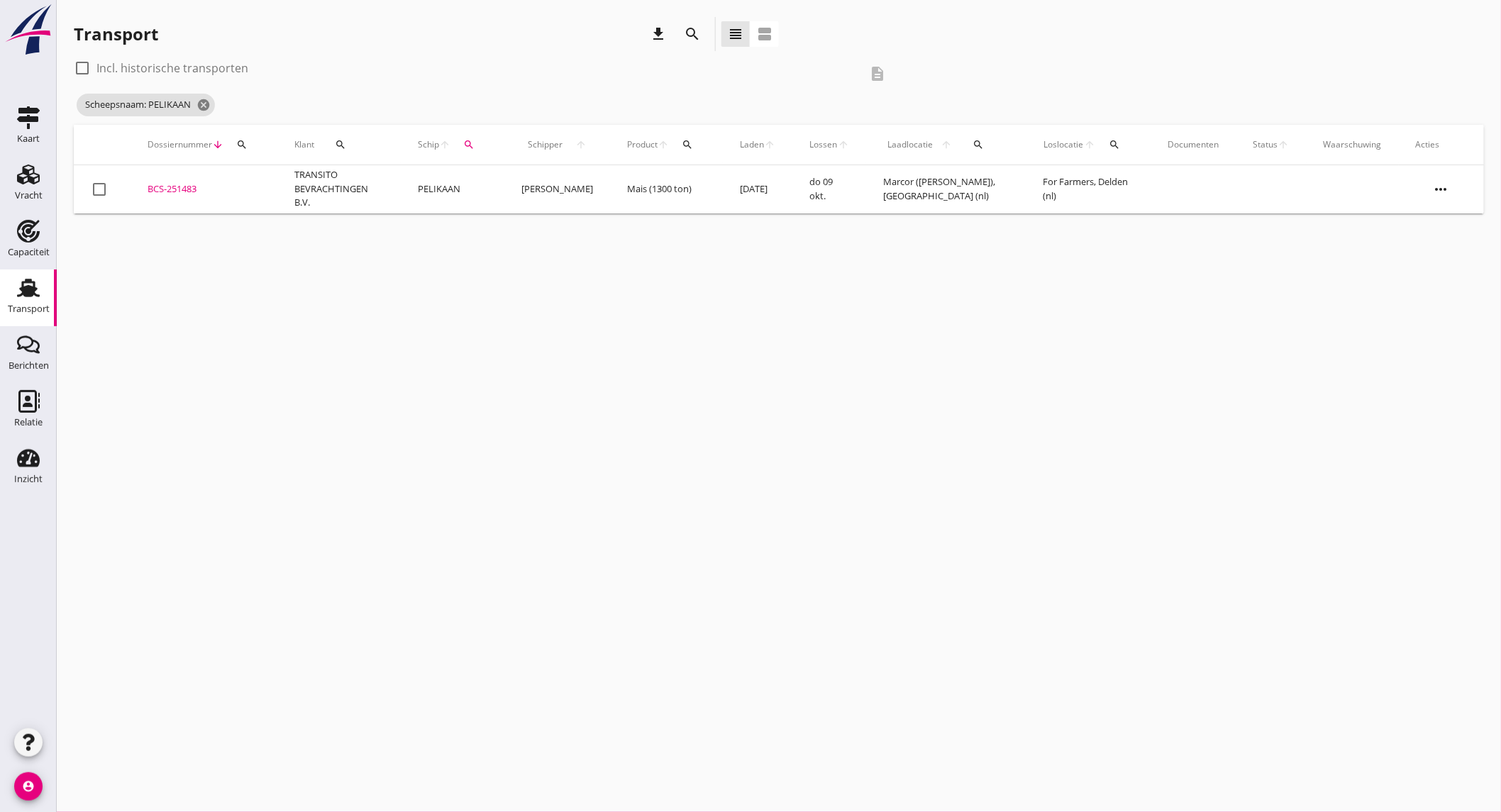
click at [294, 202] on td "TRANSITO BEVRACHTINGEN B.V." at bounding box center [339, 189] width 123 height 49
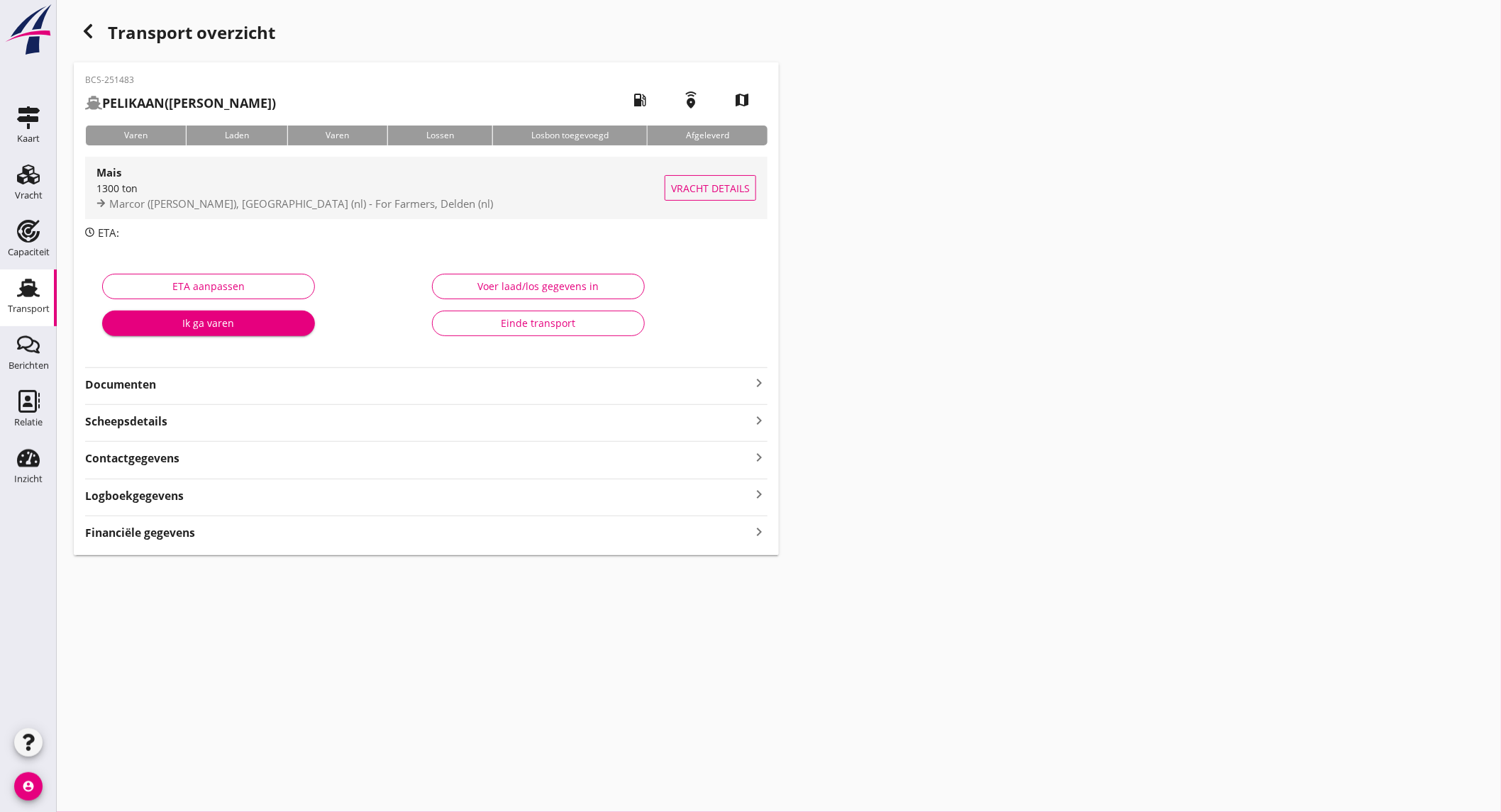
click at [232, 197] on span "Marcor (melden CIS), Rotterdam (nl) - For Farmers, Delden (nl)" at bounding box center [301, 203] width 384 height 14
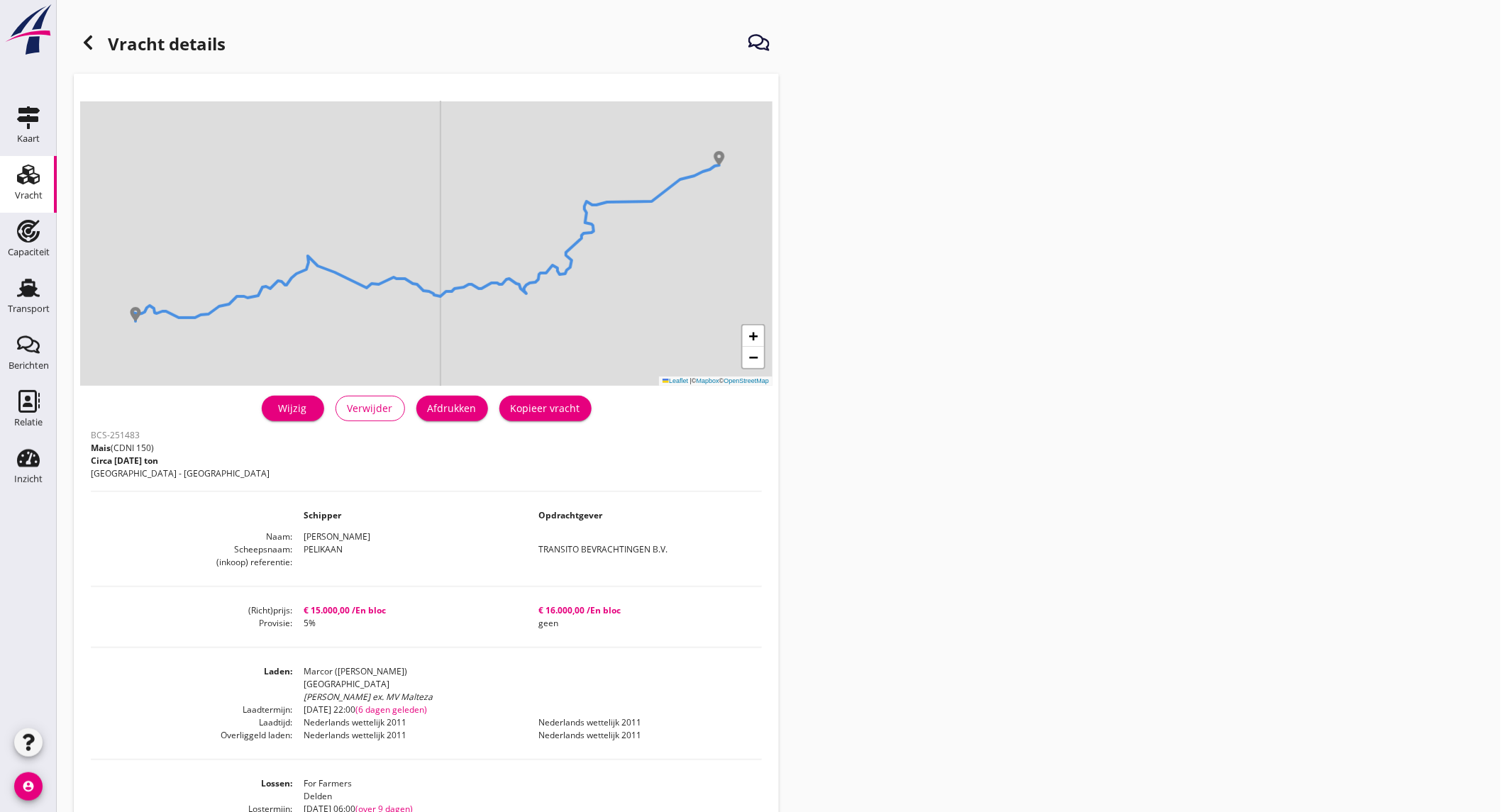
scroll to position [78, 0]
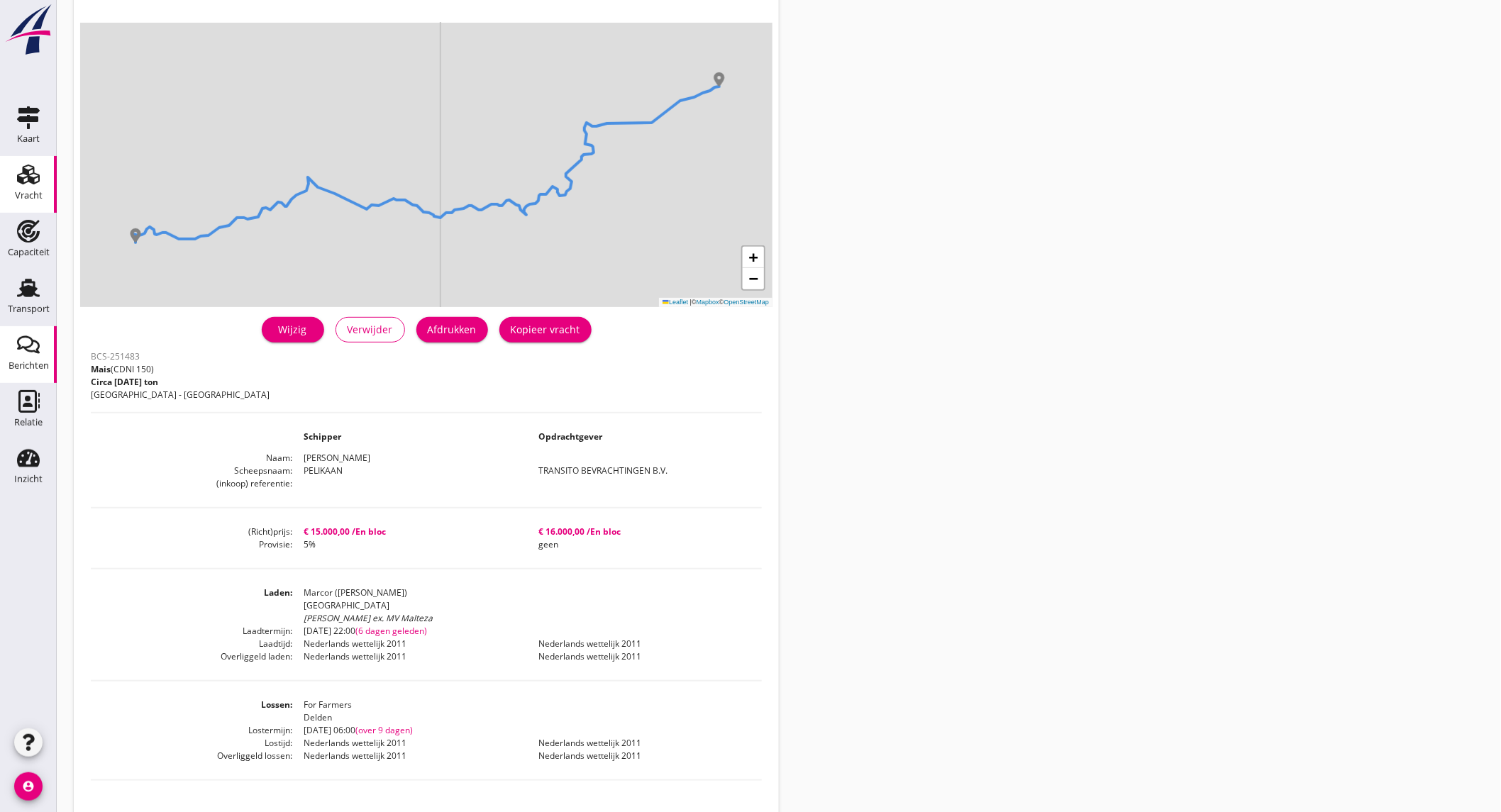
drag, startPoint x: 27, startPoint y: 189, endPoint x: 32, endPoint y: 348, distance: 159.1
click at [27, 189] on div "Vracht" at bounding box center [28, 195] width 27 height 20
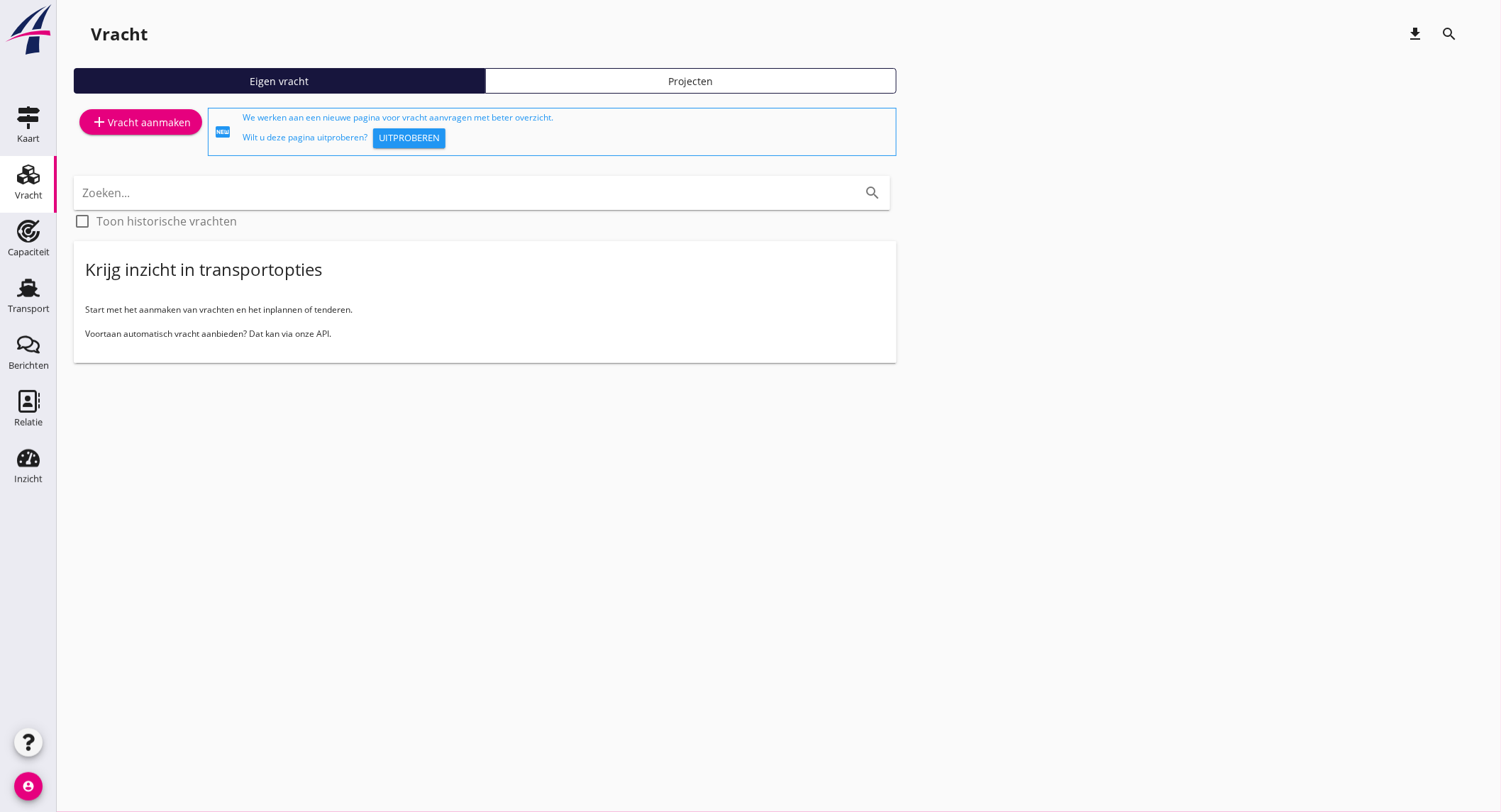
click at [122, 112] on link "add Vracht aanmaken" at bounding box center [140, 122] width 123 height 26
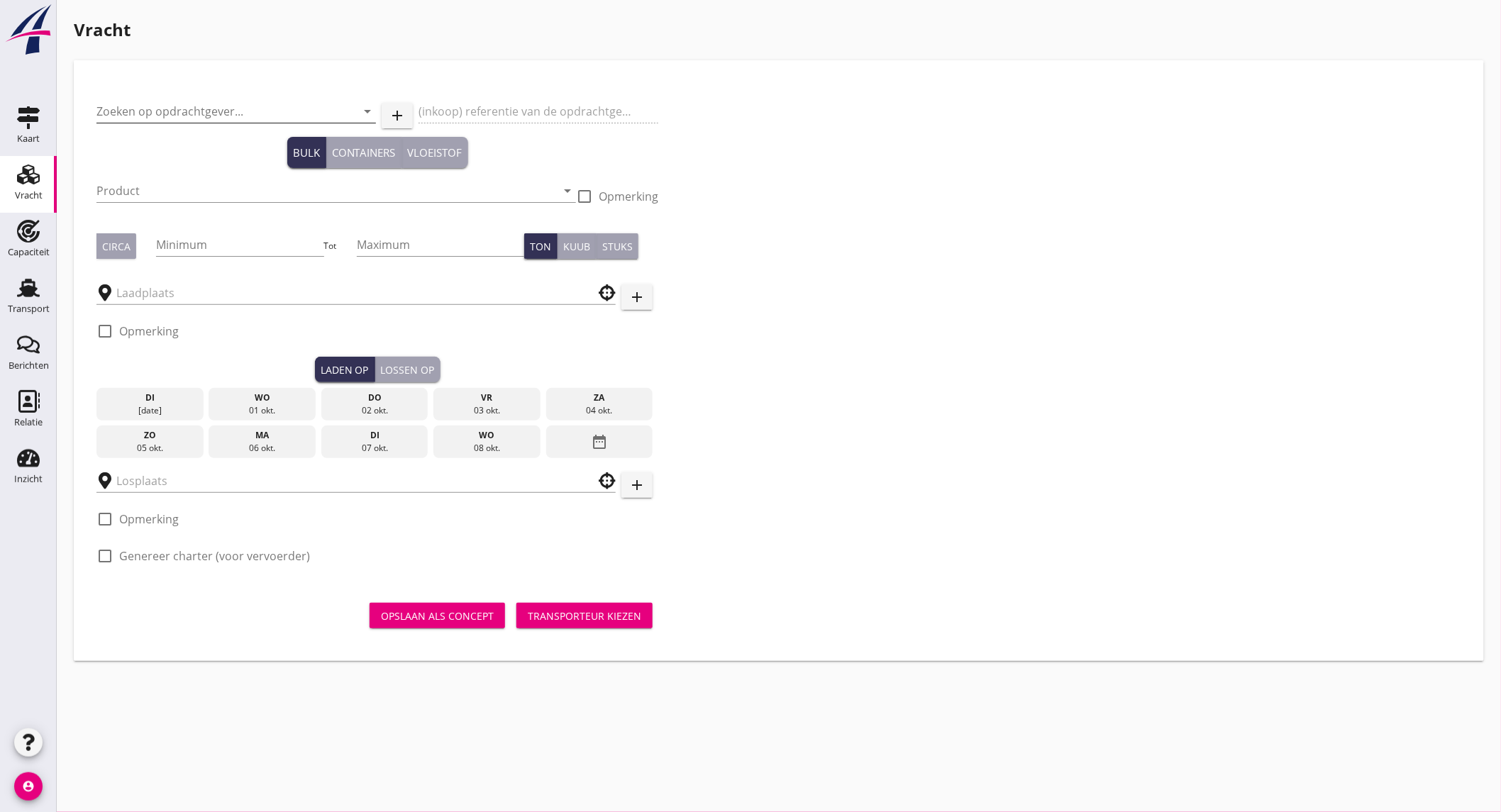
click at [188, 116] on input "Zoeken op opdrachtgever..." at bounding box center [216, 111] width 240 height 23
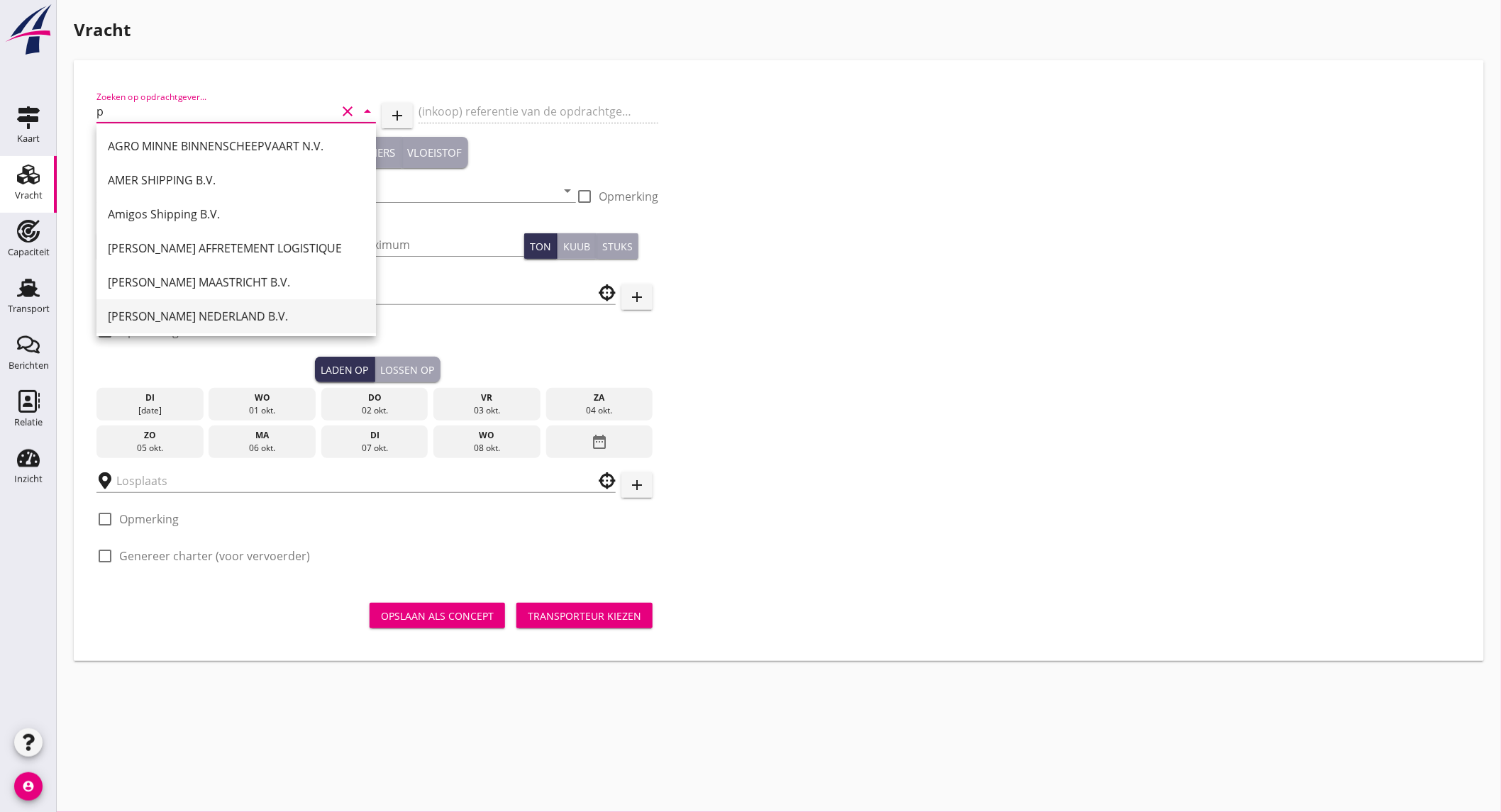
click at [264, 312] on div "[PERSON_NAME] NEDERLAND B.V." at bounding box center [237, 317] width 257 height 17
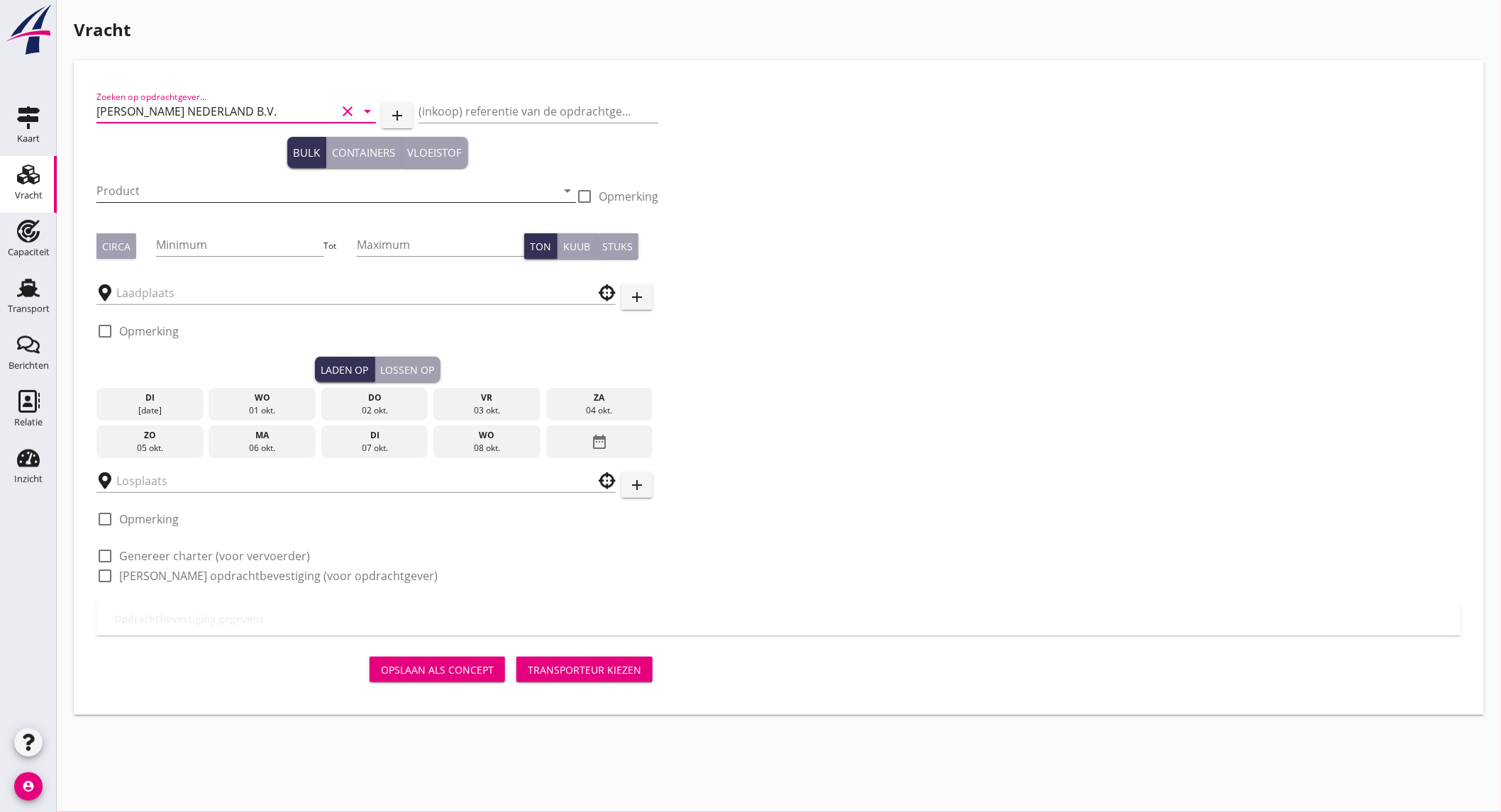
type input "[PERSON_NAME] NEDERLAND B.V."
click at [151, 198] on input "Product" at bounding box center [326, 191] width 460 height 23
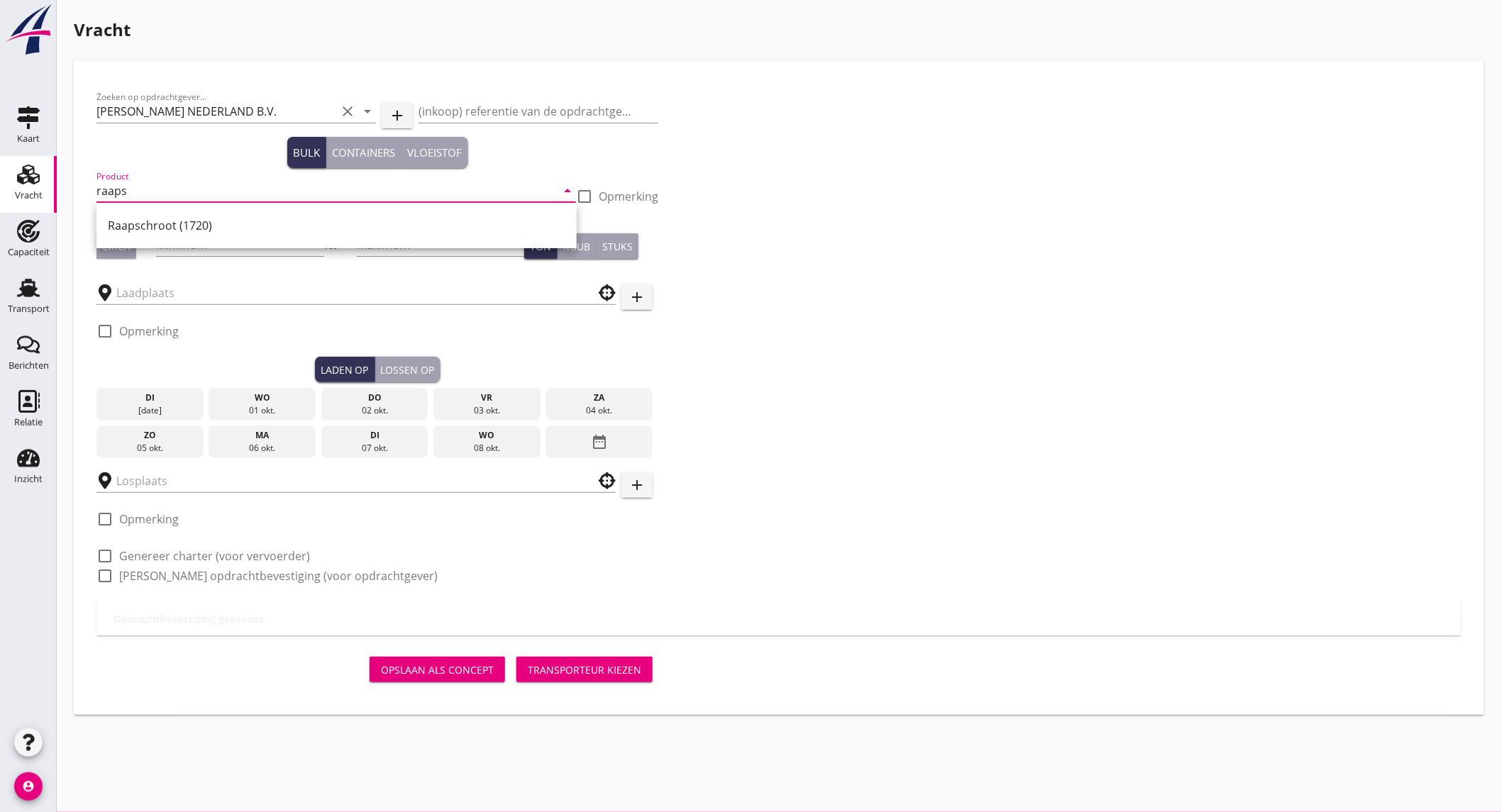
drag, startPoint x: 181, startPoint y: 217, endPoint x: 139, endPoint y: 236, distance: 46.1
click at [180, 217] on div "Raapschroot (1720)" at bounding box center [336, 226] width 457 height 17
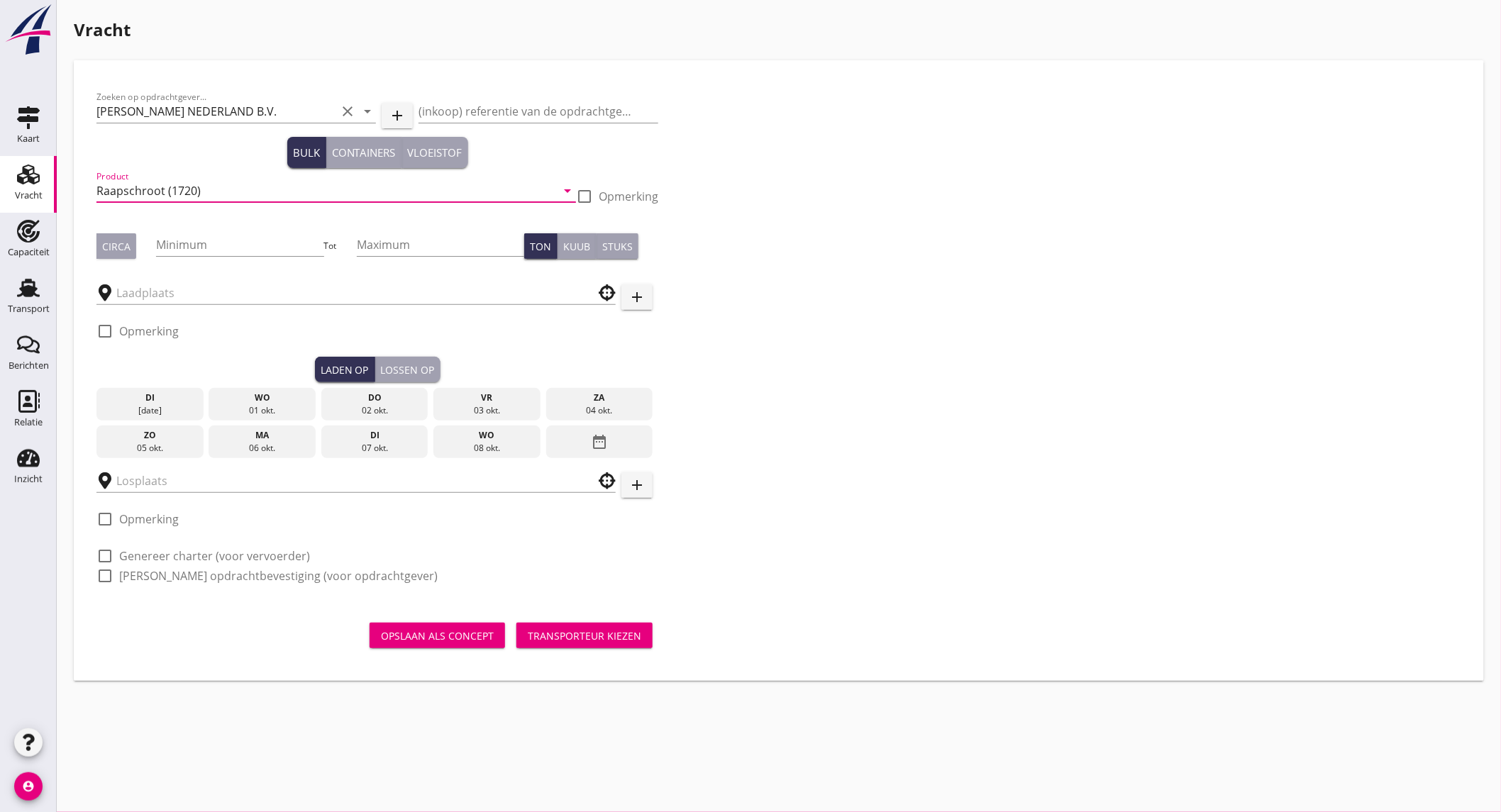
type input "Raapschroot (1720)"
click at [107, 249] on div "Circa" at bounding box center [116, 246] width 28 height 14
click at [193, 237] on input "Minimum" at bounding box center [239, 244] width 168 height 23
type input "900"
click at [373, 244] on input "Maximum" at bounding box center [440, 244] width 168 height 23
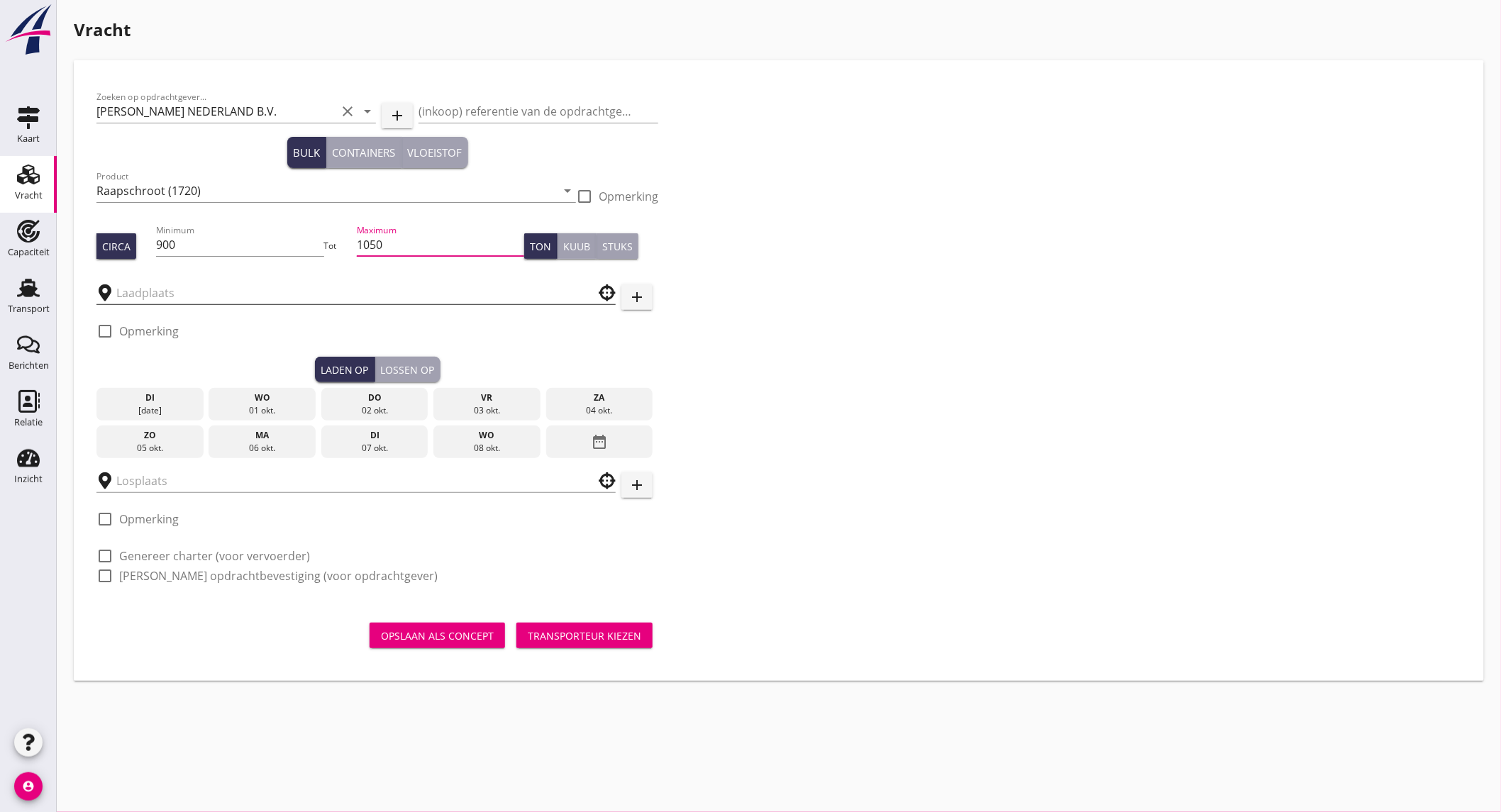
type input "1050"
click at [270, 289] on input "text" at bounding box center [347, 293] width 460 height 23
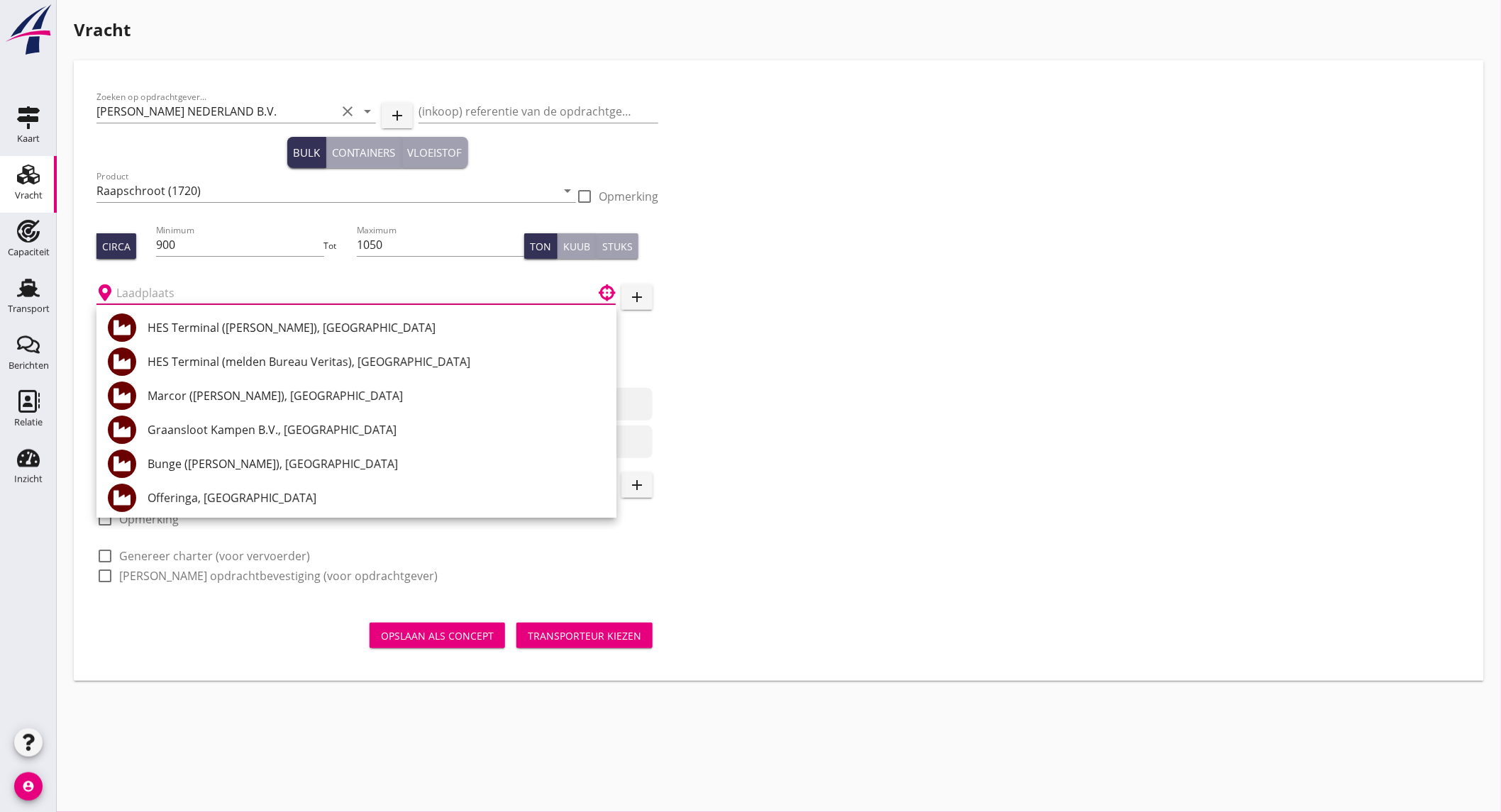
click at [188, 300] on input "text" at bounding box center [347, 293] width 460 height 23
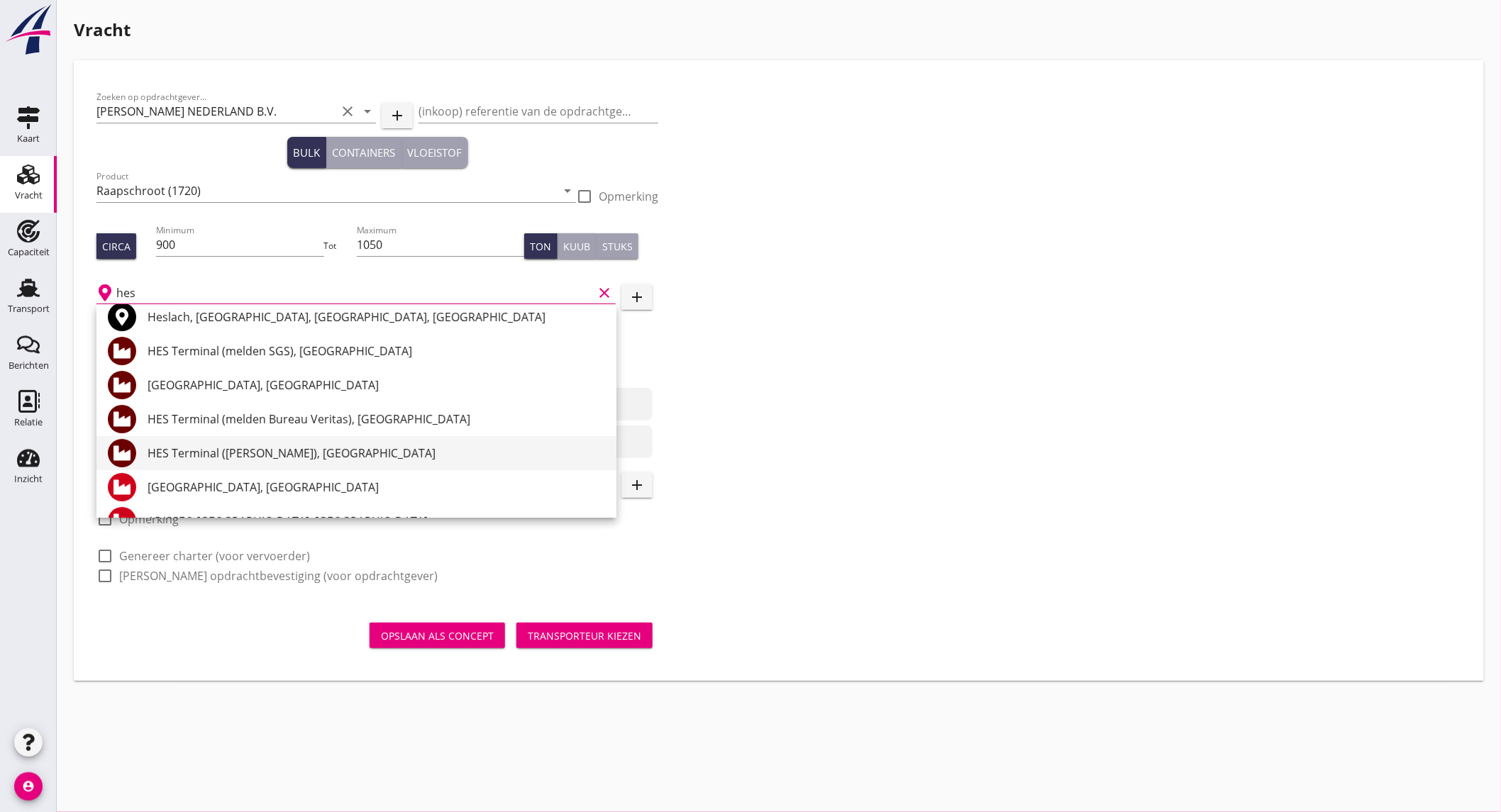
click at [343, 458] on div "HES Terminal ([PERSON_NAME]), [GEOGRAPHIC_DATA]" at bounding box center [375, 453] width 457 height 17
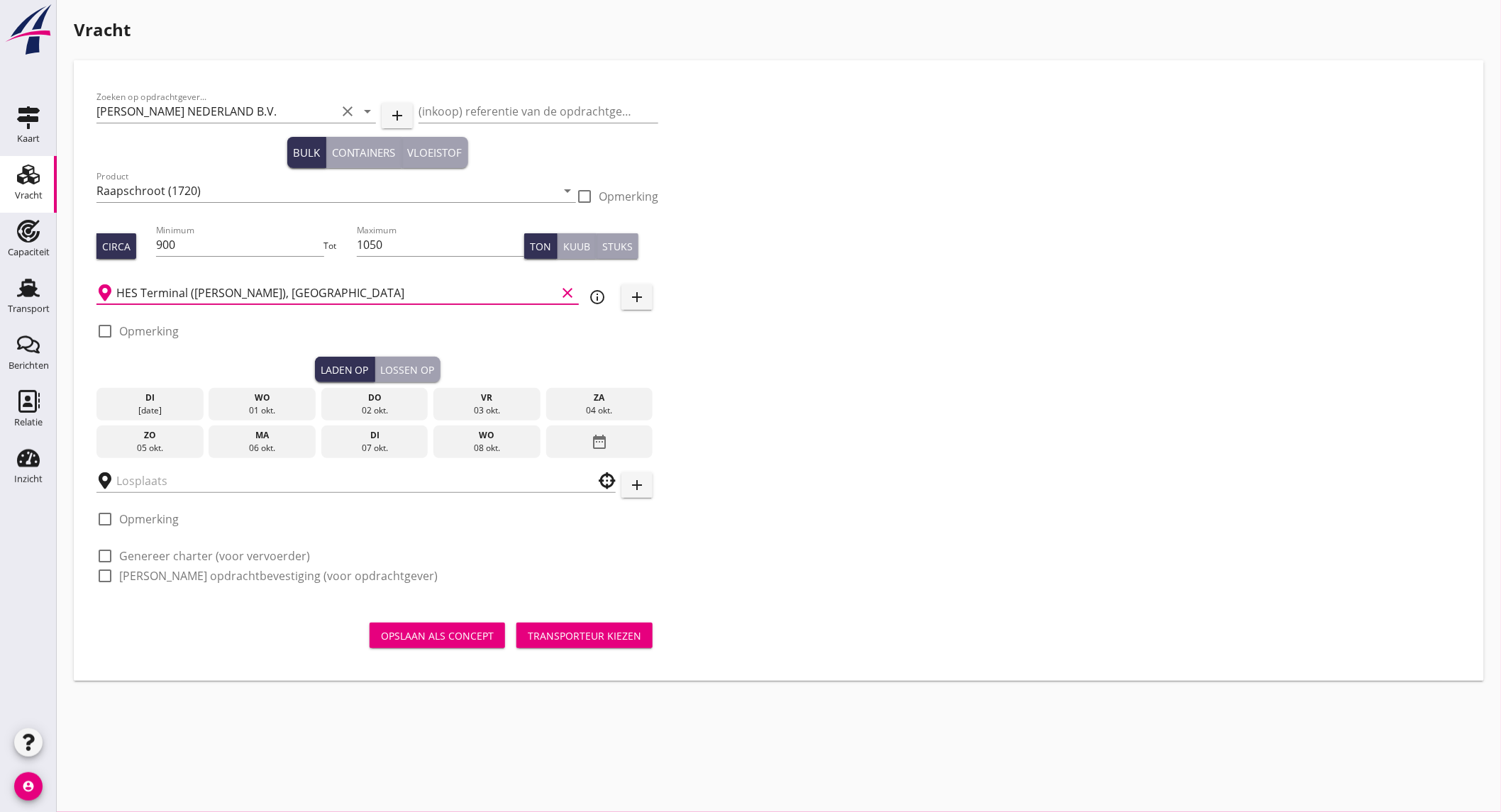
type input "HES Terminal ([PERSON_NAME]), [GEOGRAPHIC_DATA]"
click at [158, 332] on label "Opmerking" at bounding box center [149, 331] width 60 height 14
checkbox input "true"
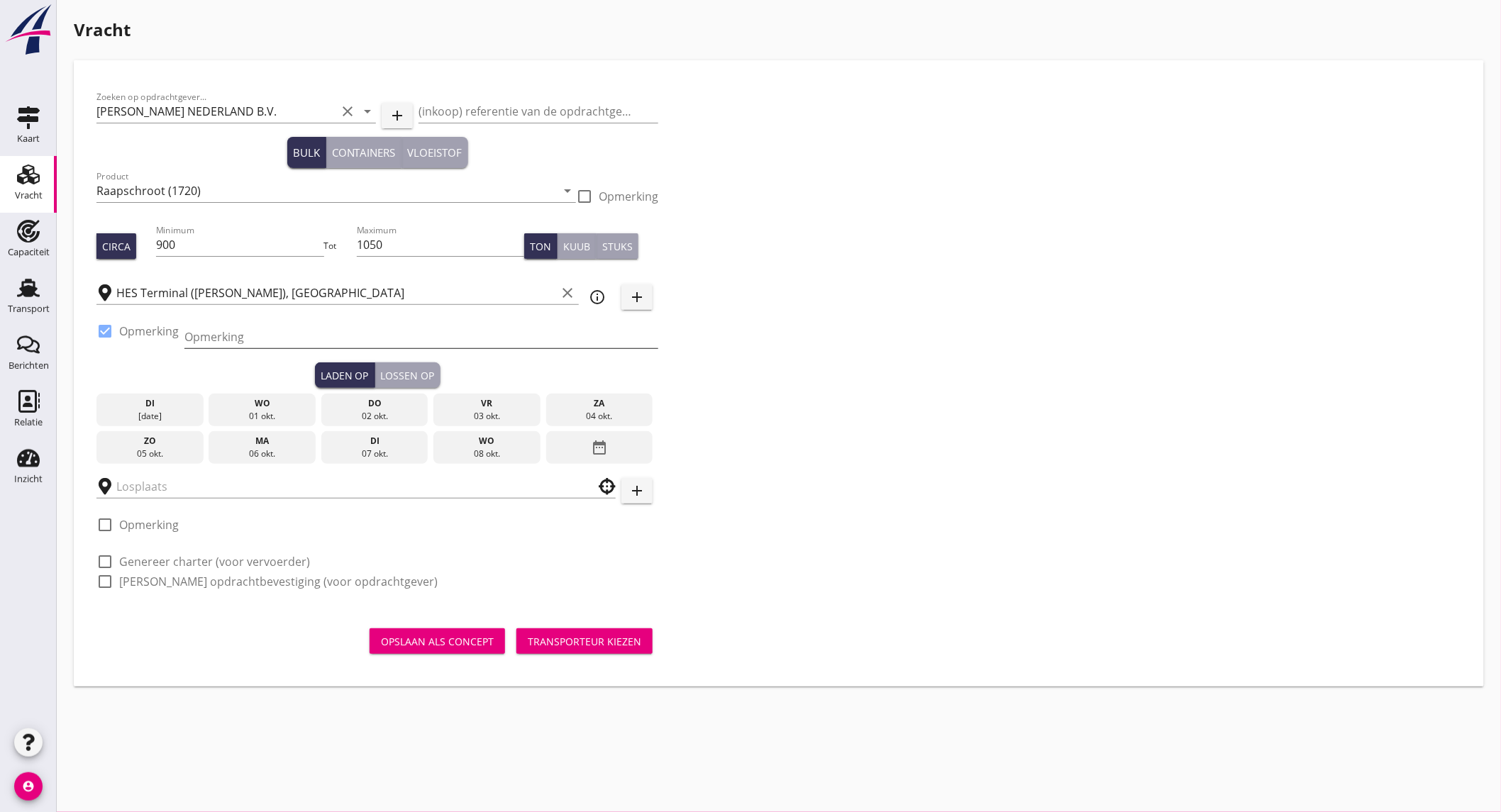
click at [239, 336] on input "Opmerking" at bounding box center [421, 336] width 474 height 23
type input "ex. Kilian Oldendorff // Westhaven"
click at [277, 410] on div "01 okt." at bounding box center [261, 416] width 100 height 13
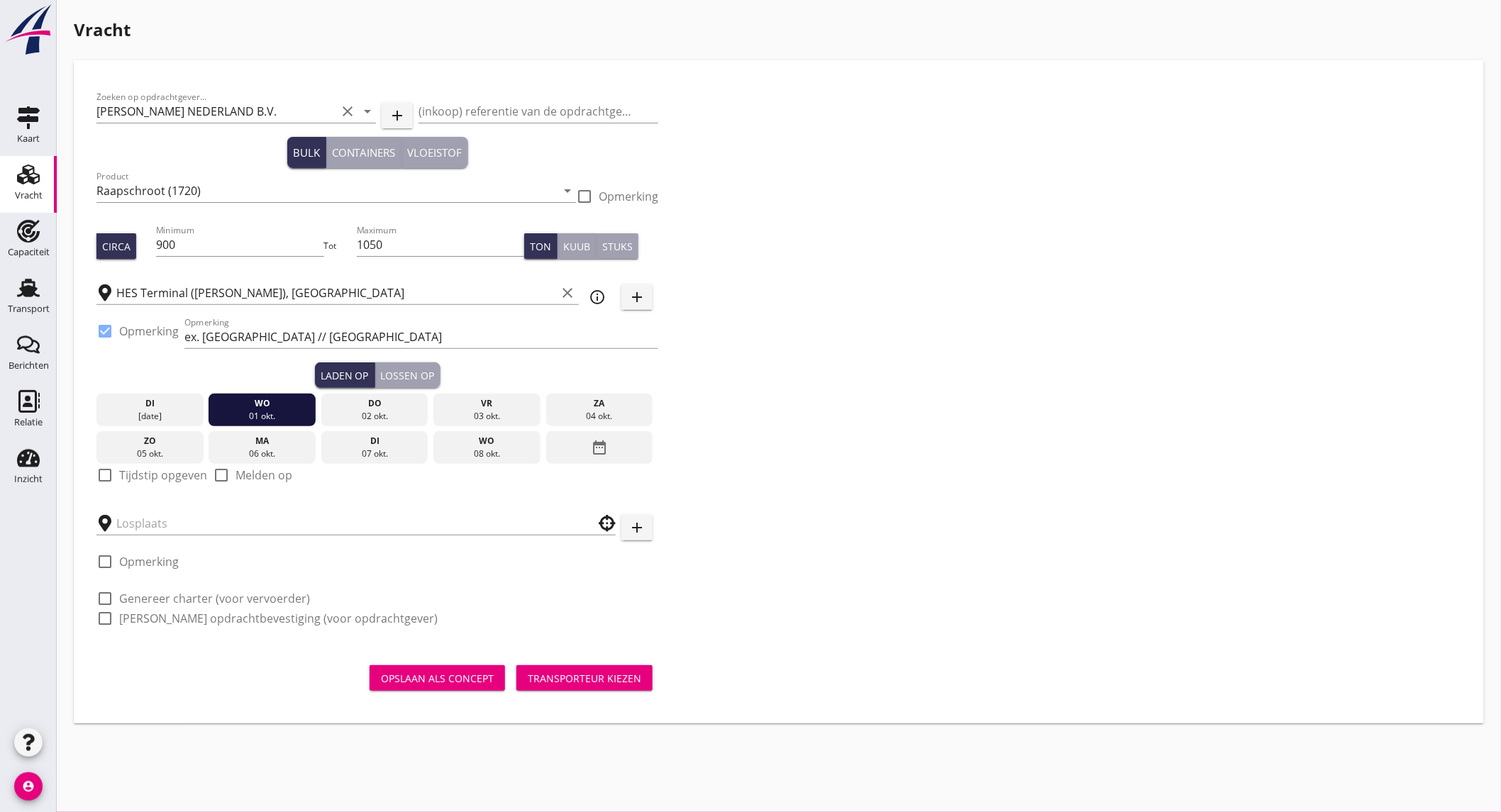
click at [159, 477] on label "Tijdstip opgeven" at bounding box center [163, 475] width 88 height 14
checkbox input "true"
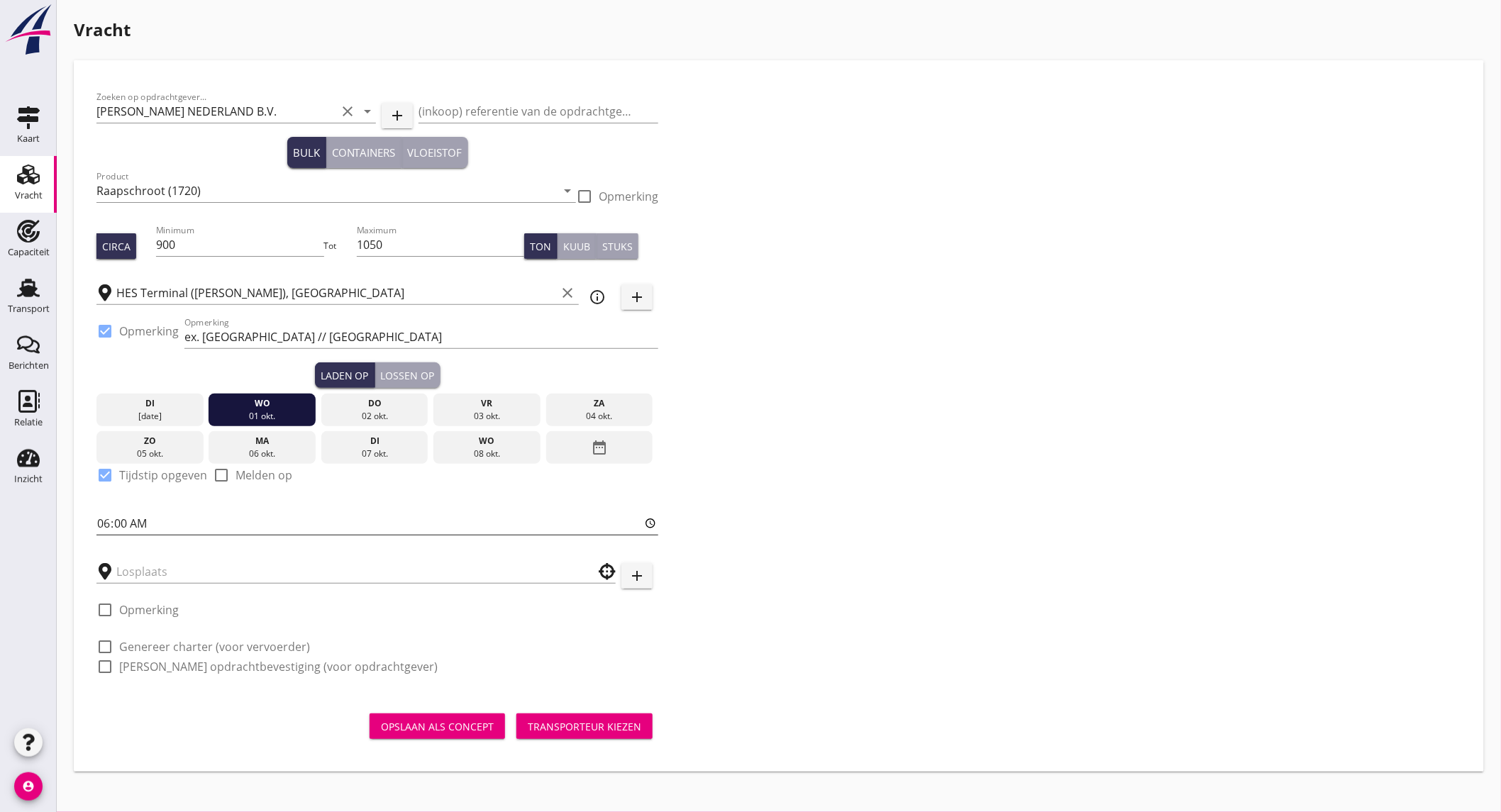
click at [147, 521] on input "06:00" at bounding box center [377, 523] width 562 height 23
type input "15:30"
click at [159, 570] on input "text" at bounding box center [347, 571] width 460 height 23
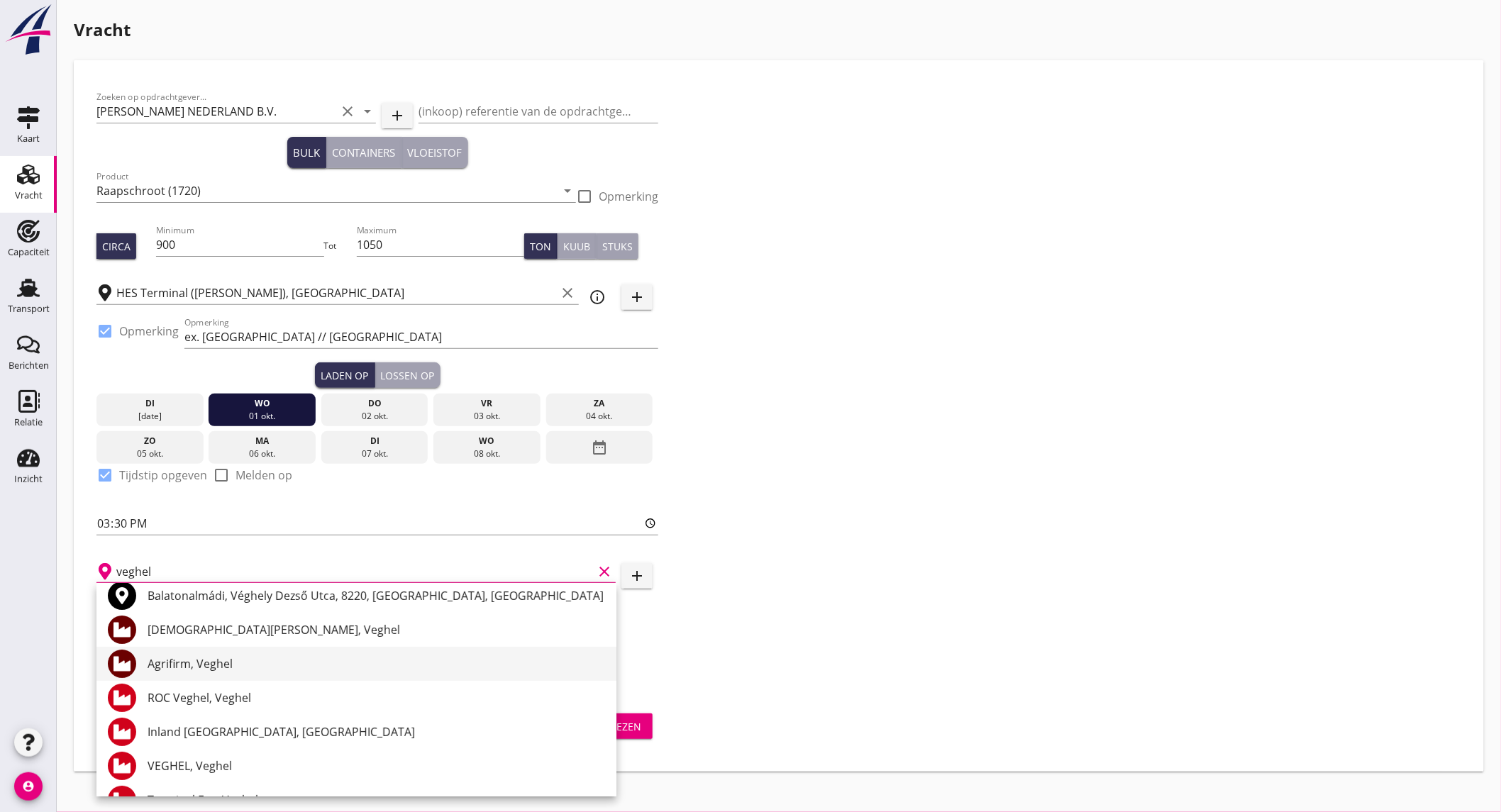
click at [257, 658] on div "Agrifirm, Veghel" at bounding box center [375, 664] width 457 height 17
type input "Agrifirm, Veghel"
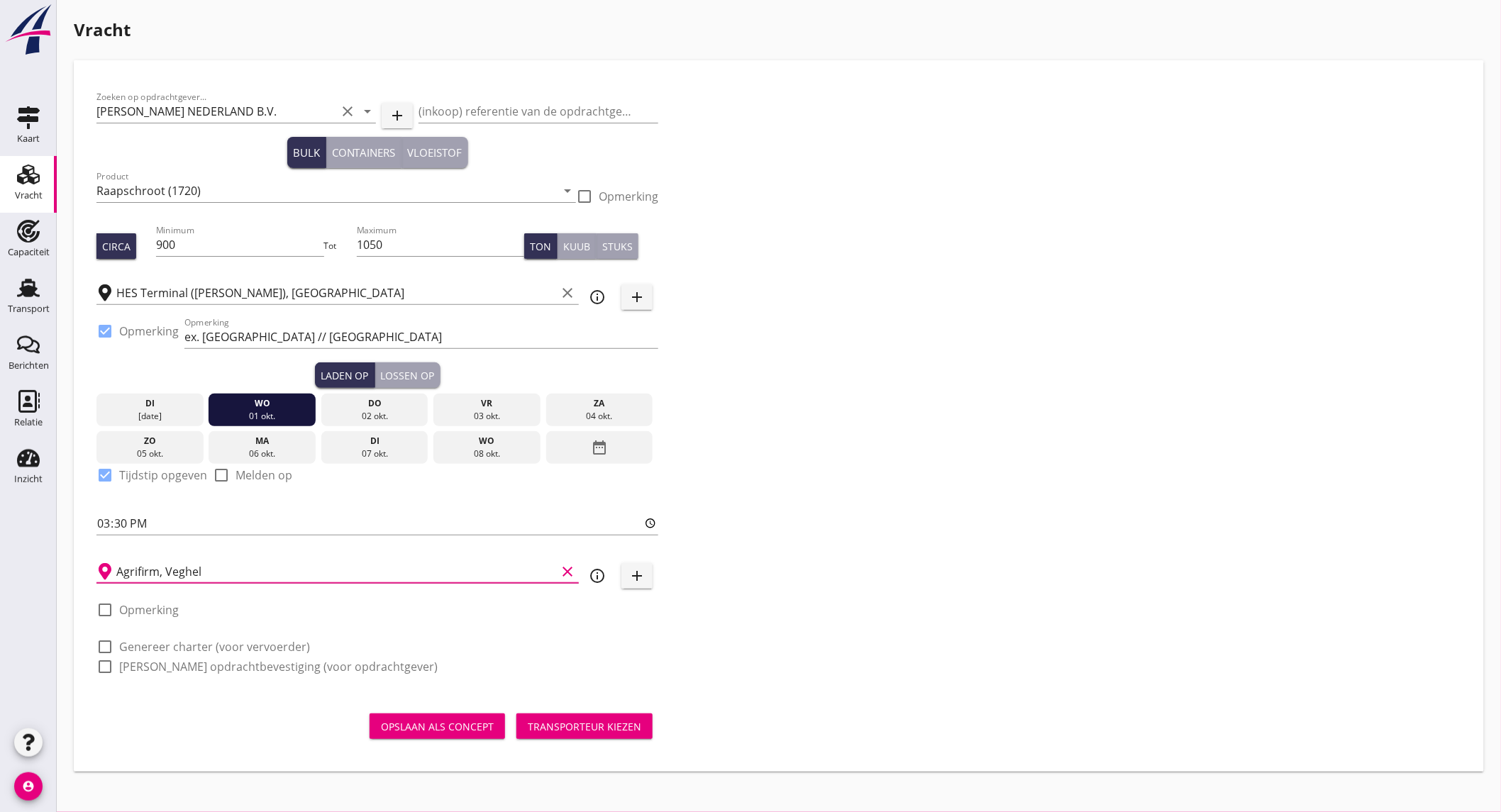
click at [152, 647] on label "Genereer charter (voor vervoerder)" at bounding box center [215, 647] width 191 height 14
checkbox input "true"
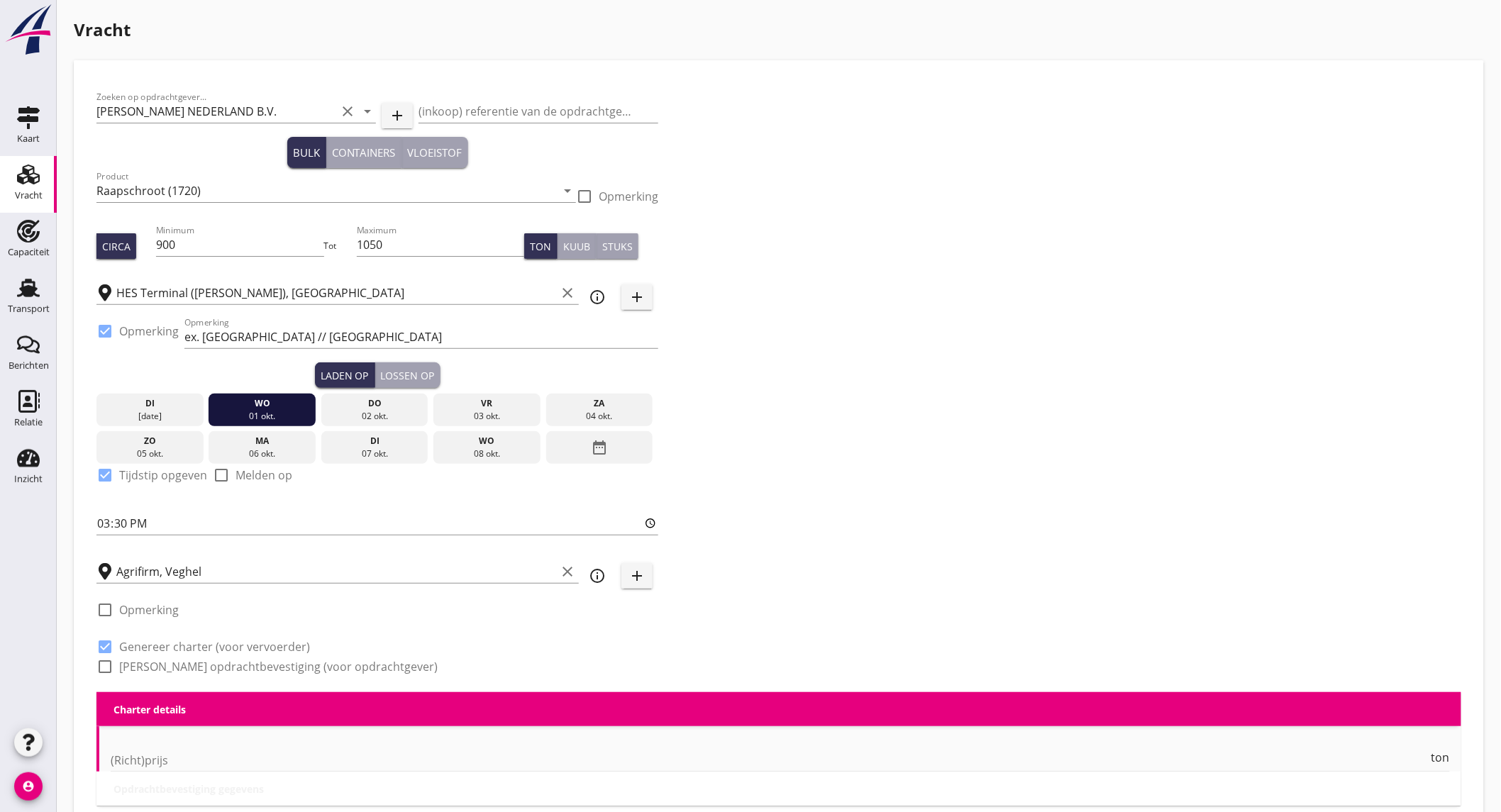
click at [152, 666] on label "[PERSON_NAME] opdrachtbevestiging (voor opdrachtgever)" at bounding box center [278, 666] width 318 height 14
checkbox input "true"
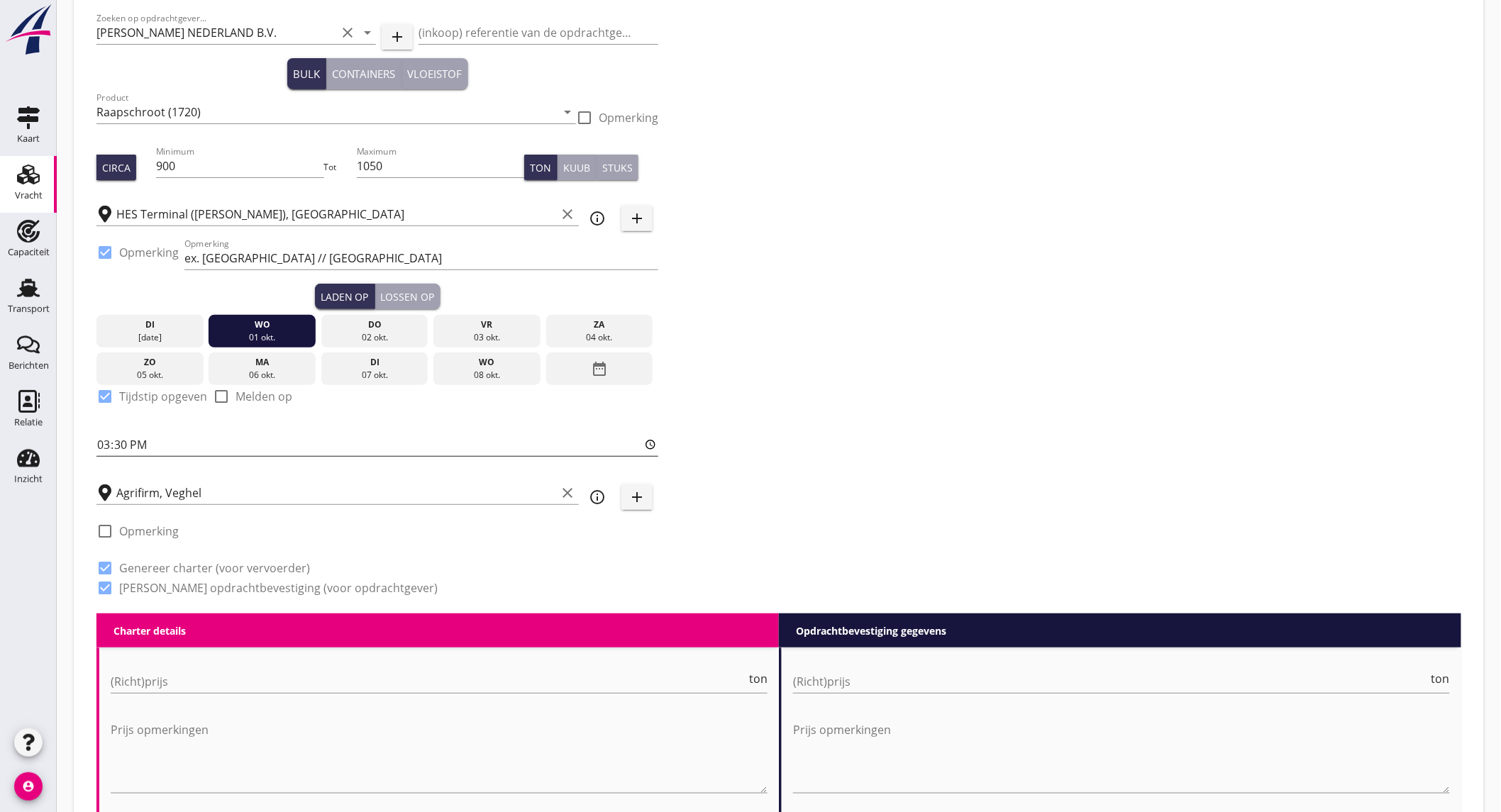
scroll to position [393, 0]
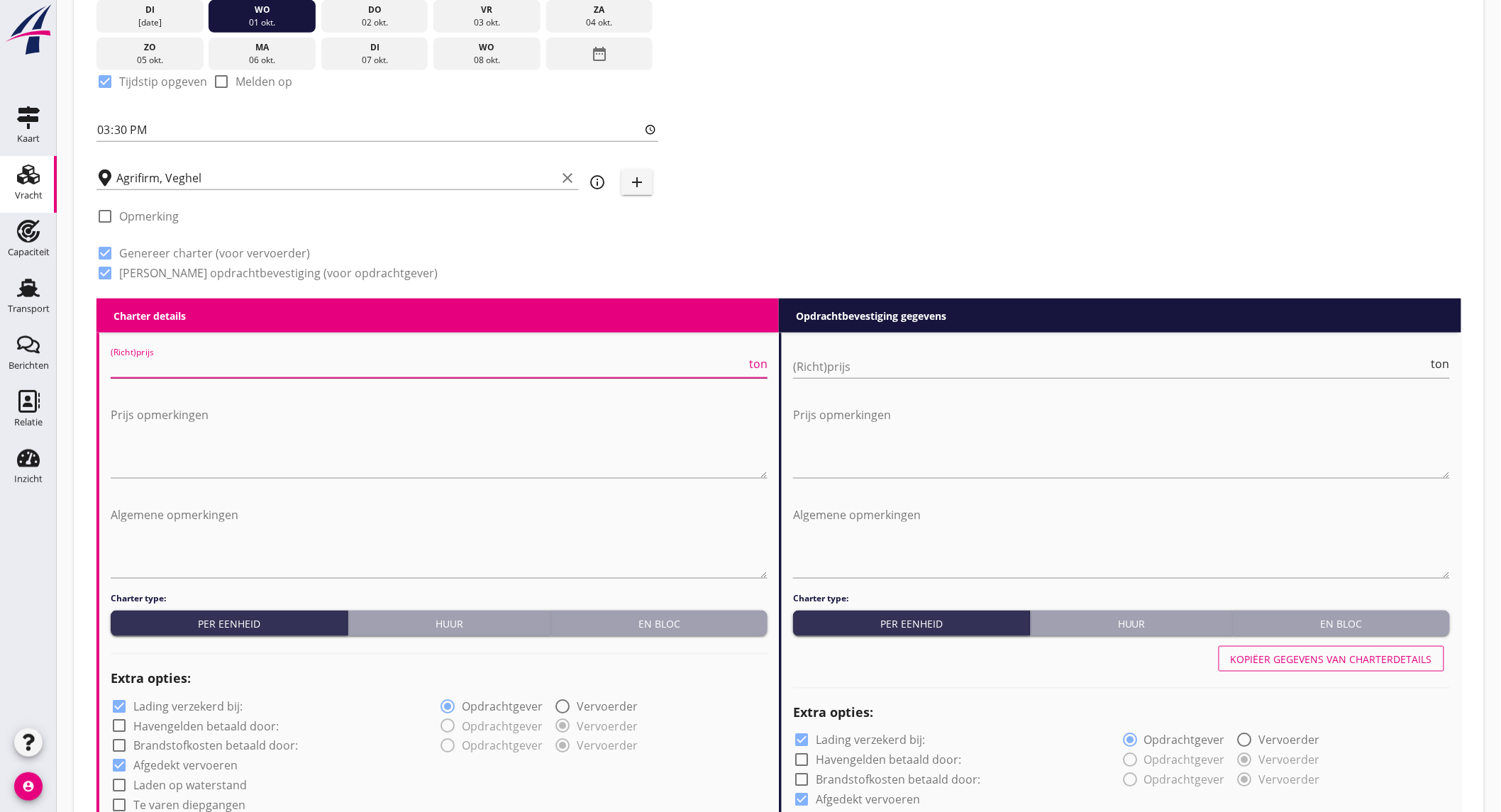
click at [235, 363] on input "(Richt)prijs" at bounding box center [428, 366] width 636 height 23
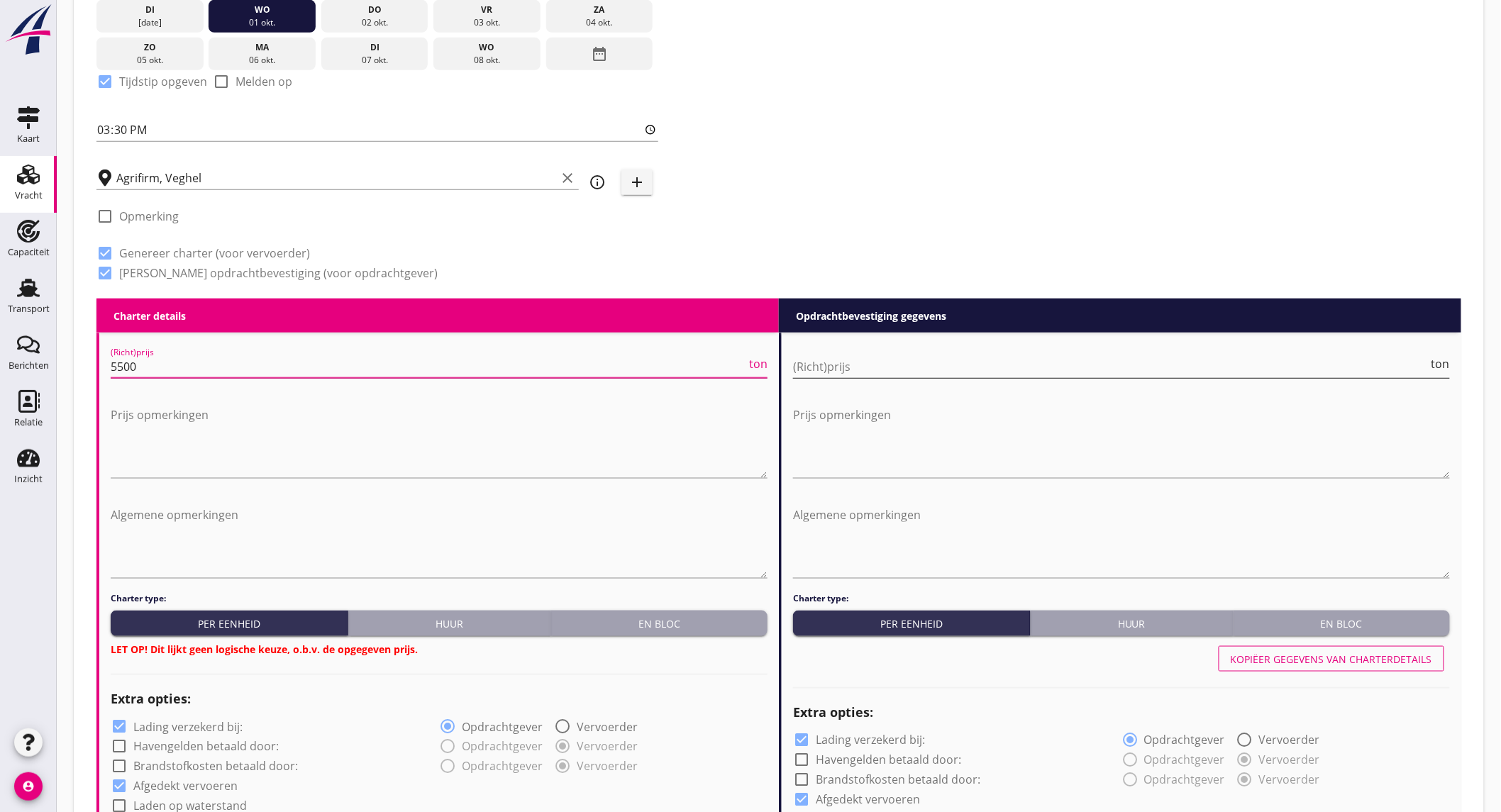
type input "5500"
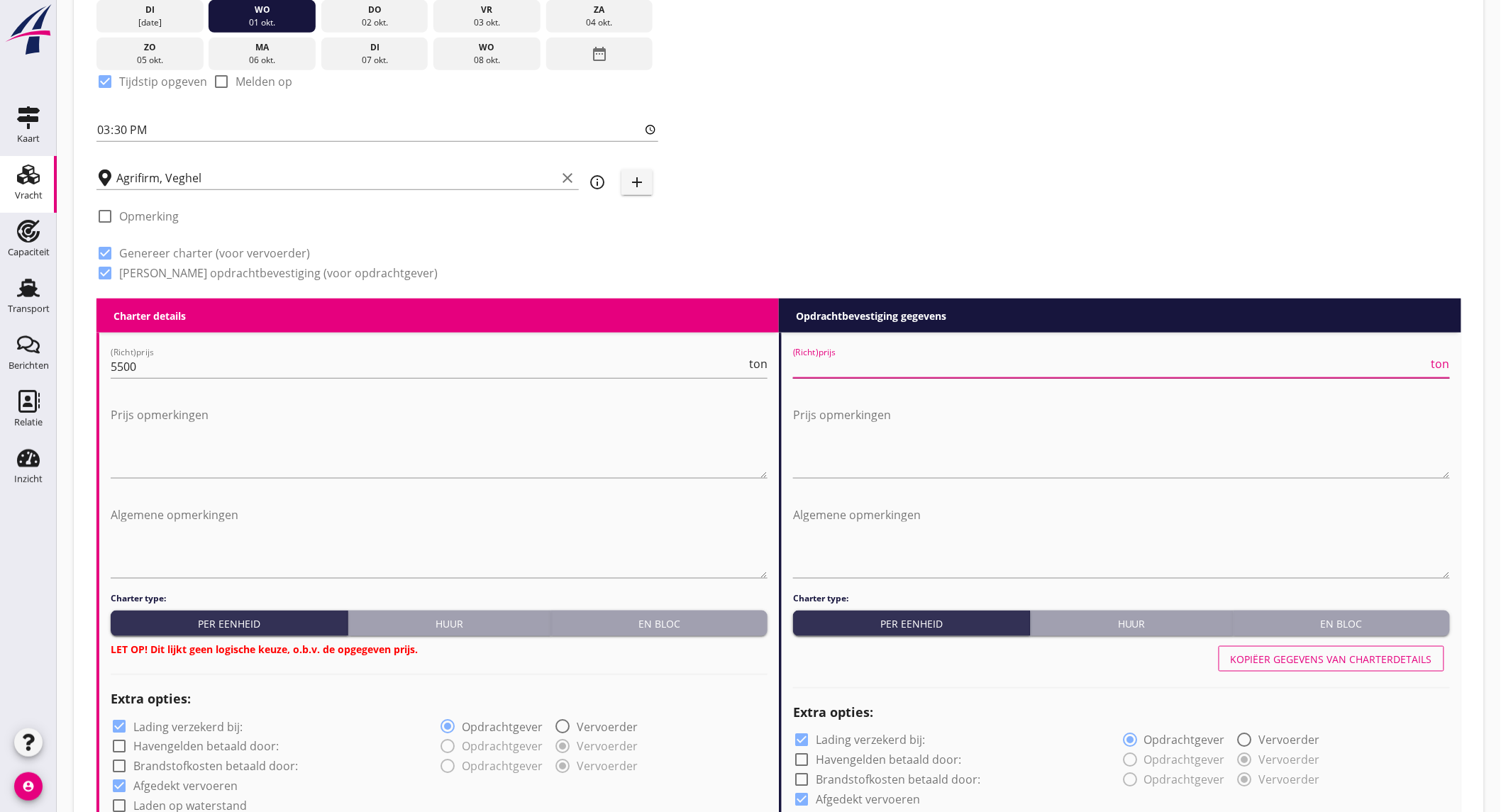
click at [870, 369] on input "(Richt)prijs" at bounding box center [1111, 366] width 636 height 23
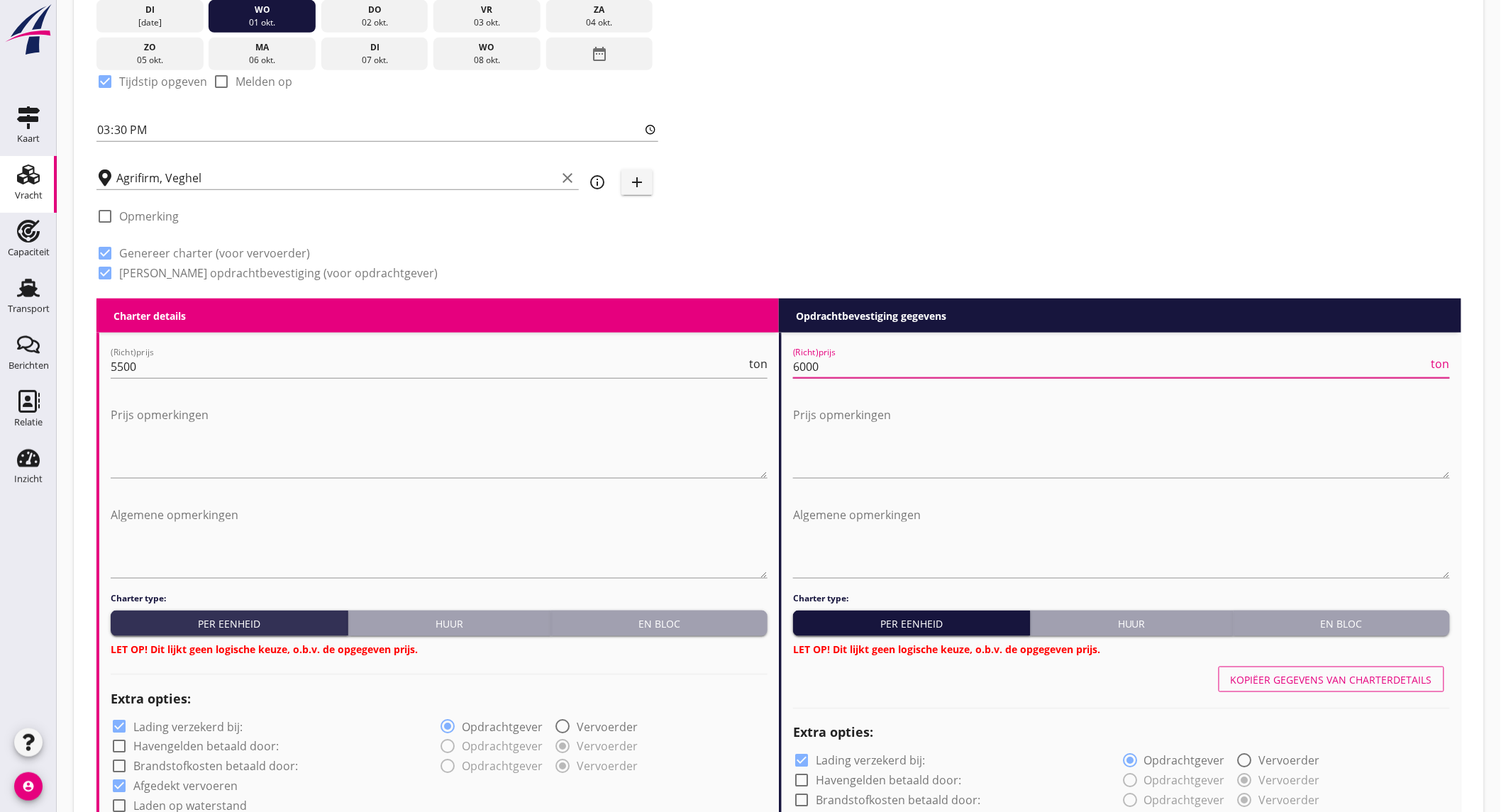
type input "6000"
click at [653, 630] on button "En bloc" at bounding box center [659, 623] width 216 height 26
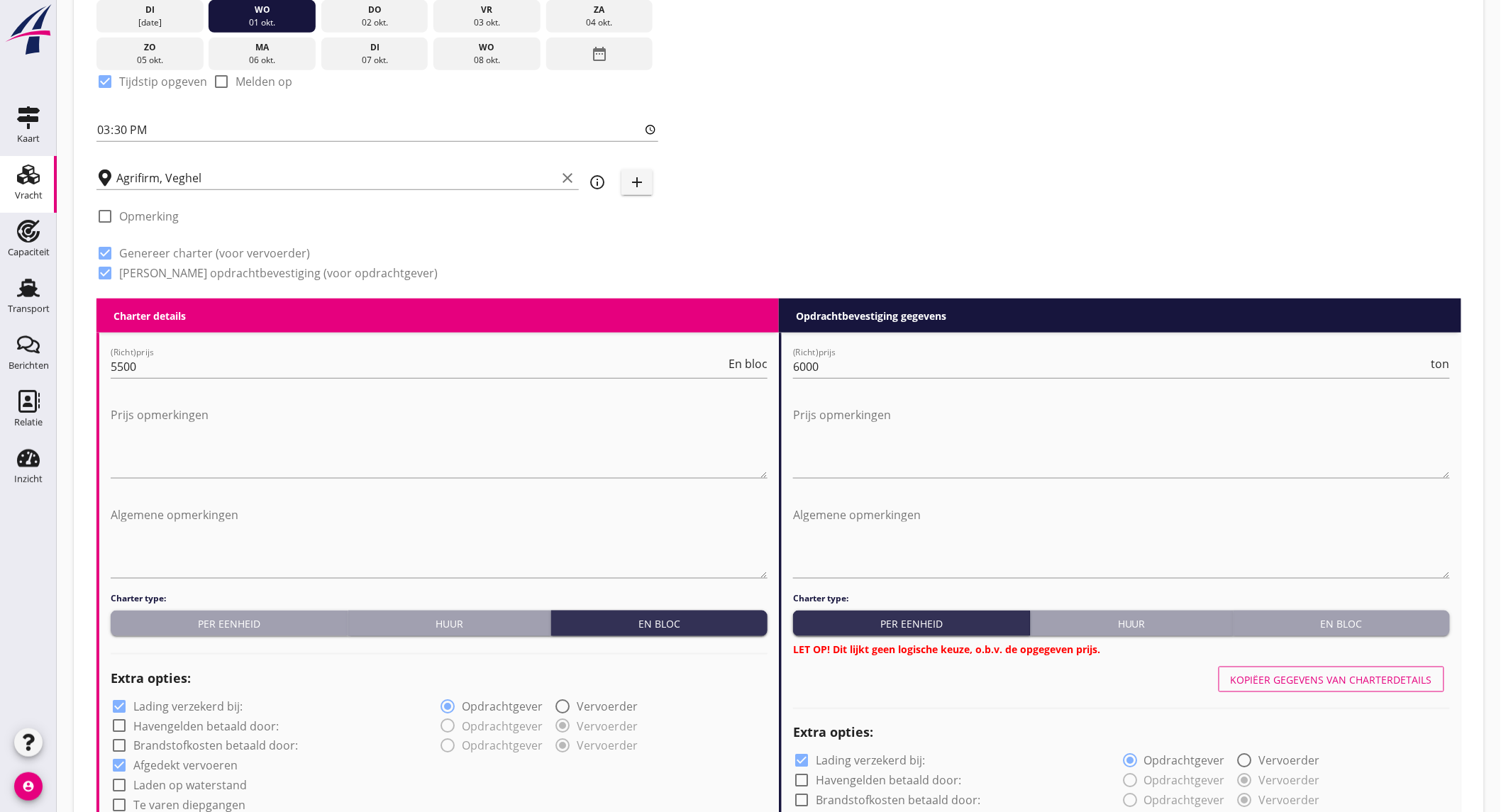
click at [1350, 616] on div "En bloc" at bounding box center [1342, 623] width 205 height 14
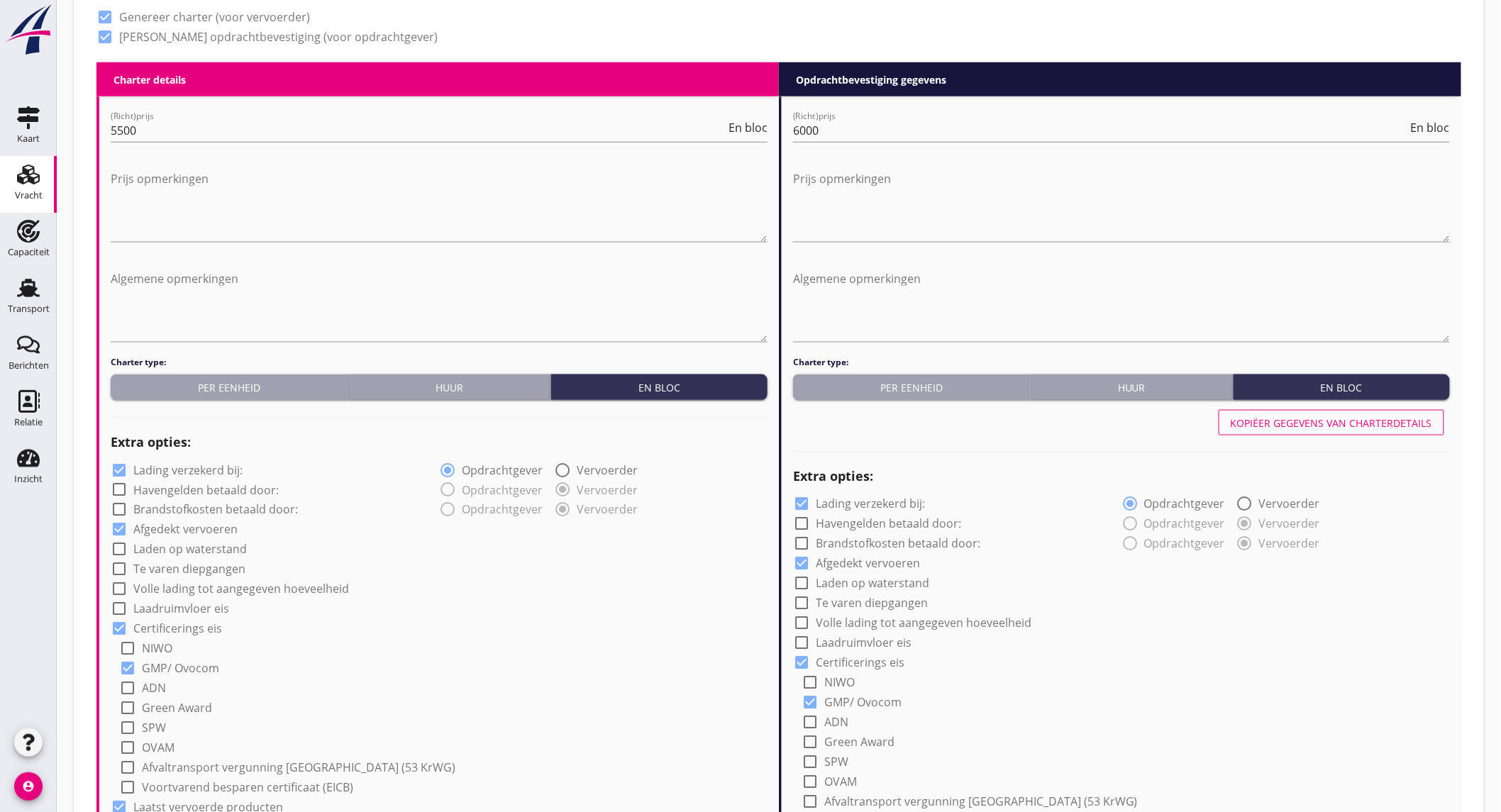
scroll to position [709, 0]
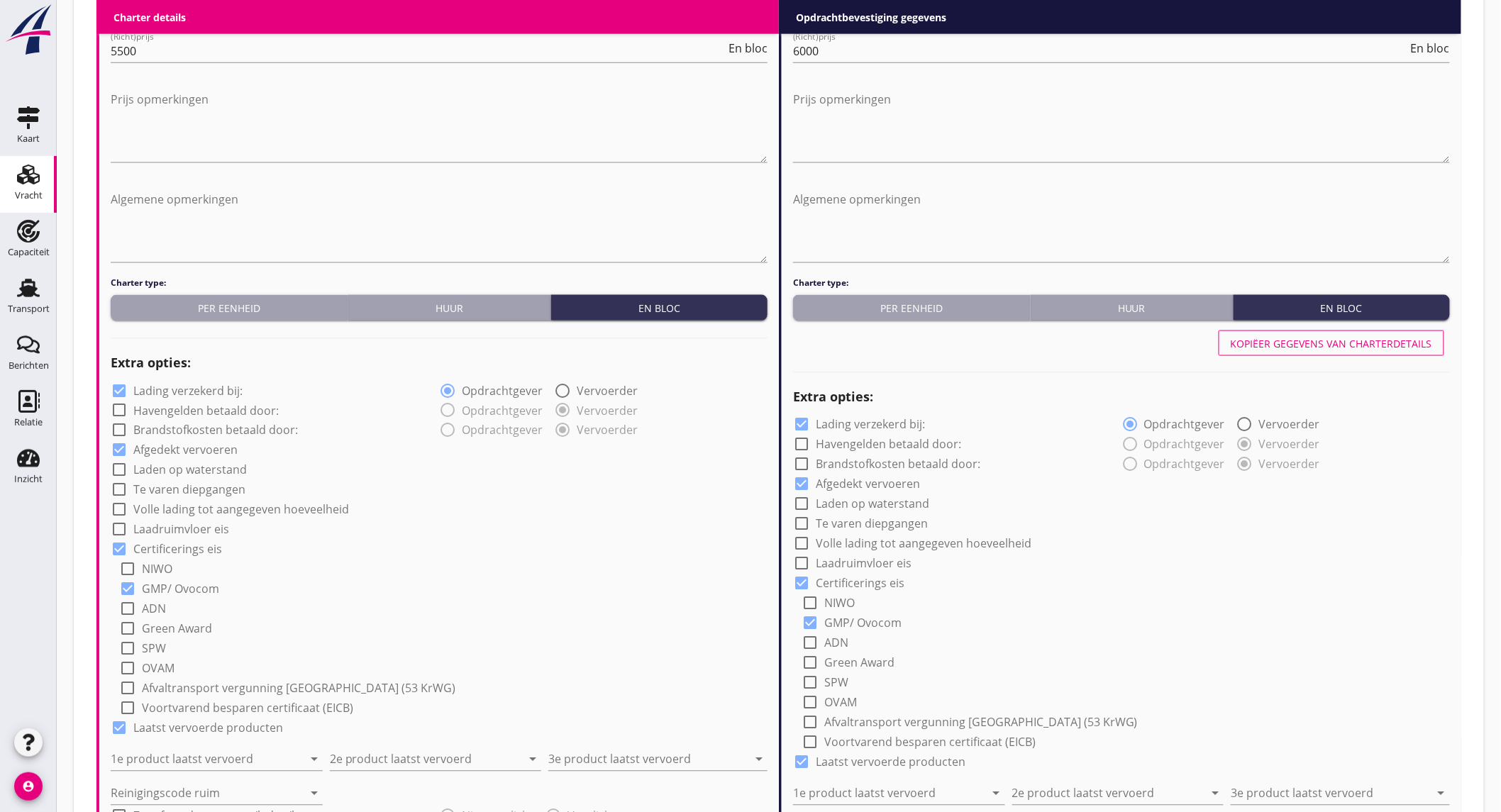
click at [192, 385] on label "Lading verzekerd bij:" at bounding box center [188, 391] width 109 height 14
checkbox input "false"
click at [155, 768] on input "1e product laatst vervoerd" at bounding box center [207, 759] width 192 height 23
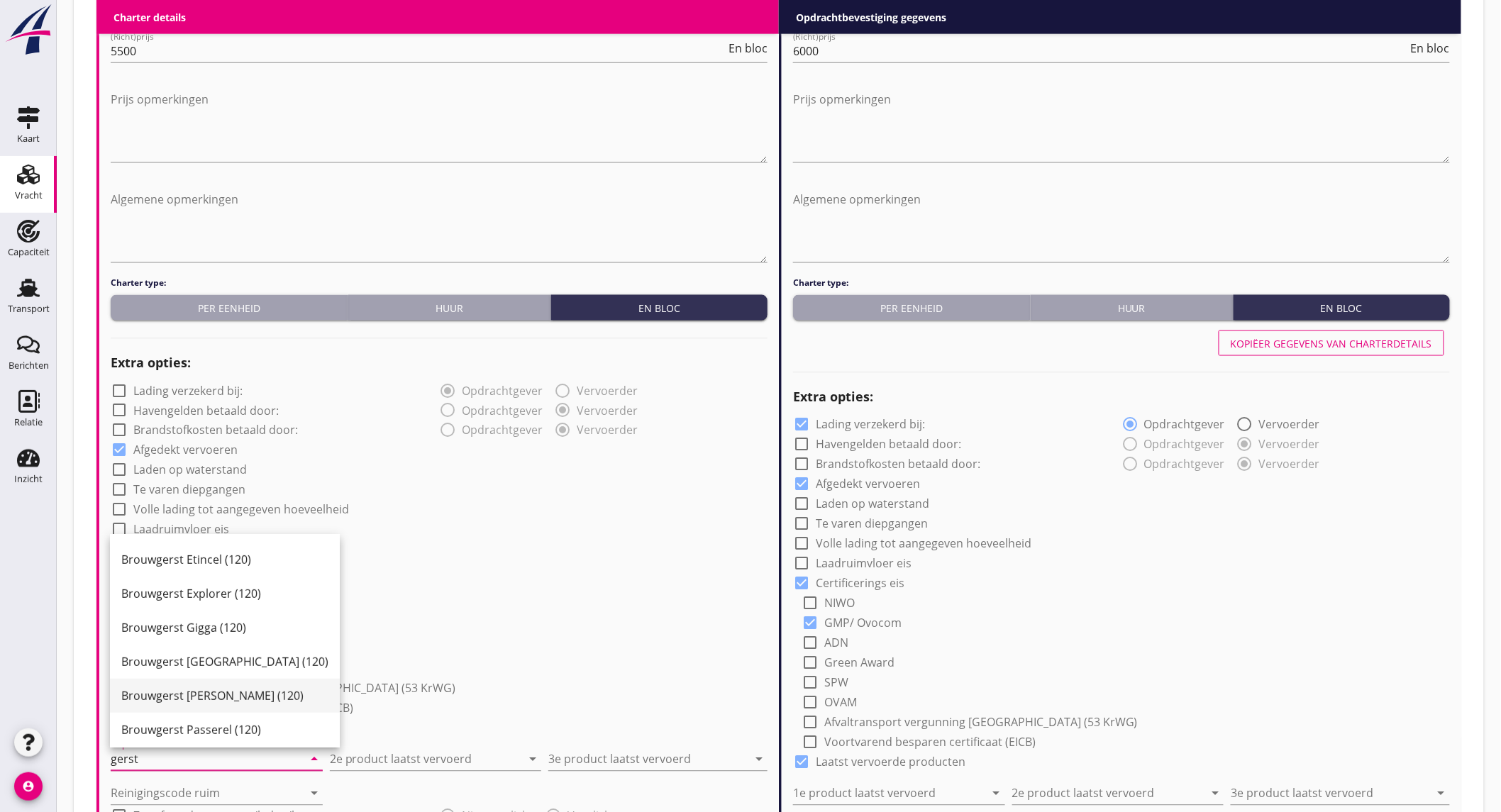
scroll to position [444, 0]
click at [213, 689] on div "Gerst (120)" at bounding box center [224, 691] width 207 height 17
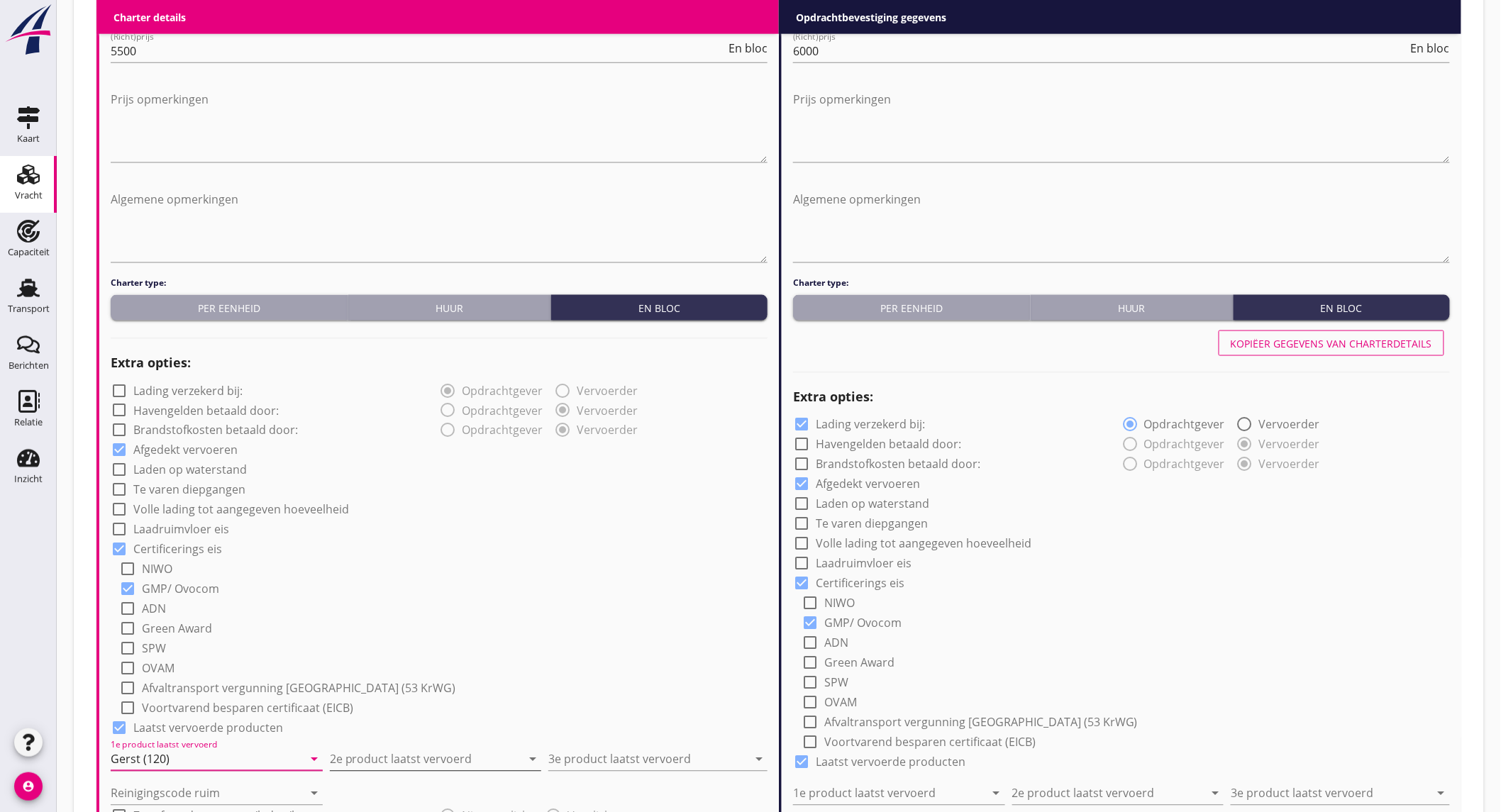
type input "Gerst (120)"
click at [368, 756] on input "2e product laatst vervoerd" at bounding box center [426, 759] width 192 height 23
click at [423, 585] on div "Sojaschroot (1720)" at bounding box center [435, 589] width 189 height 17
type input "Sojaschroot (1720)"
click at [599, 760] on input "3e product laatst vervoerd" at bounding box center [648, 759] width 199 height 23
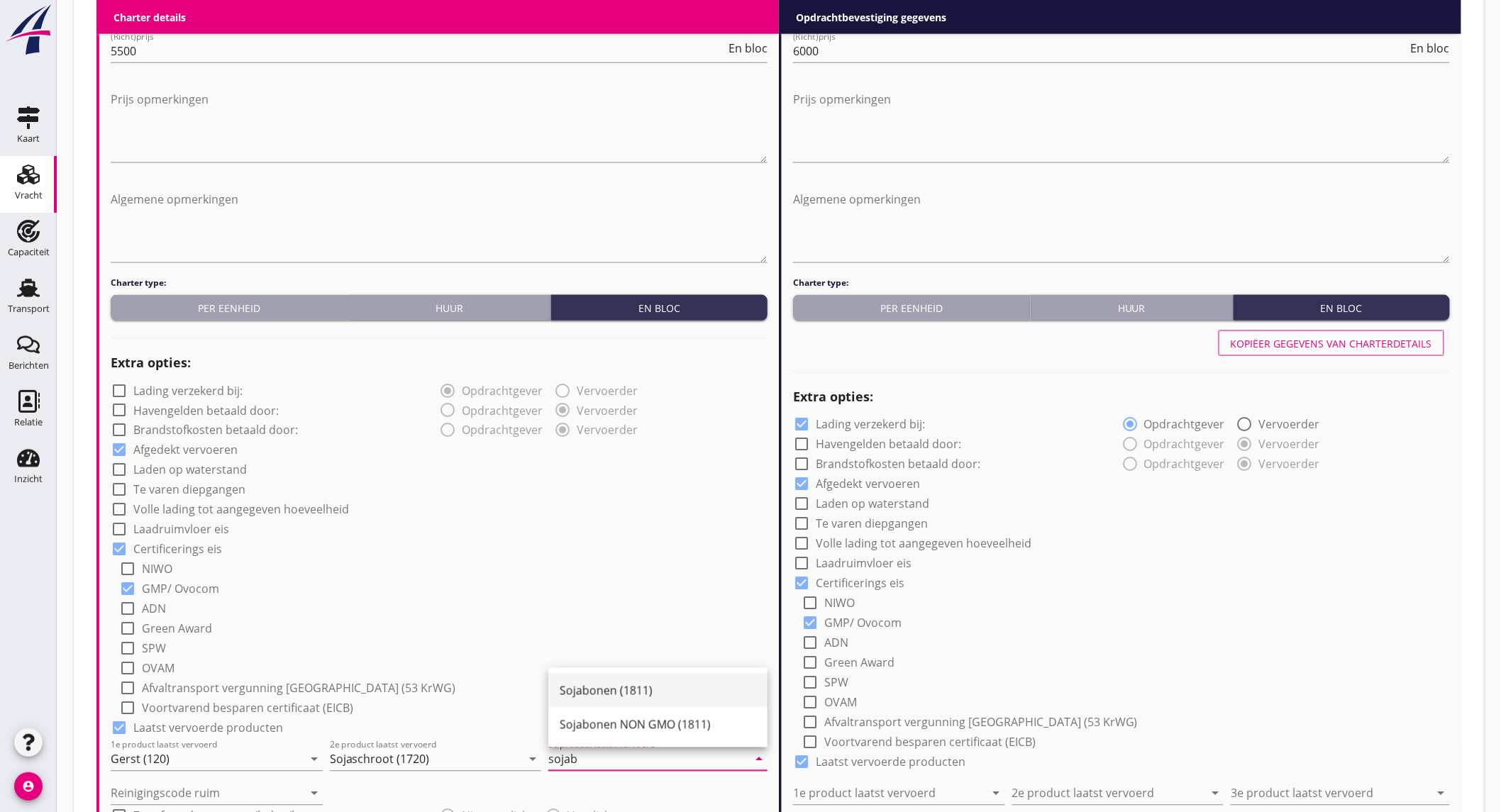
click at [579, 685] on div "Sojabonen (1811)" at bounding box center [657, 691] width 197 height 17
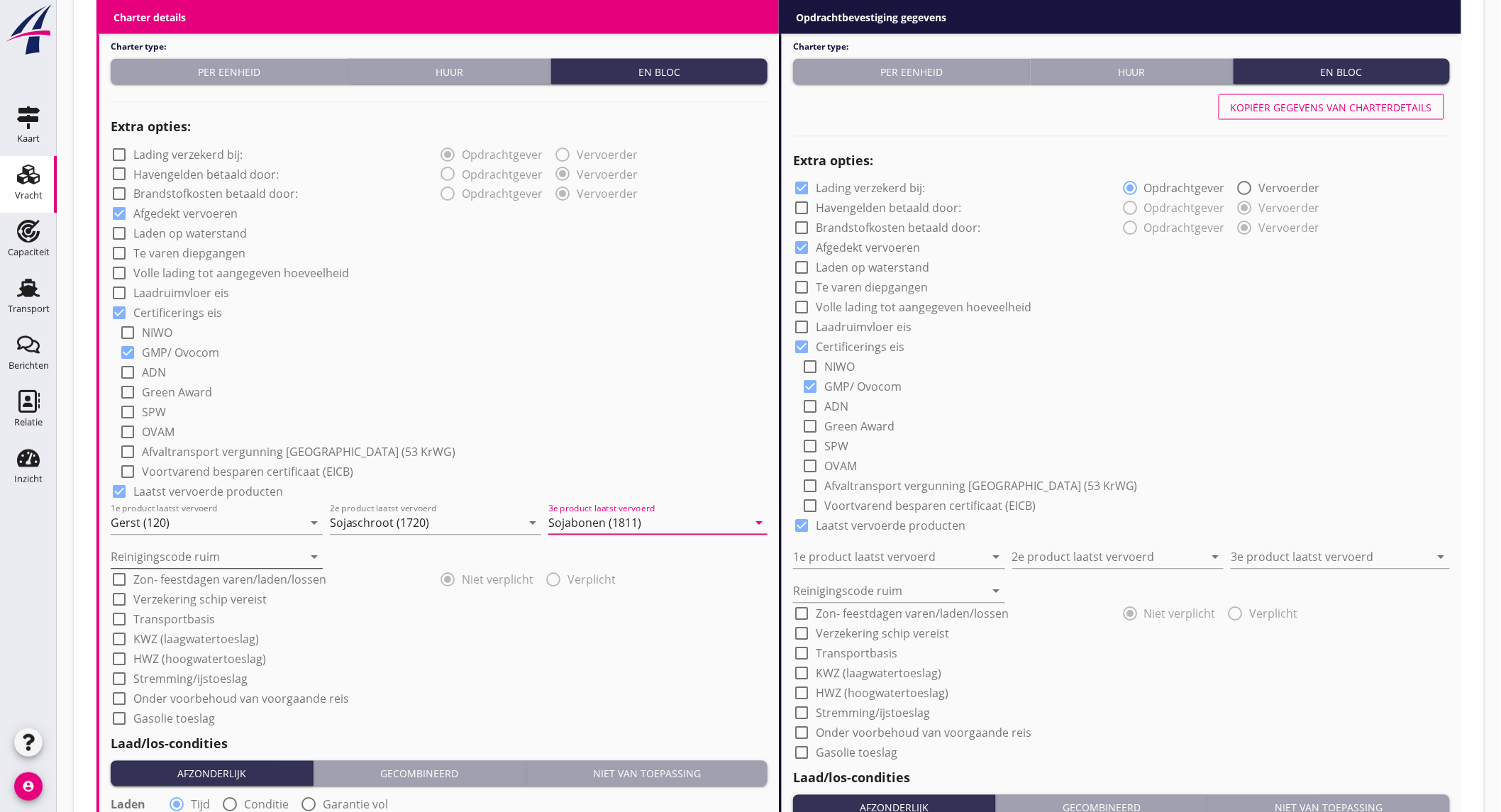
type input "Sojabonen (1811)"
click at [170, 555] on input "Reinigingscode ruim" at bounding box center [207, 558] width 192 height 23
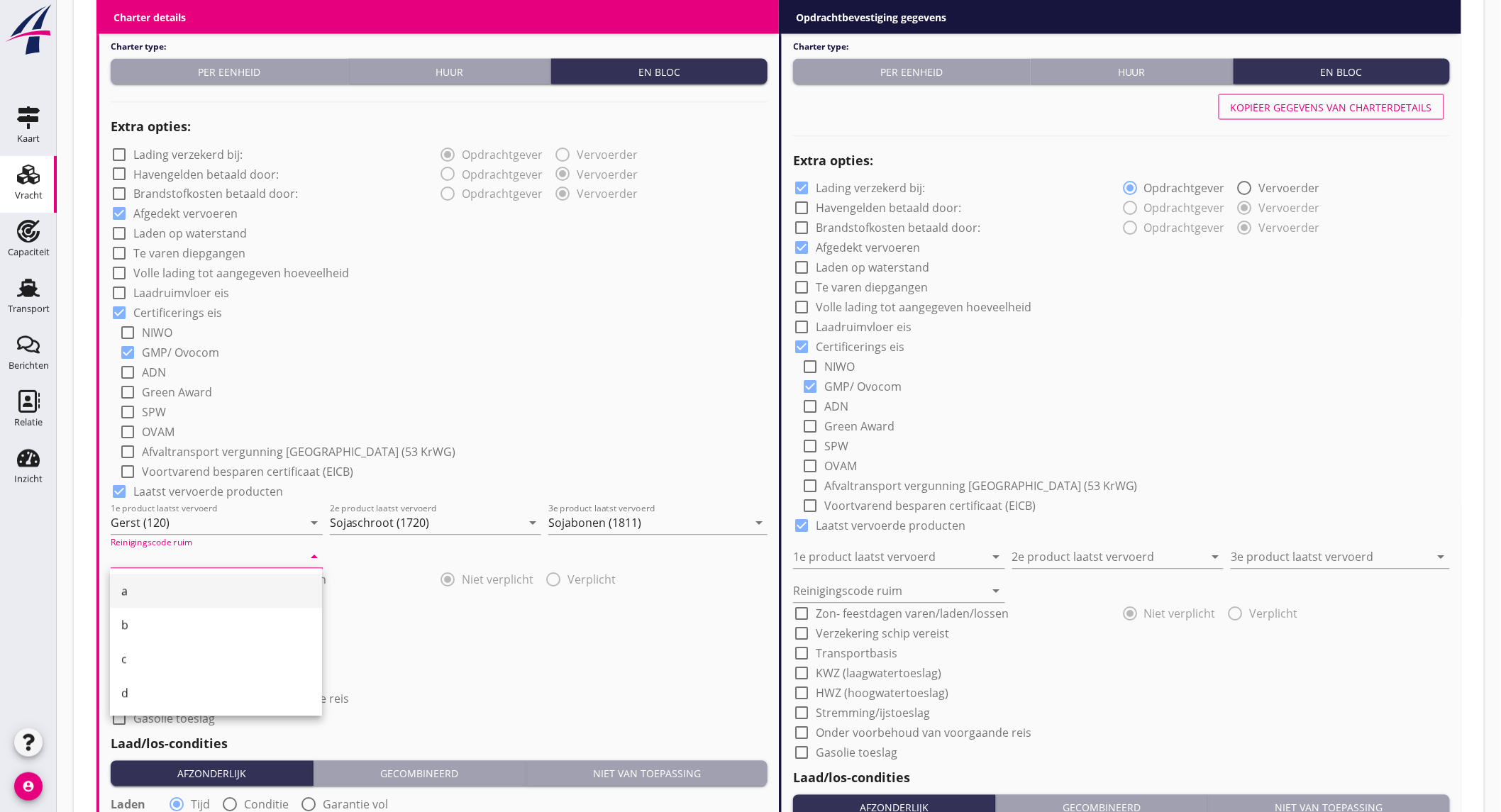
click at [159, 580] on div "a" at bounding box center [215, 592] width 189 height 34
type input "a"
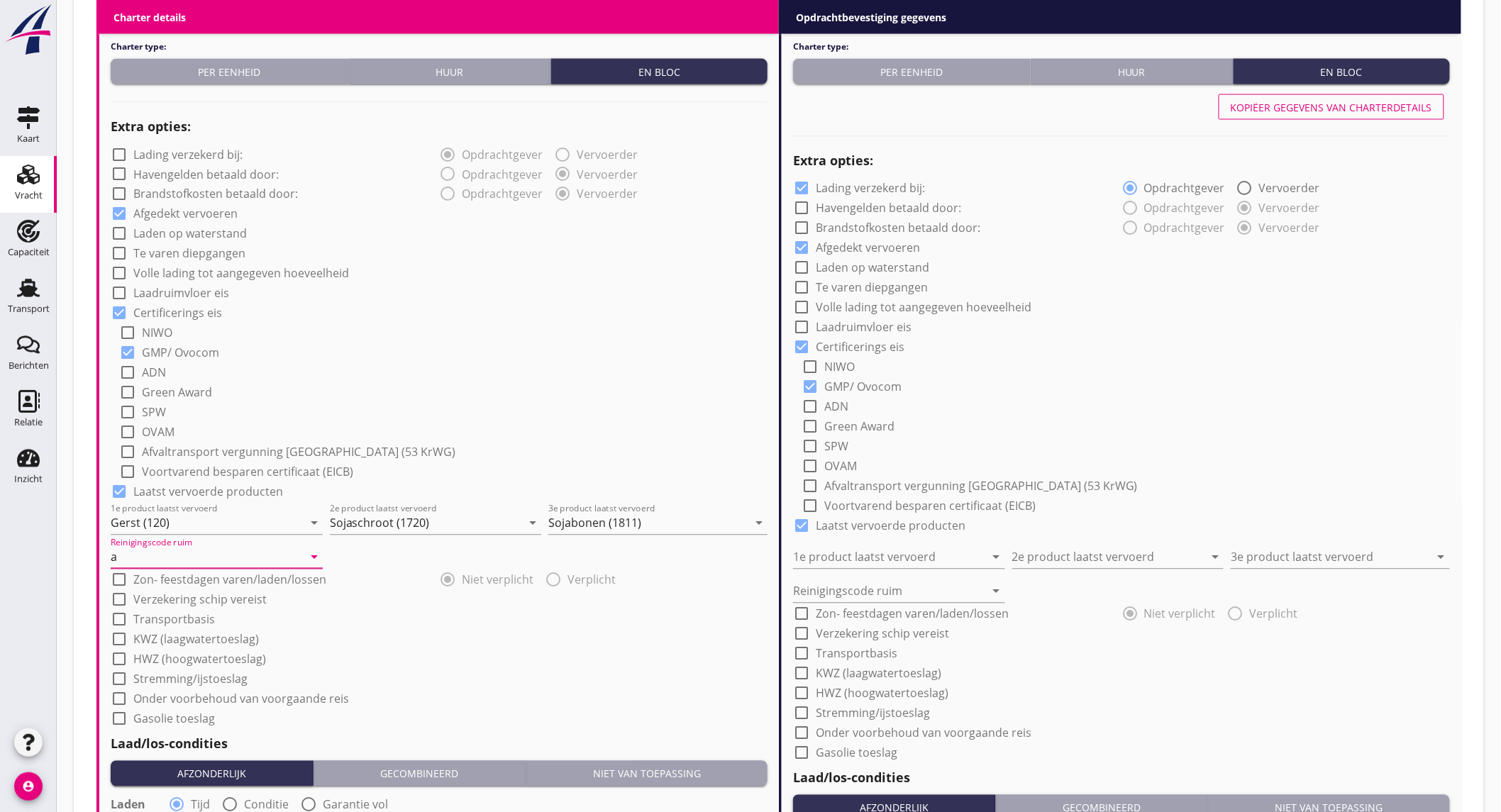
click at [400, 362] on div "check_box_outline_blank ADN" at bounding box center [444, 371] width 649 height 20
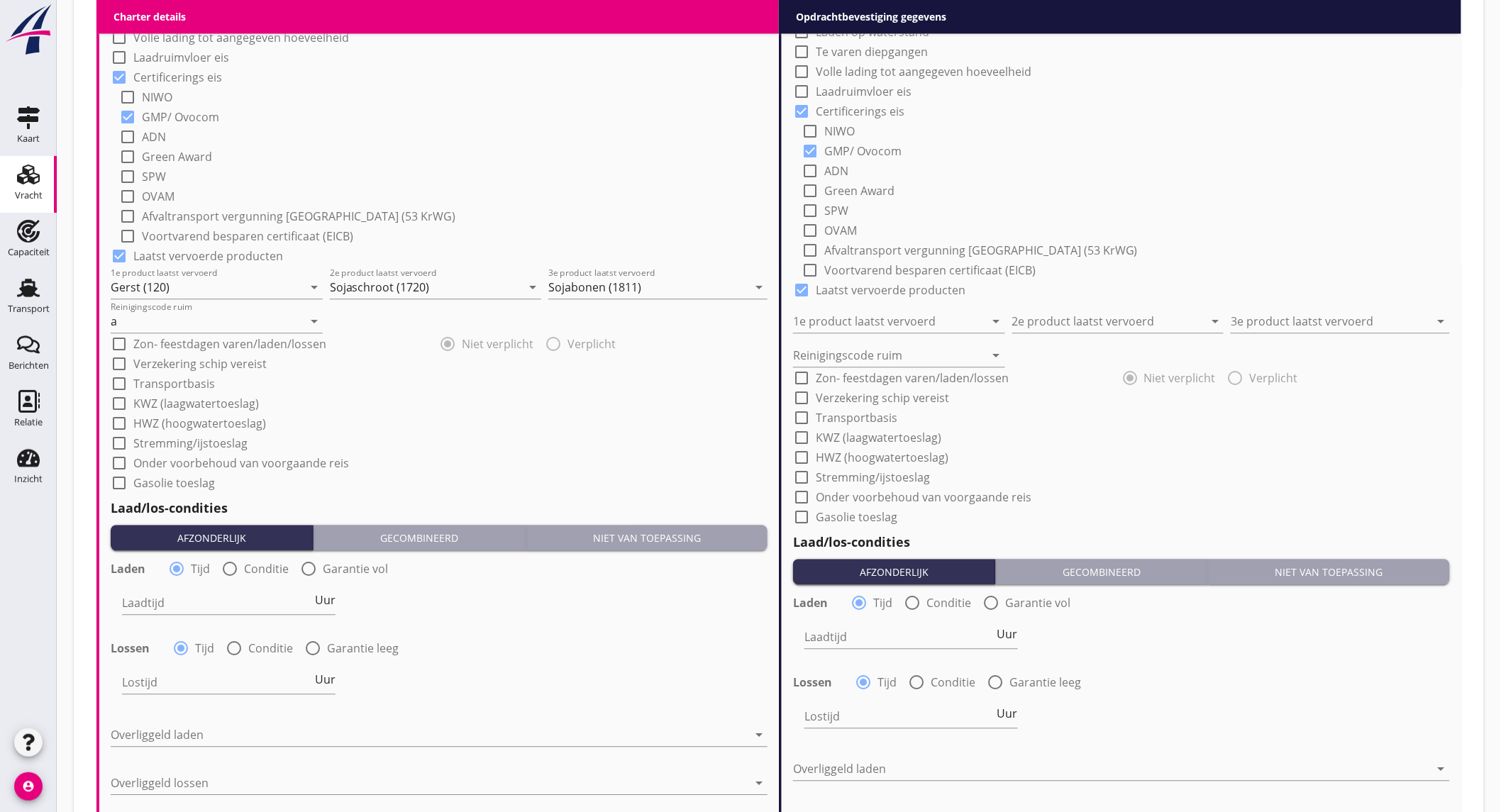
scroll to position [1261, 0]
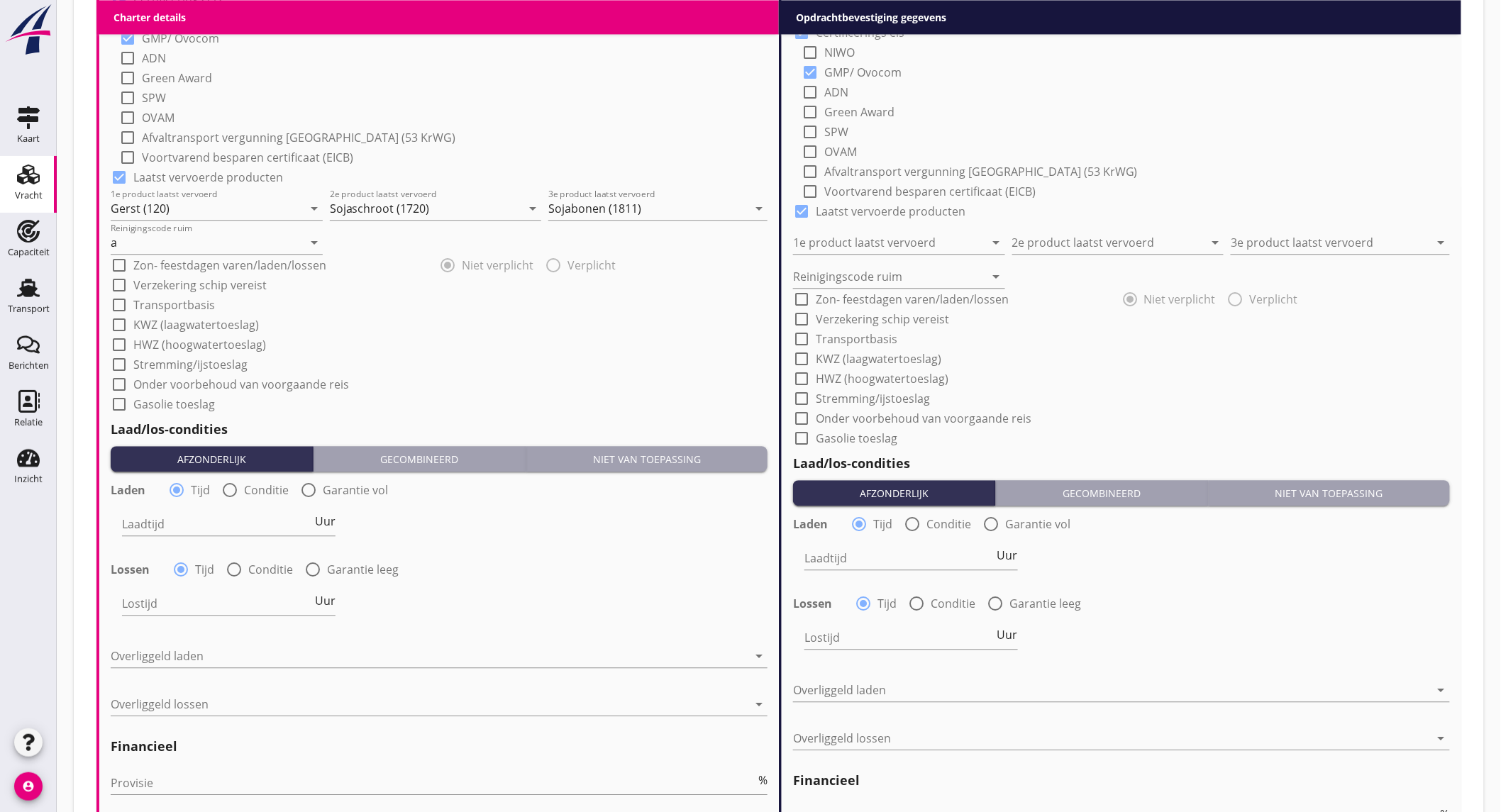
click at [227, 491] on div at bounding box center [230, 490] width 24 height 24
radio input "false"
radio input "true"
click at [223, 517] on div at bounding box center [272, 523] width 301 height 23
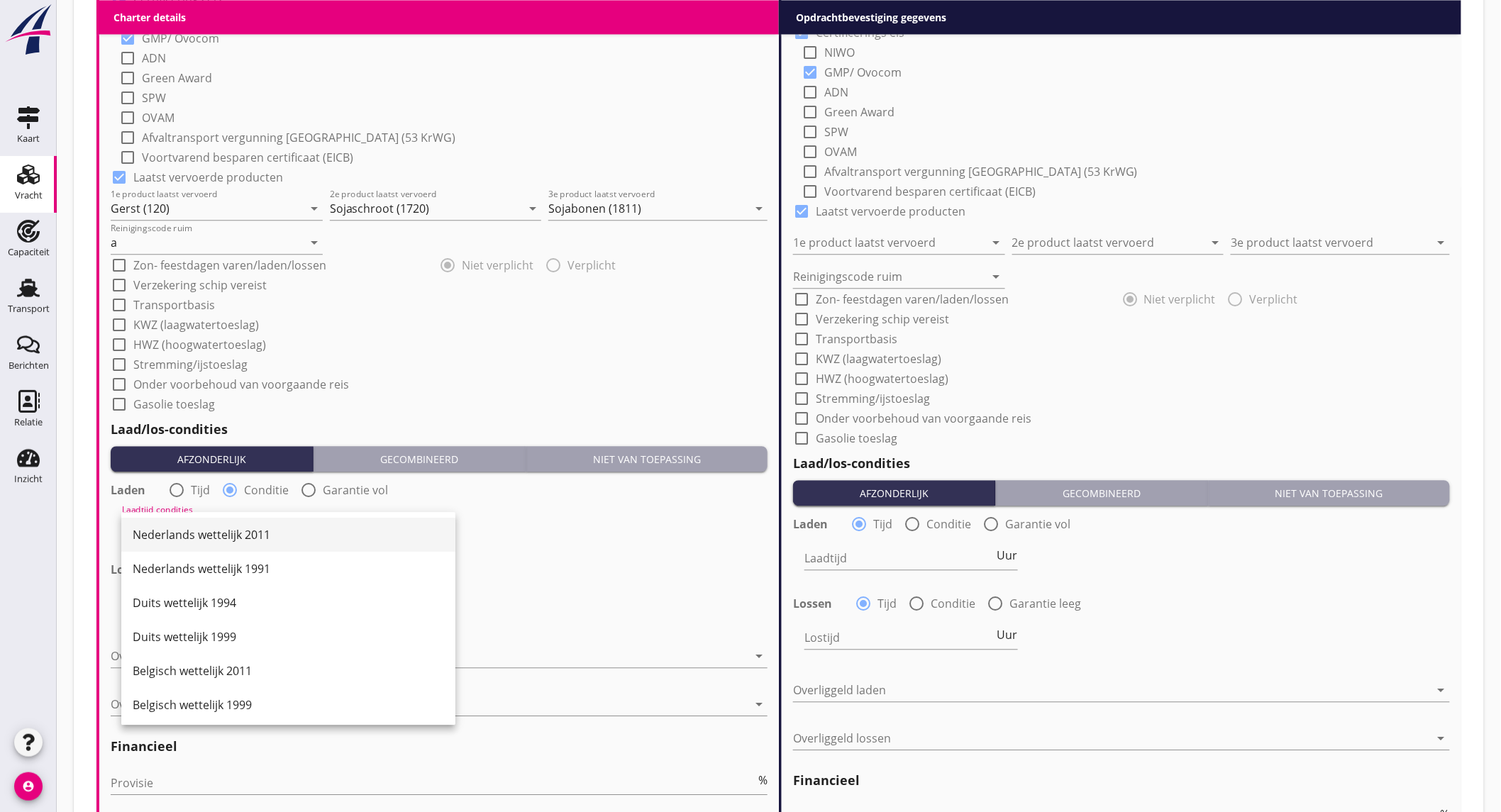
click at [221, 523] on div "Nederlands wettelijk 2011" at bounding box center [289, 535] width 312 height 34
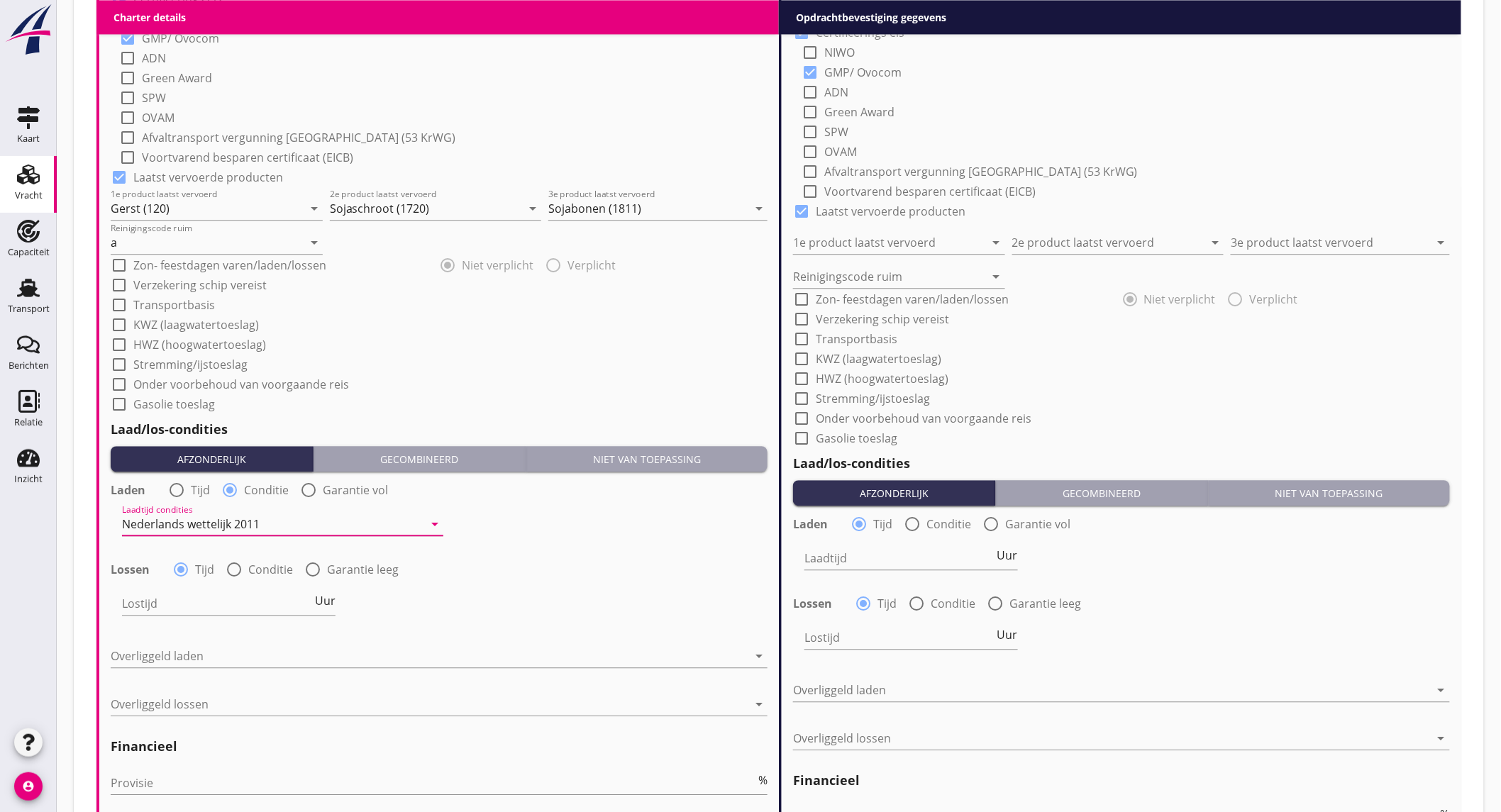
click at [238, 569] on div at bounding box center [234, 569] width 24 height 24
radio input "false"
radio input "true"
click at [230, 602] on div at bounding box center [272, 603] width 301 height 23
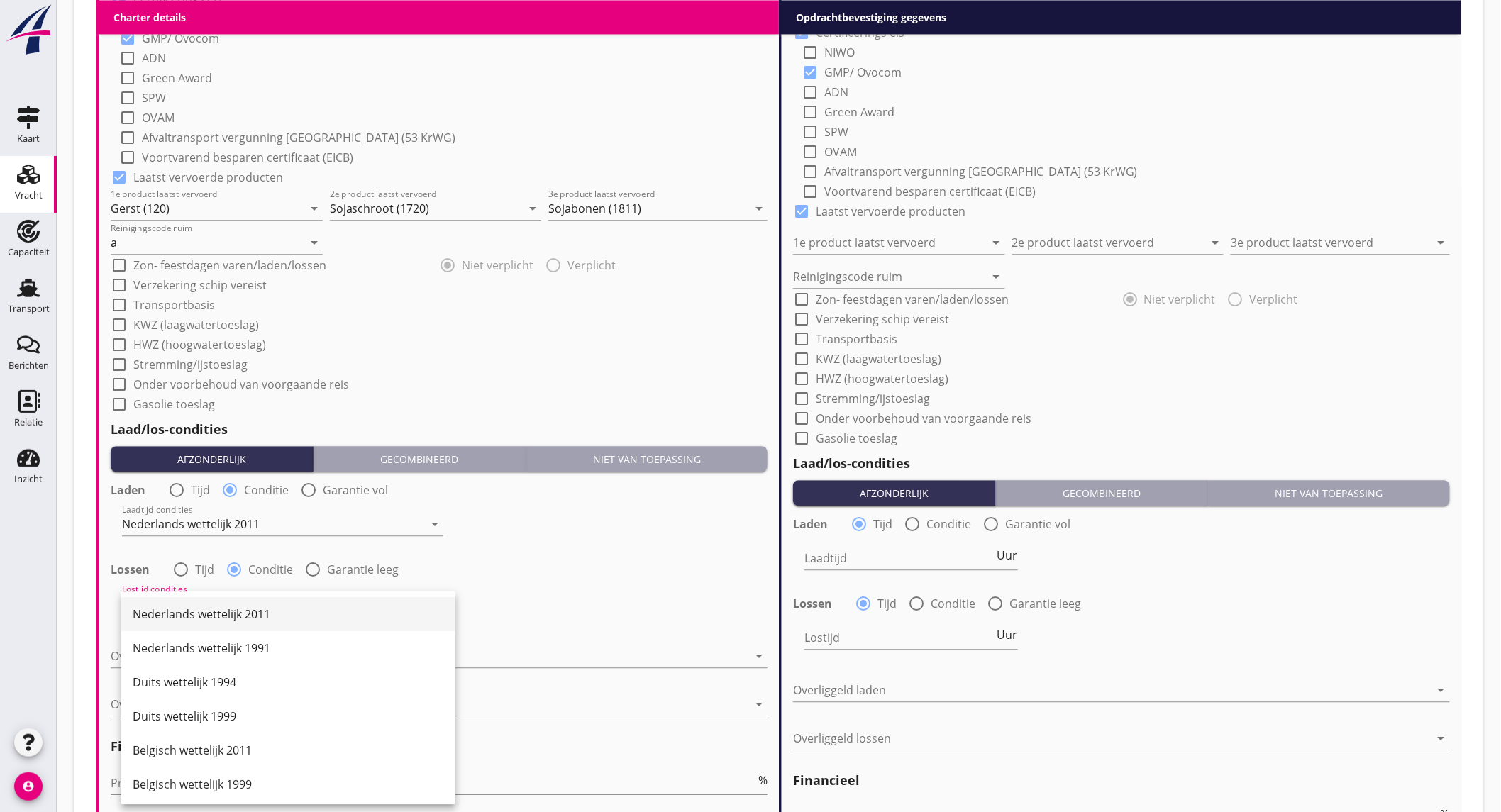
drag, startPoint x: 232, startPoint y: 601, endPoint x: 231, endPoint y: 622, distance: 21.0
click at [231, 601] on div "Nederlands wettelijk 2011" at bounding box center [289, 615] width 312 height 34
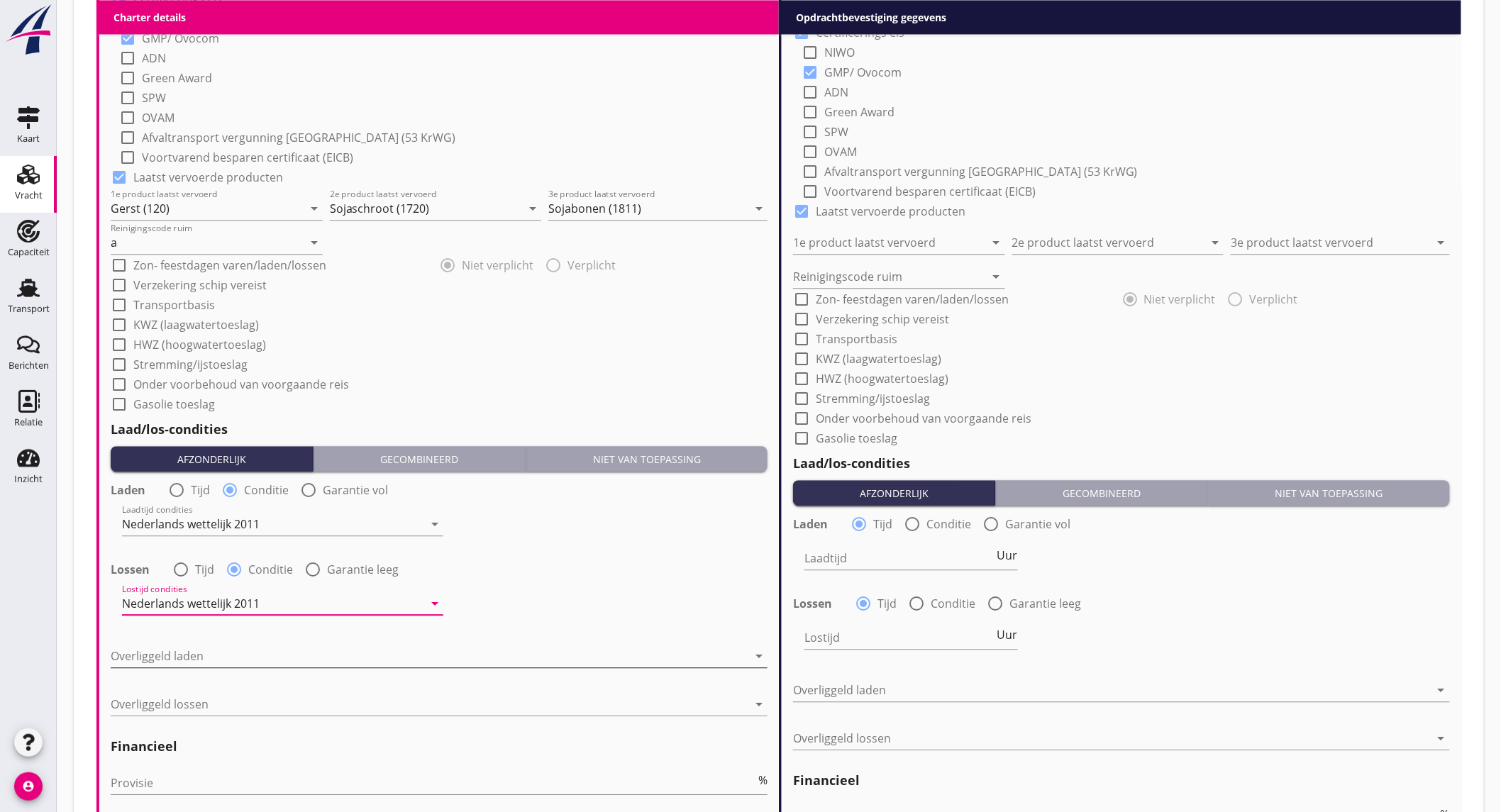
click at [236, 656] on div at bounding box center [429, 655] width 637 height 23
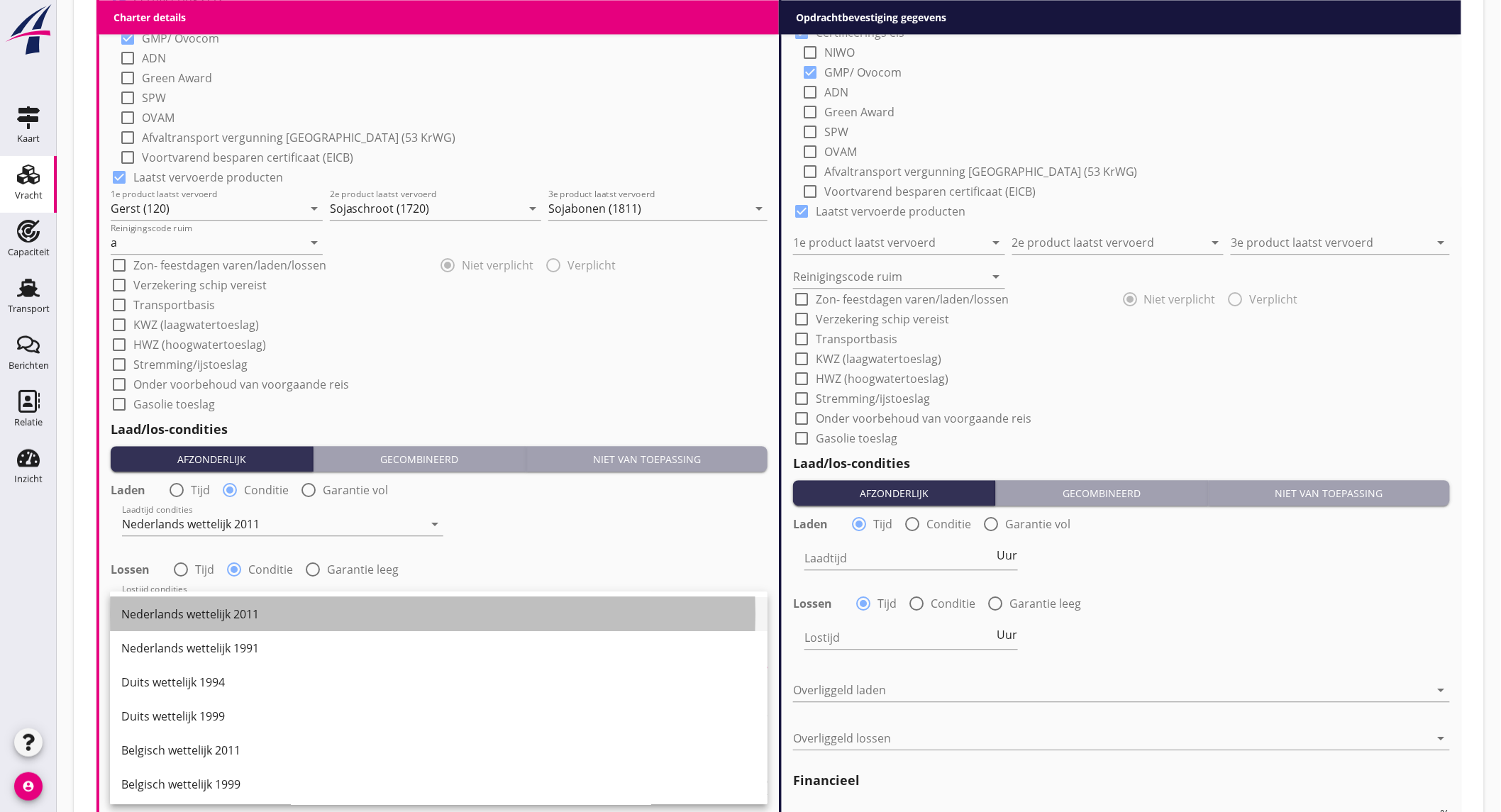
click at [257, 613] on div "Nederlands wettelijk 2011" at bounding box center [438, 615] width 635 height 17
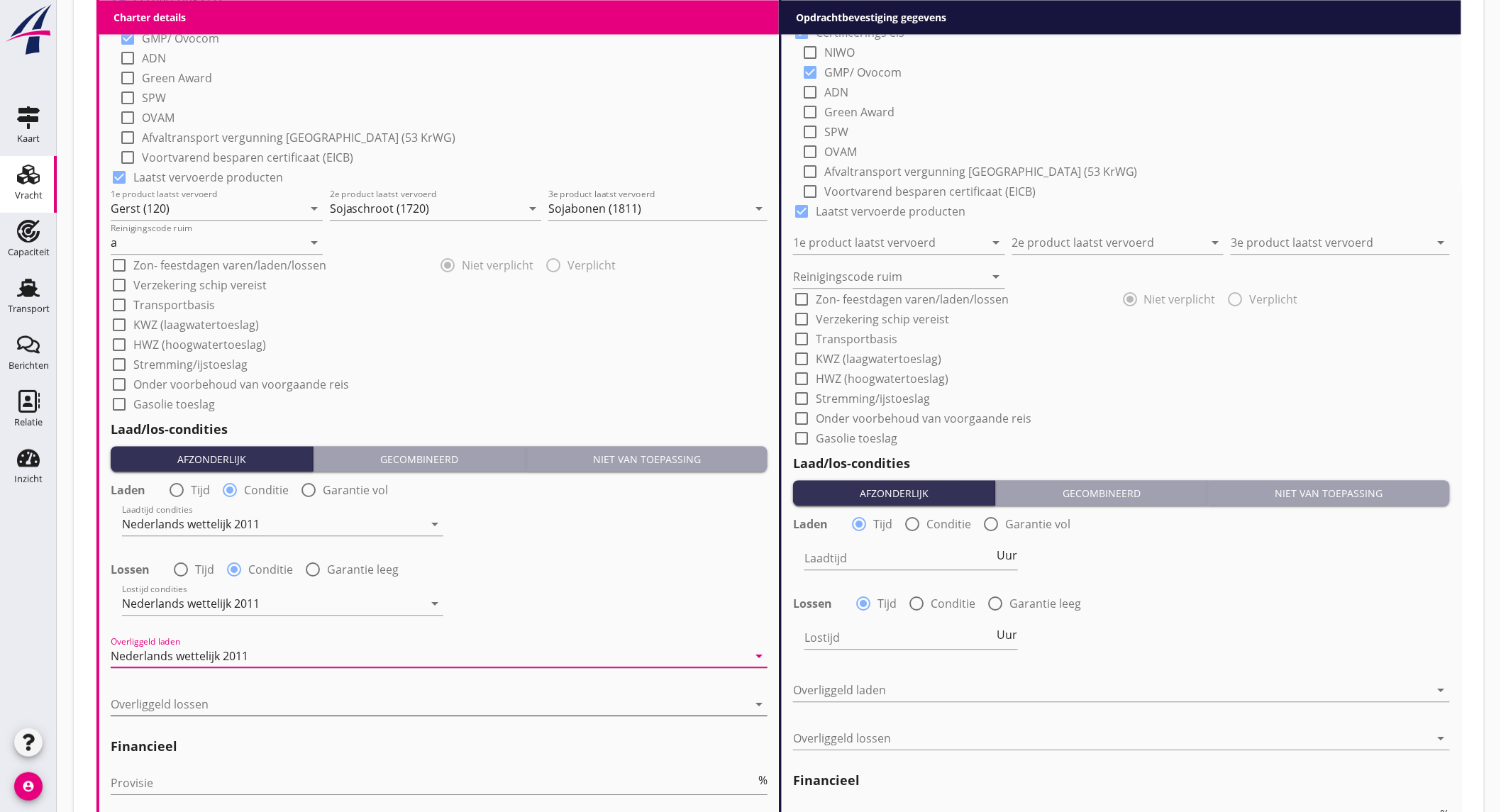
click at [253, 700] on div at bounding box center [429, 704] width 637 height 23
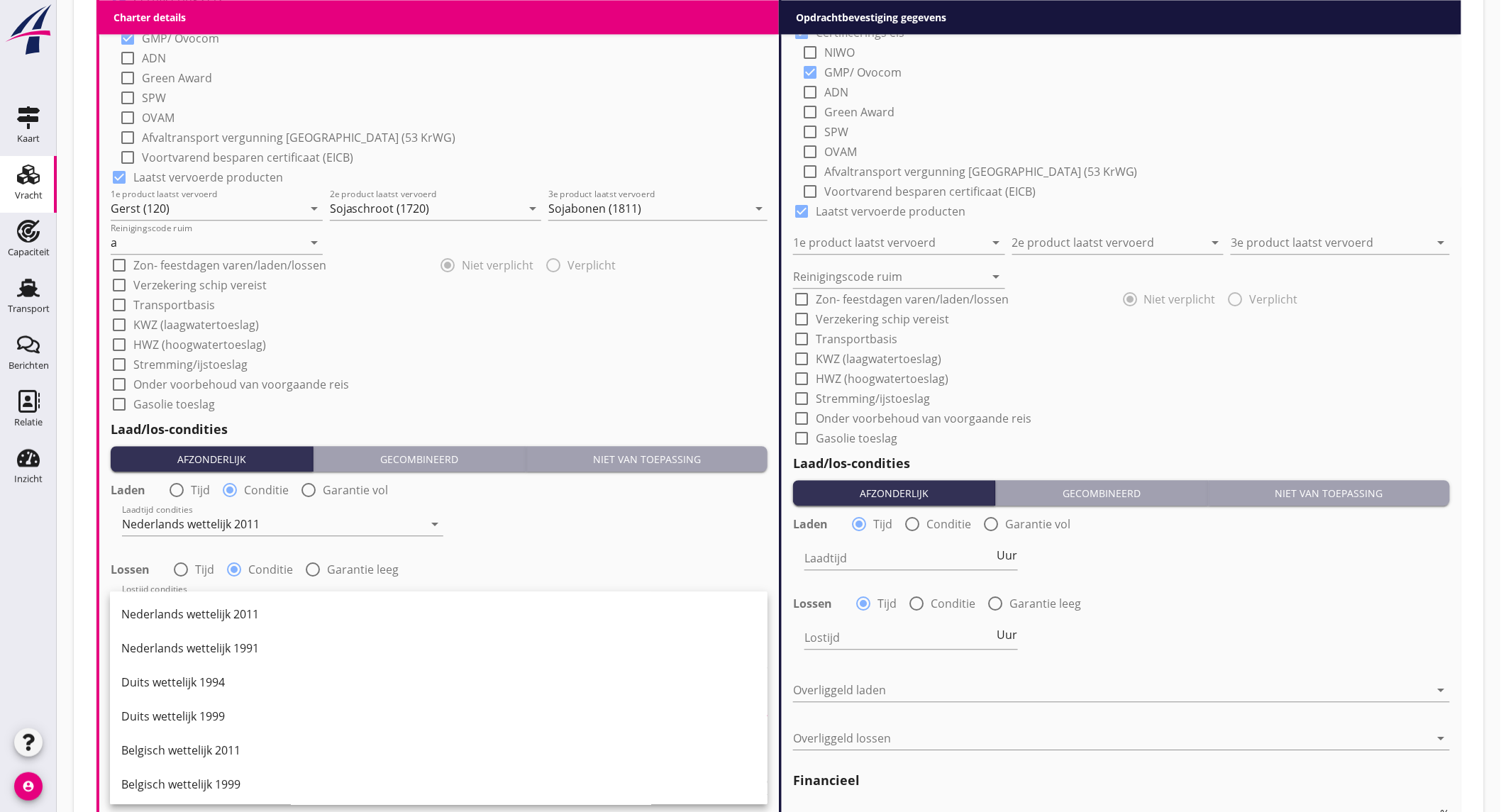
click at [261, 608] on div "Nederlands wettelijk 2011" at bounding box center [438, 615] width 635 height 17
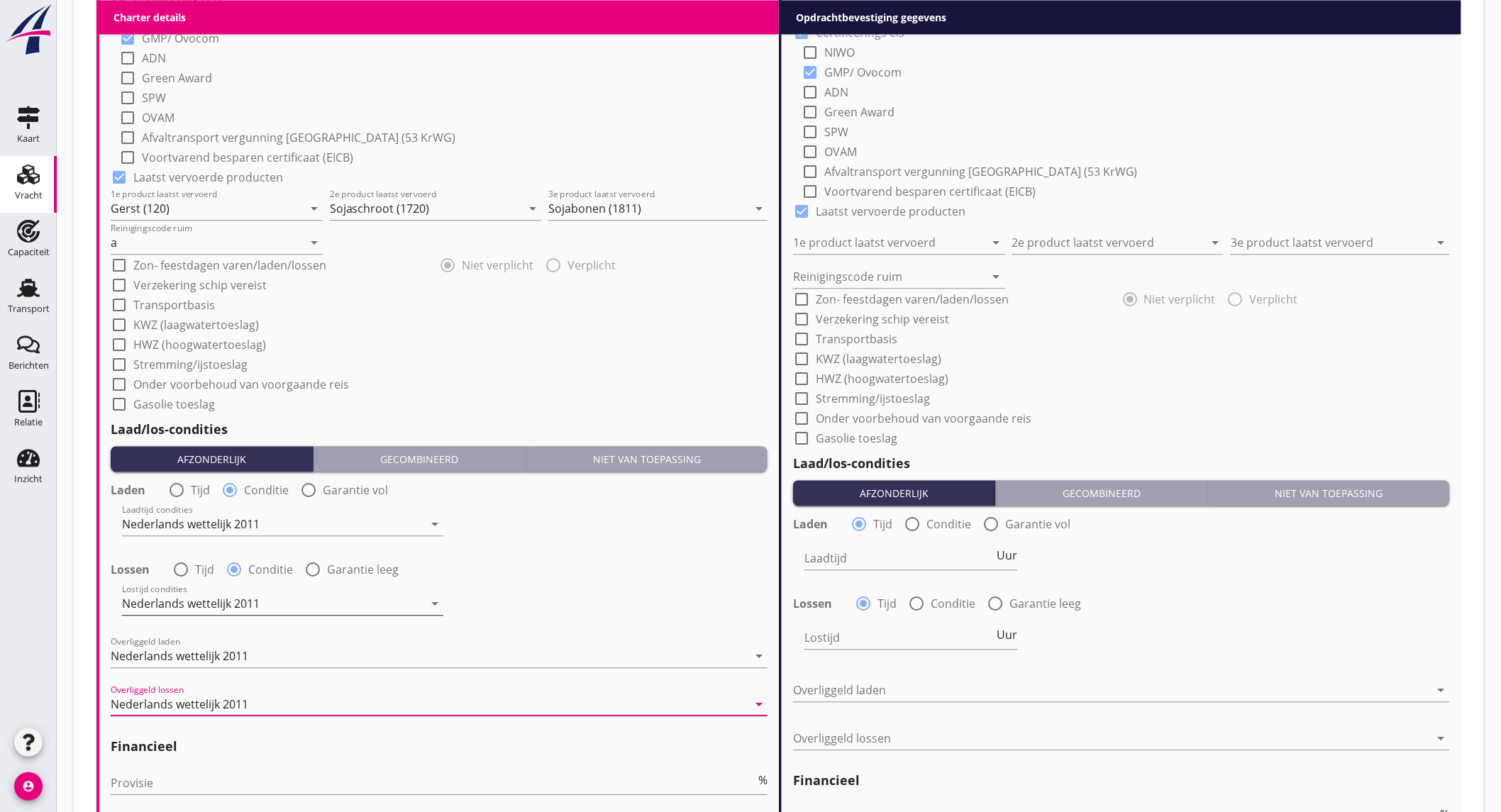
click at [429, 609] on icon "arrow_drop_down" at bounding box center [435, 603] width 17 height 17
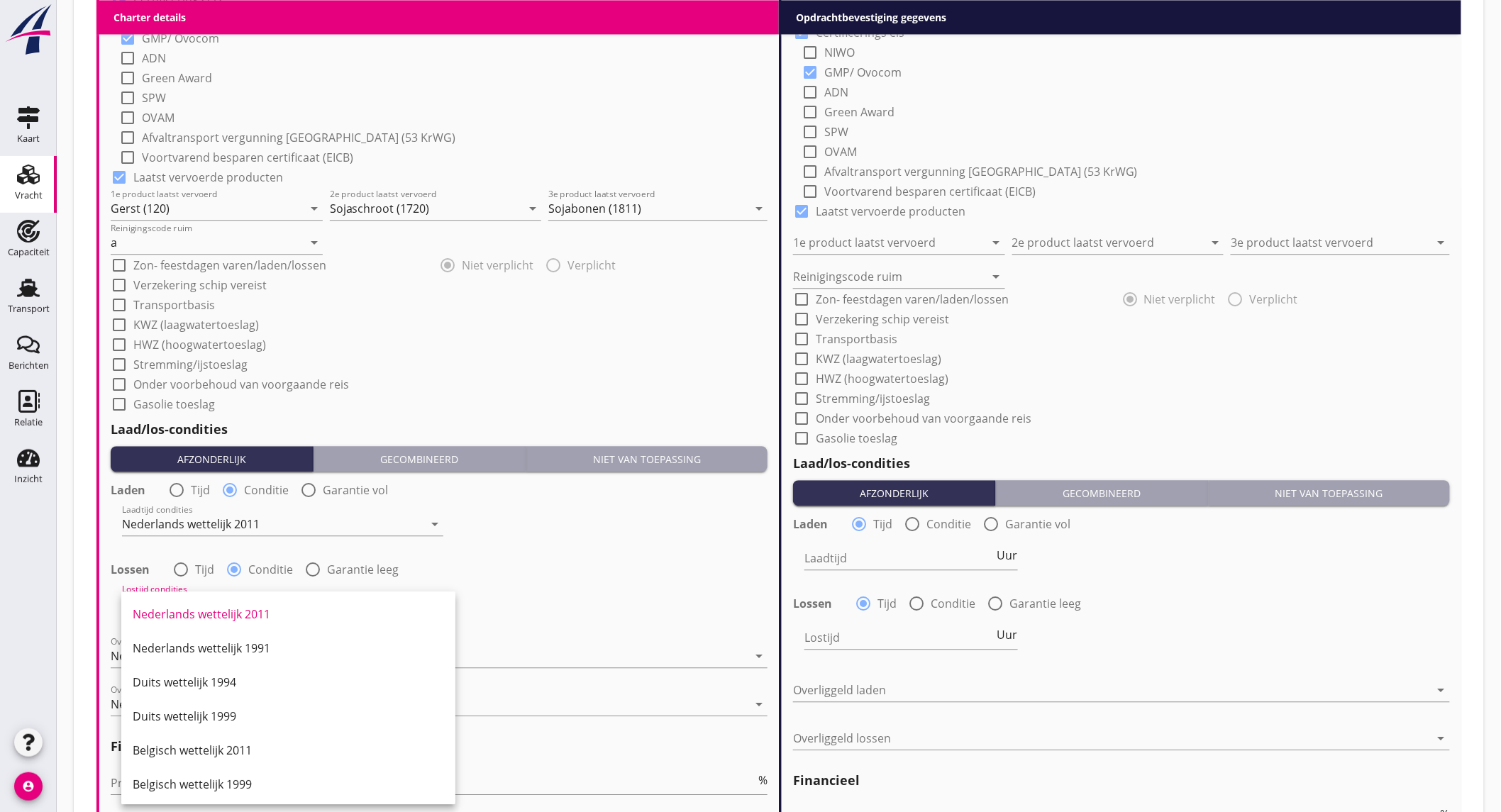
click at [593, 591] on div "Lostijd condities Nederlands wettelijk 2011 arrow_drop_down" at bounding box center [438, 605] width 660 height 51
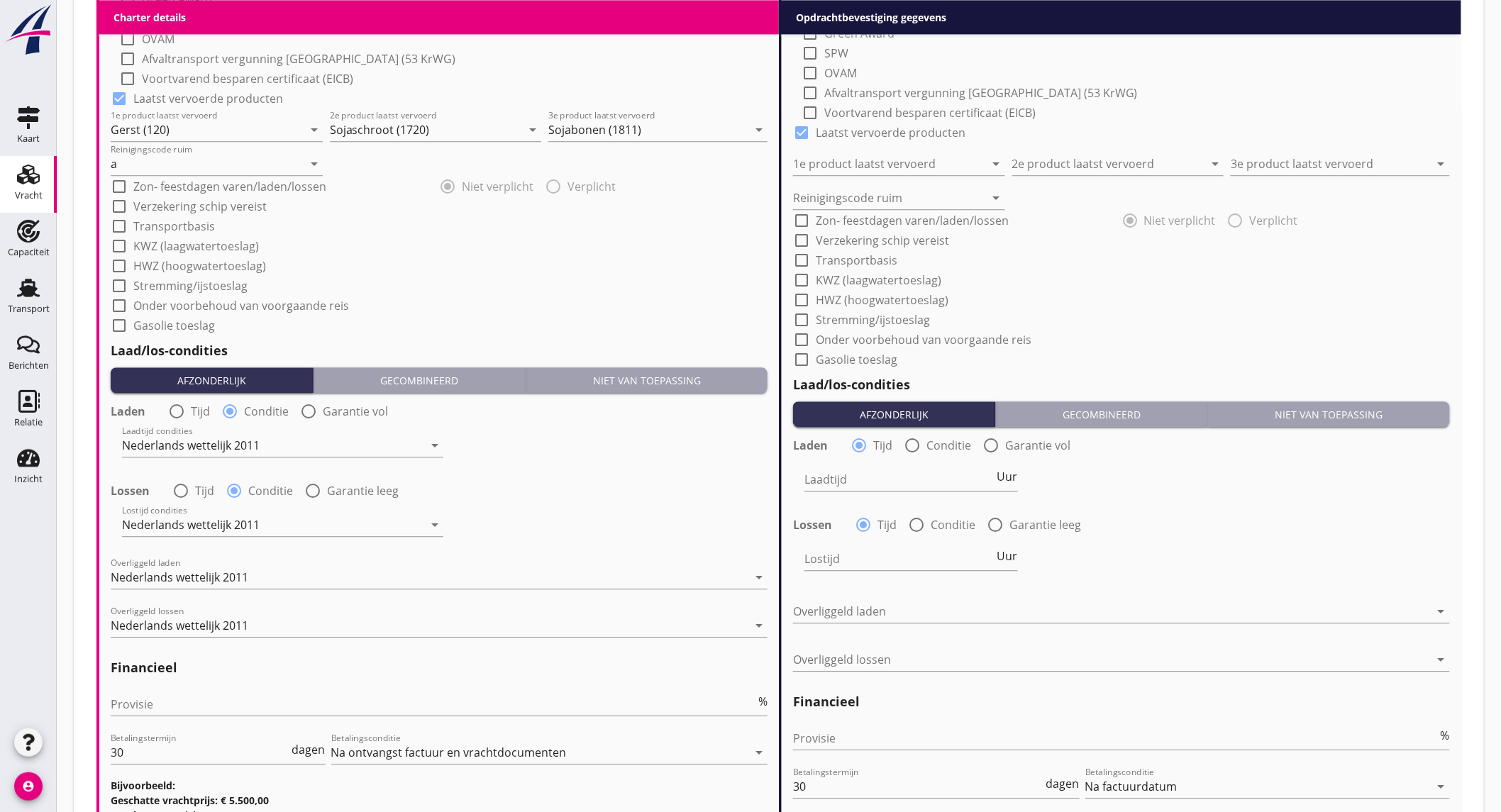
scroll to position [1418, 0]
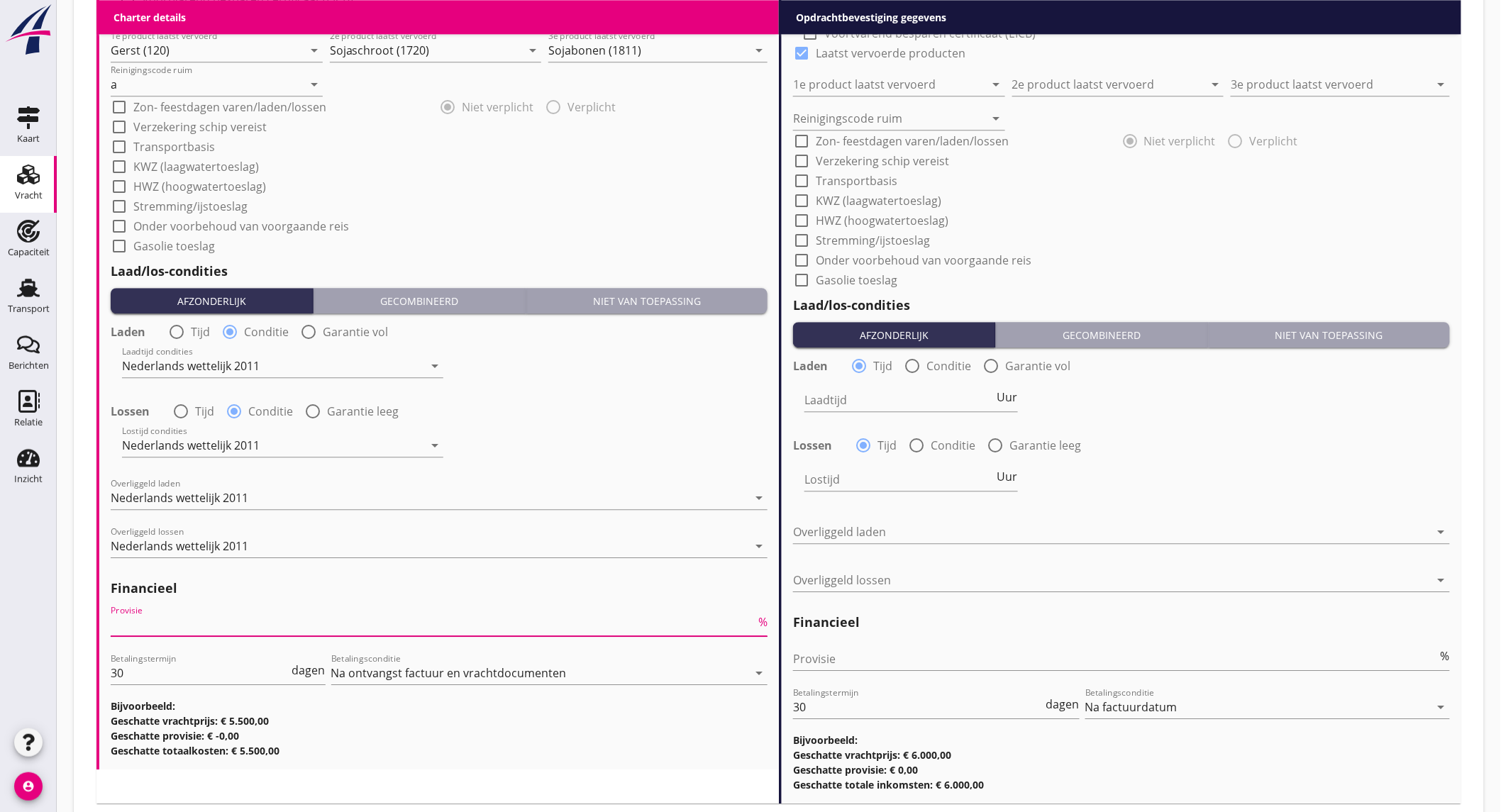
click at [323, 620] on input "Provisie" at bounding box center [433, 625] width 645 height 23
type input "5"
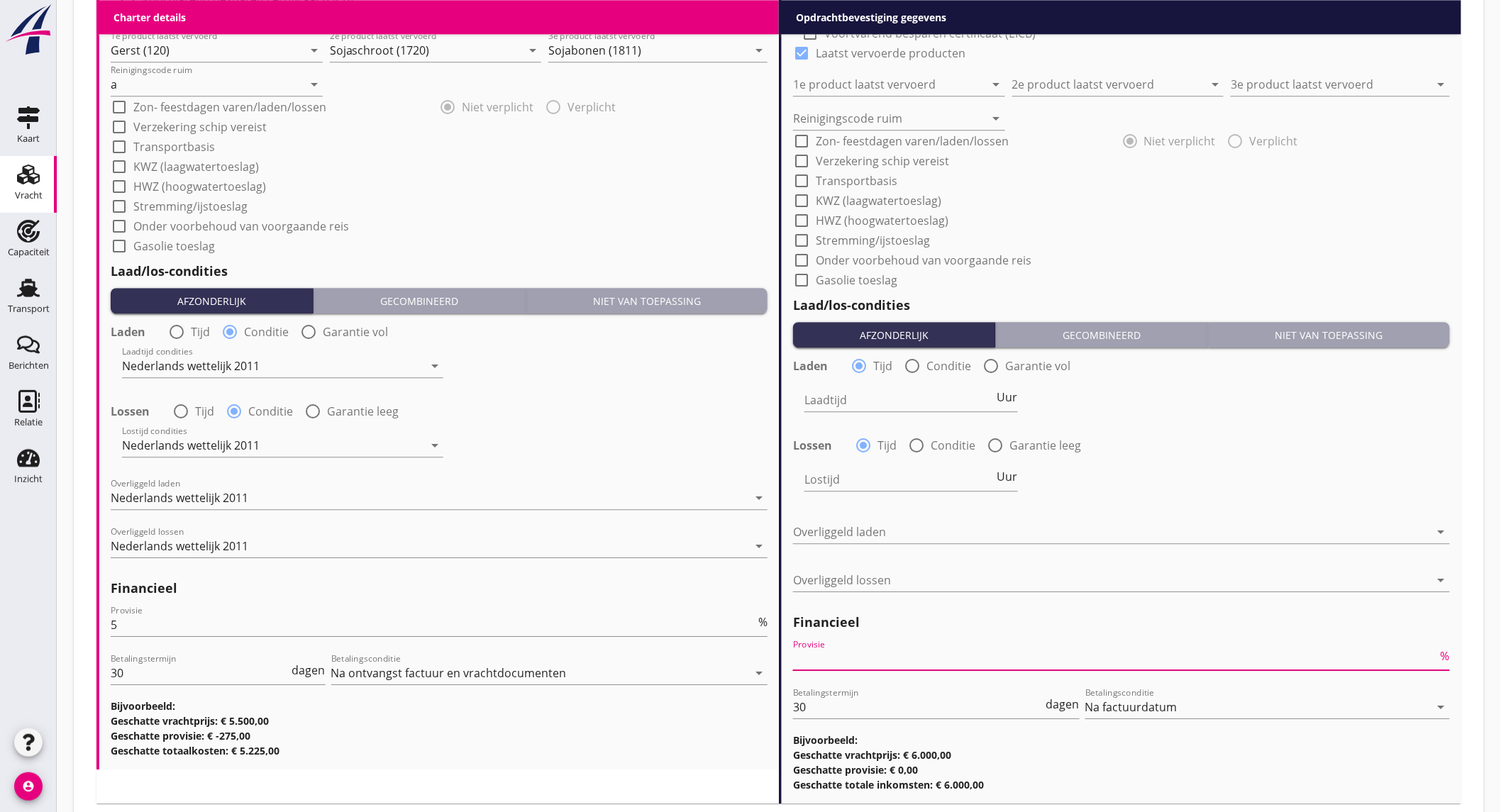
click at [885, 665] on input "Provisie" at bounding box center [1115, 659] width 645 height 23
type input "2"
type input "2.5"
click at [1212, 426] on div "Laden radio_button_checked Tijd radio_button_unchecked Conditie radio_button_un…" at bounding box center [1122, 430] width 657 height 153
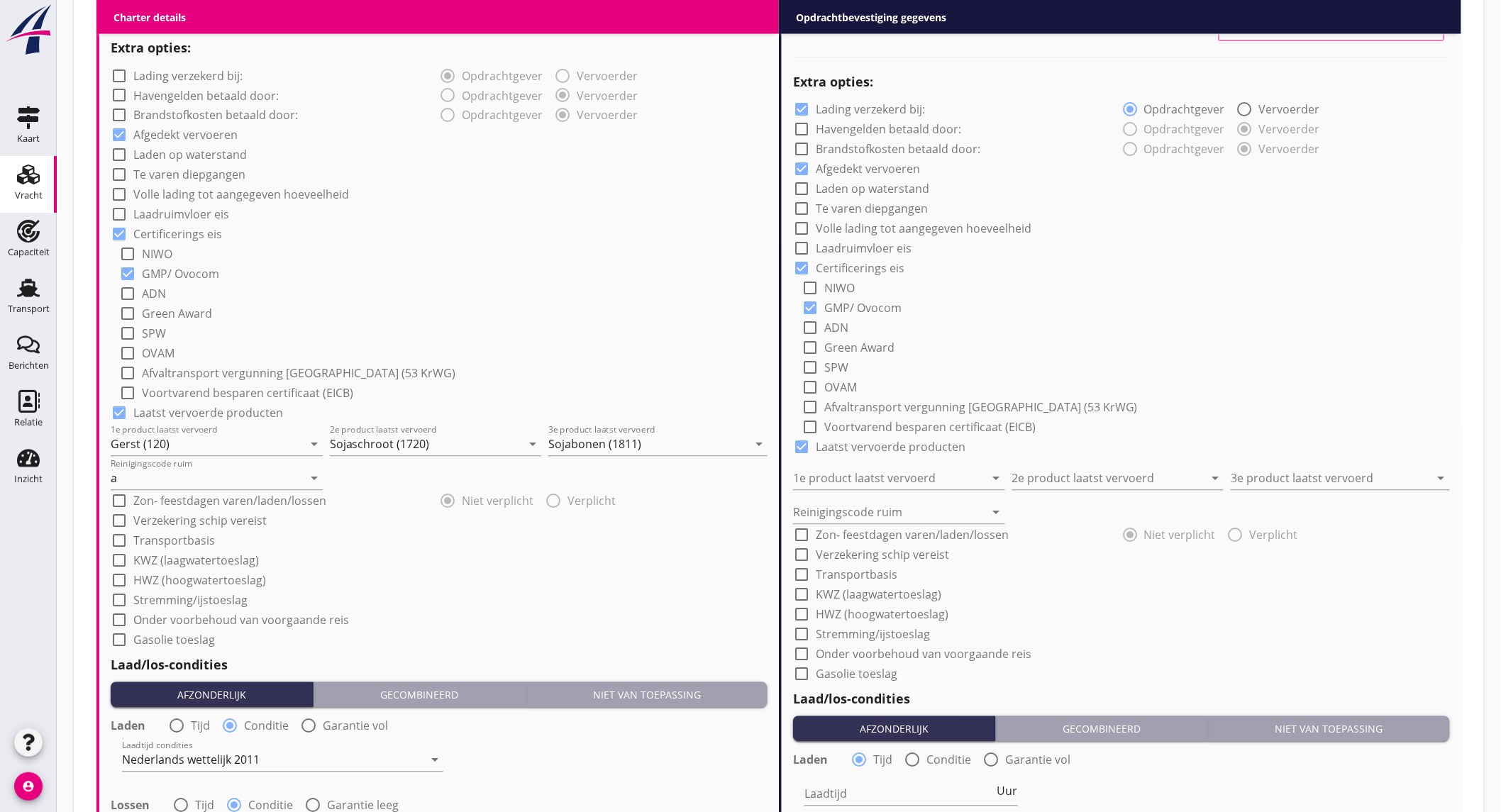
scroll to position [866, 0]
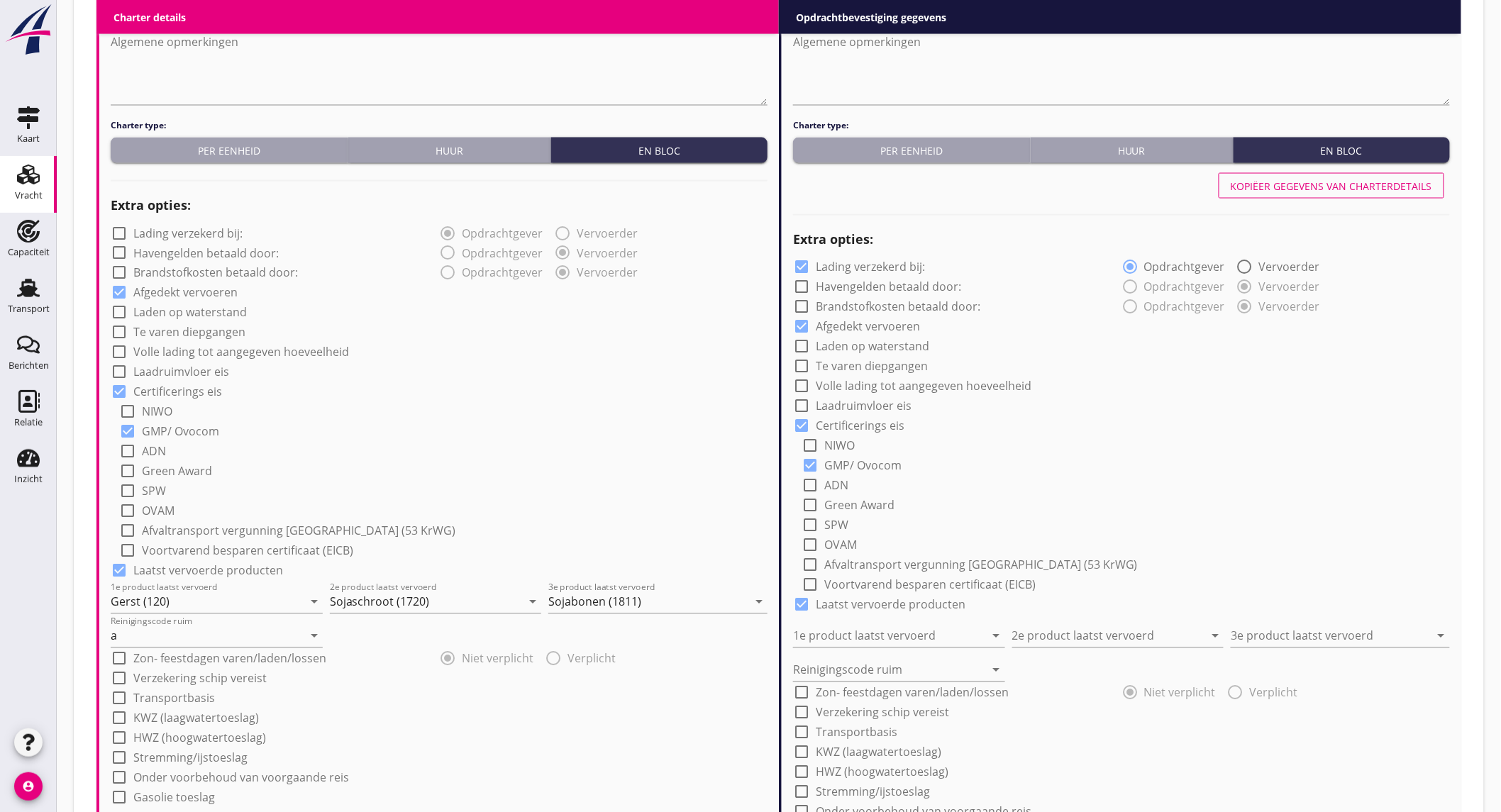
click at [1341, 173] on button "Kopiëer gegevens van charterdetails" at bounding box center [1332, 186] width 226 height 26
checkbox input "false"
type input "Gerst (120)"
type input "Sojaschroot (1720)"
type input "Sojabonen (1811)"
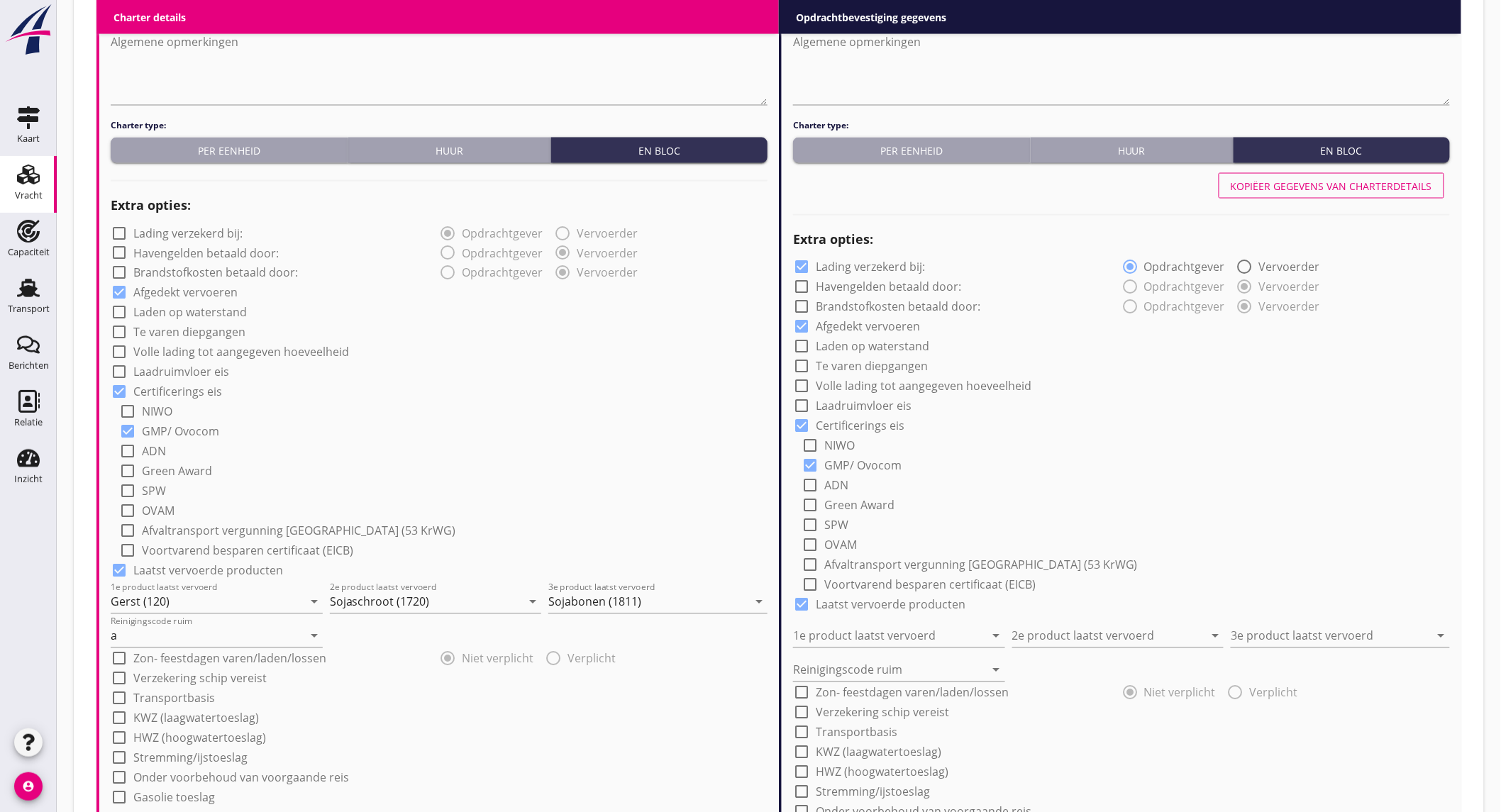
type input "a"
radio input "false"
radio input "true"
radio input "false"
radio input "true"
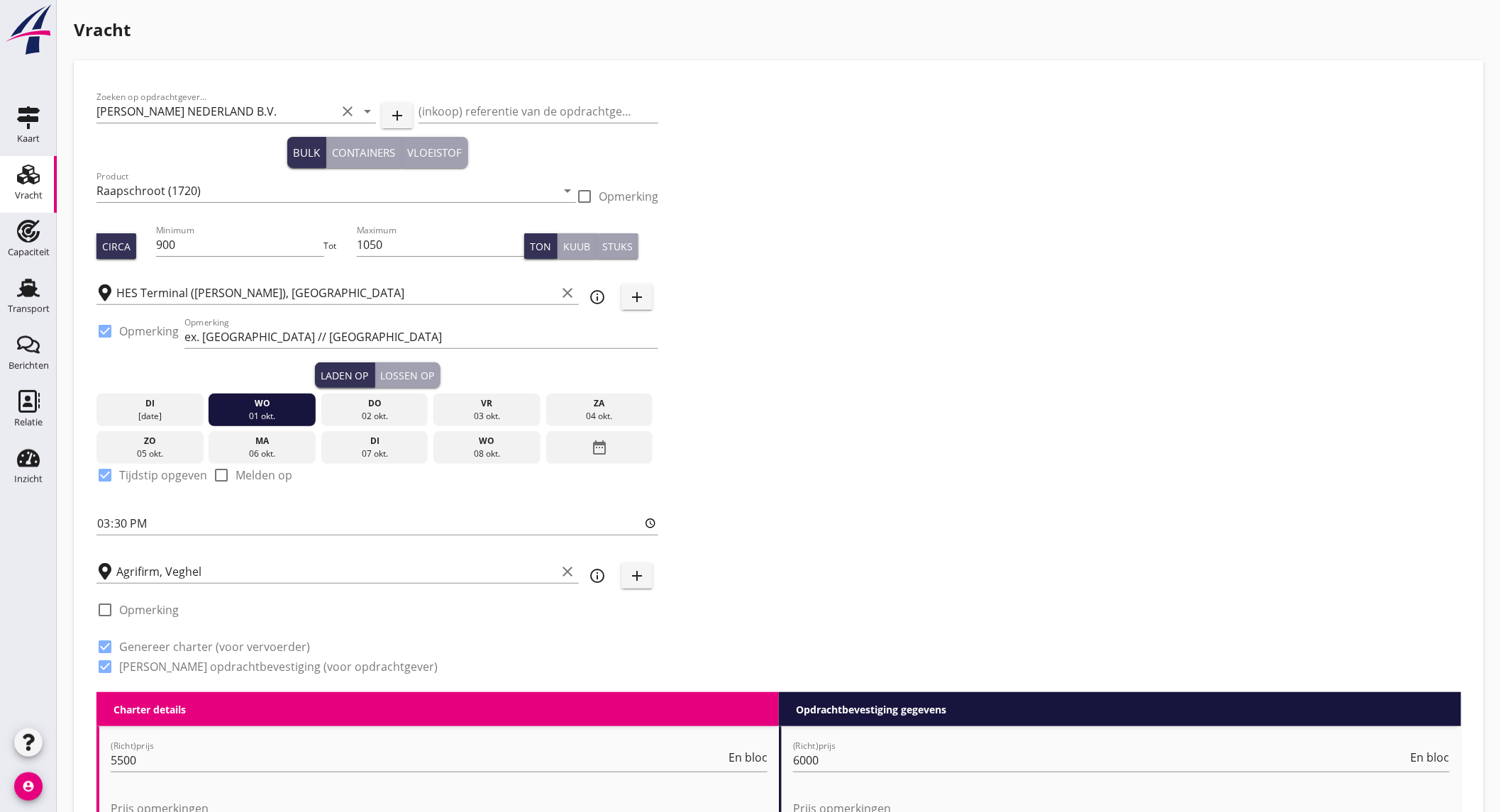
scroll to position [1505, 0]
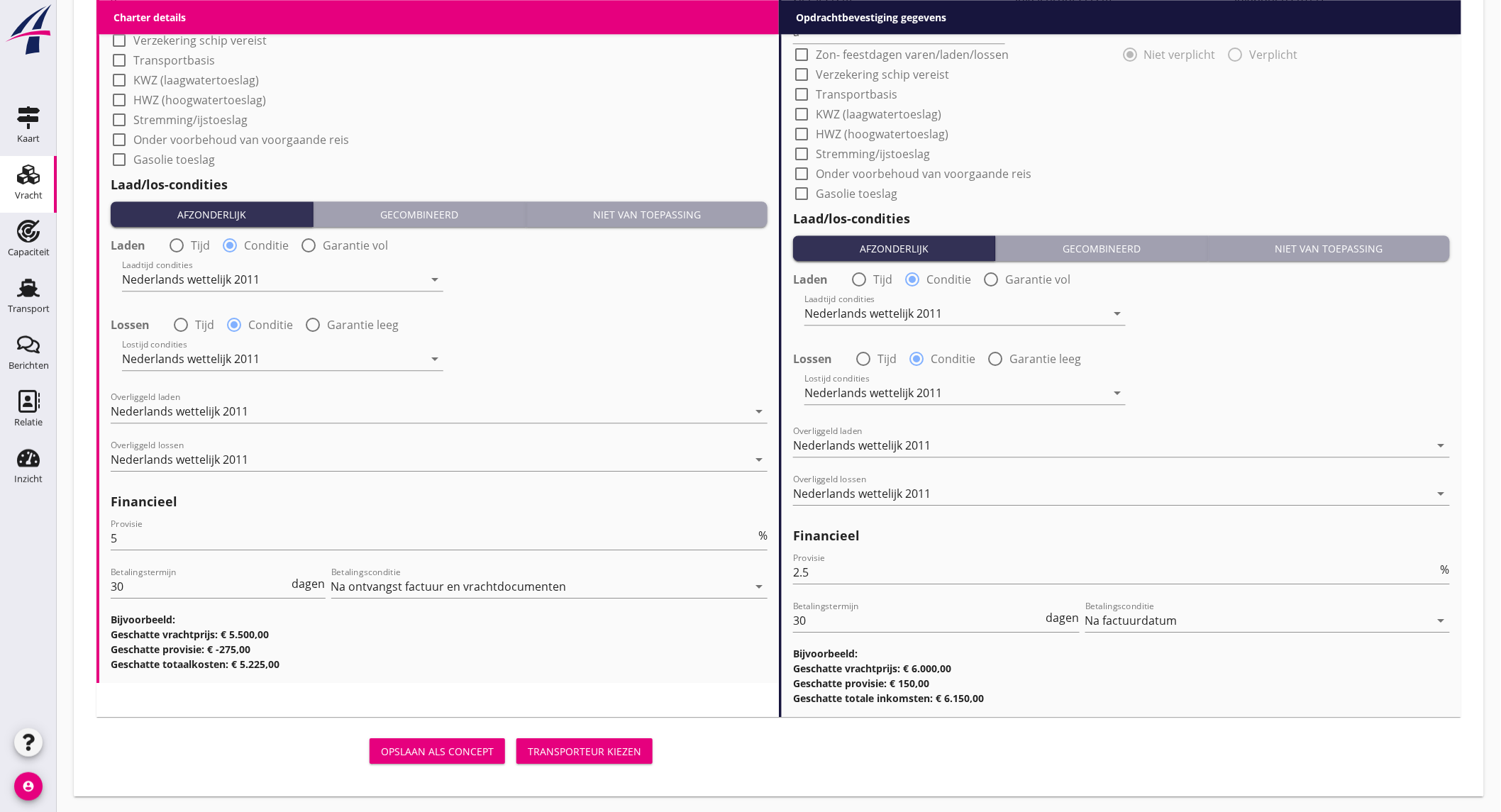
click at [611, 744] on div "Transporteur kiezen" at bounding box center [584, 751] width 113 height 14
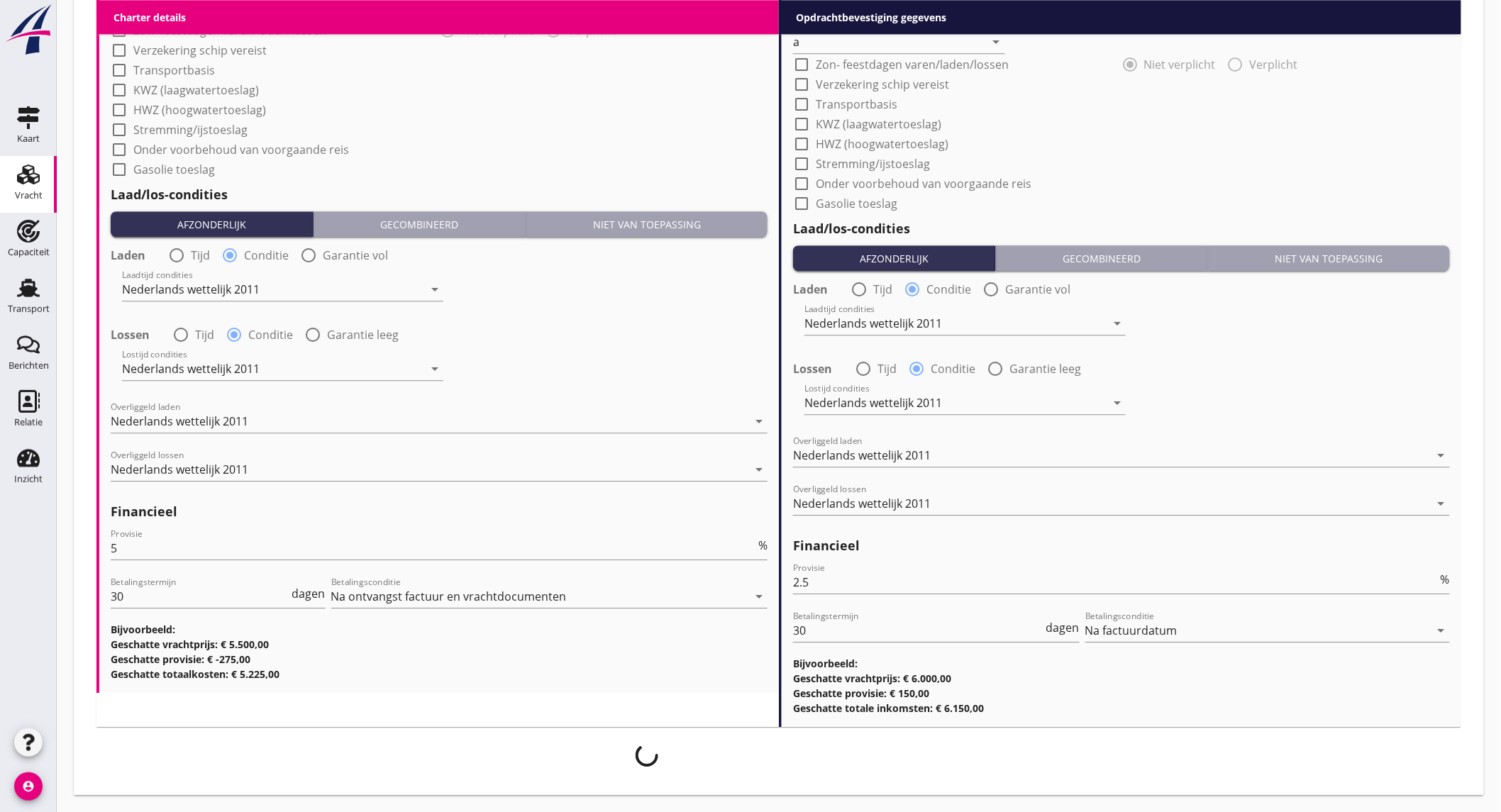
scroll to position [1494, 0]
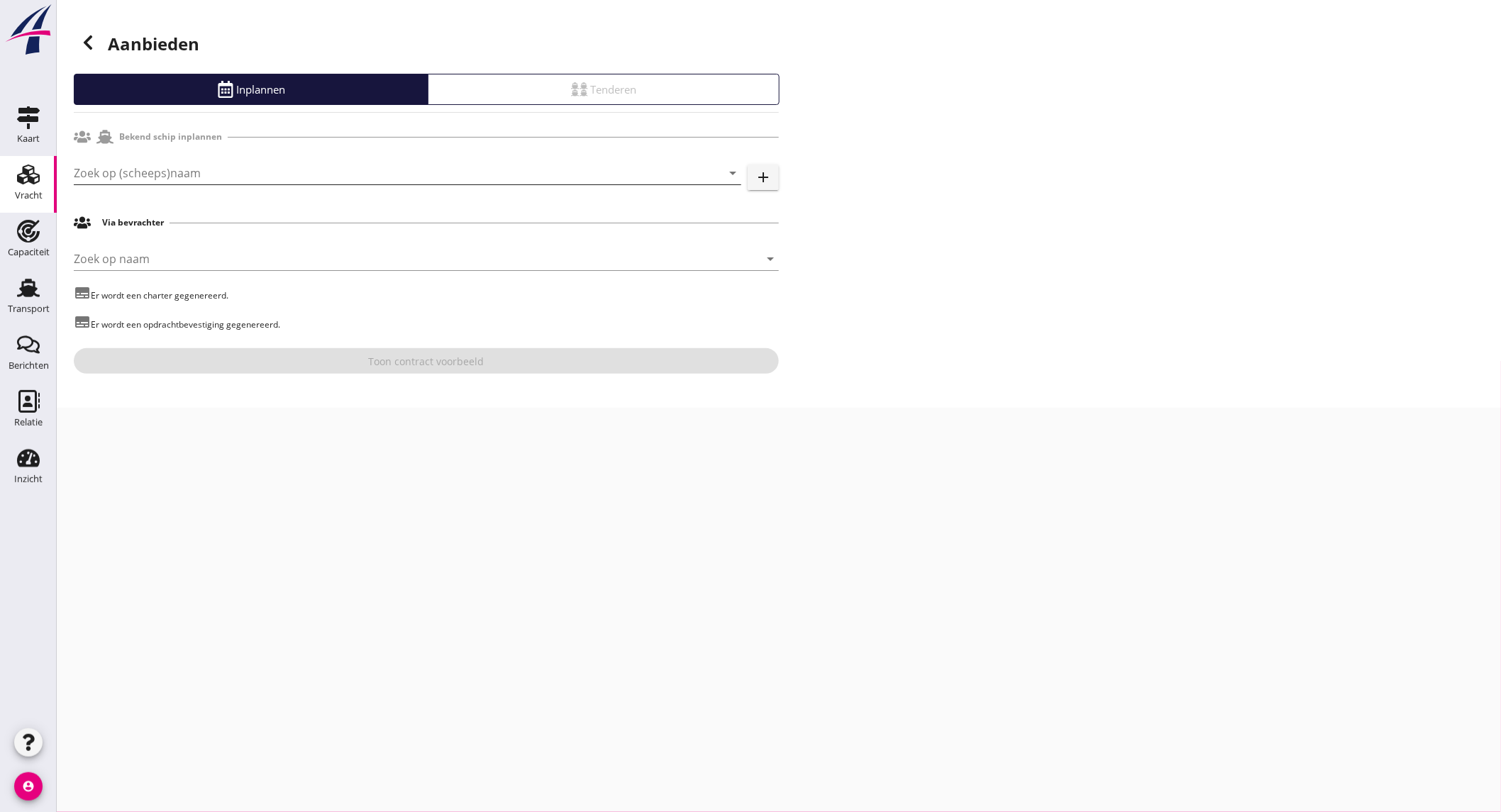
click at [229, 177] on input "Zoek op (scheeps)naam" at bounding box center [387, 173] width 627 height 23
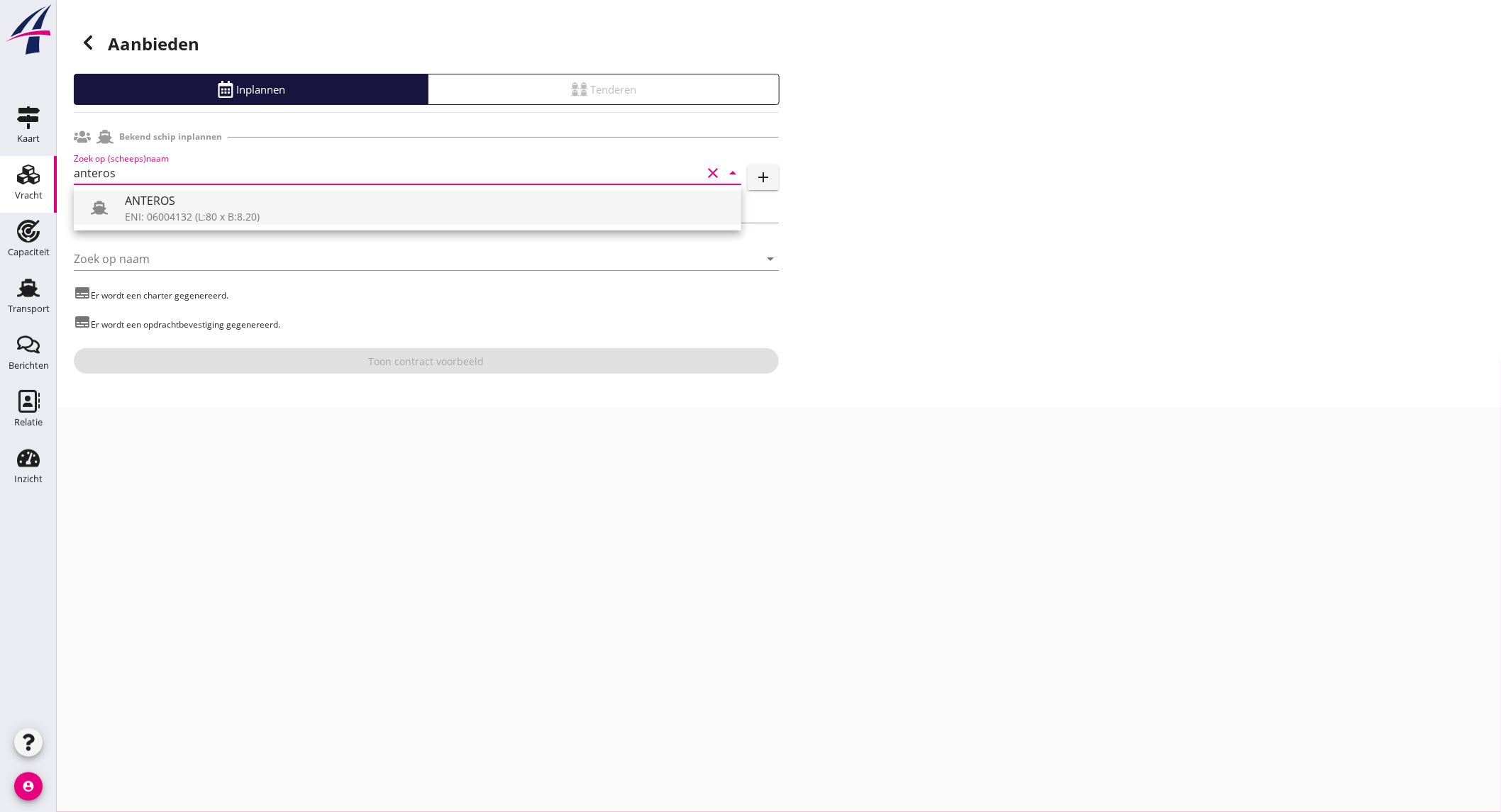
click at [214, 206] on div "ANTEROS" at bounding box center [427, 201] width 605 height 17
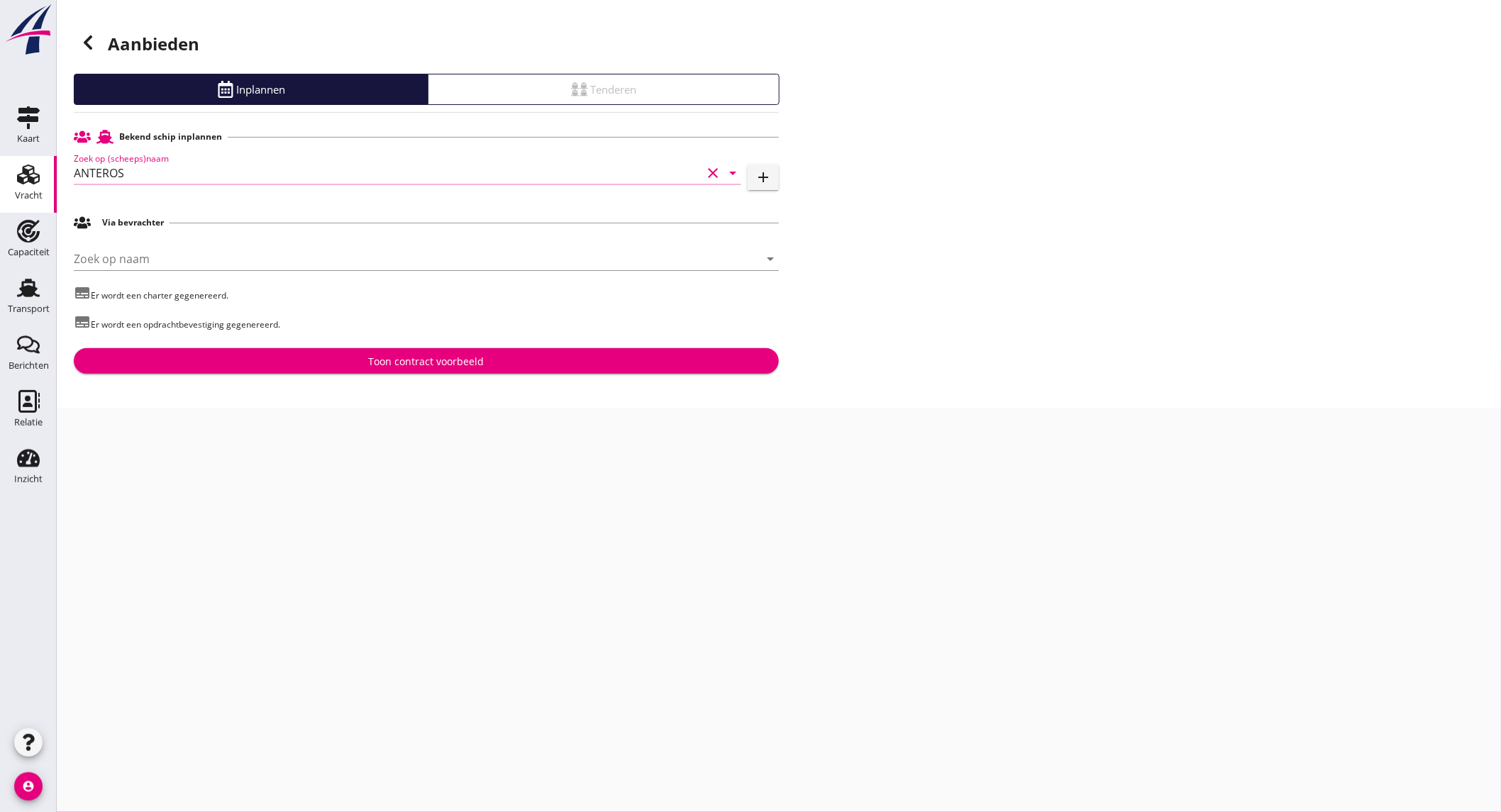
type input "ANTEROS"
click at [334, 352] on button "Toon contract voorbeeld" at bounding box center [427, 361] width 705 height 26
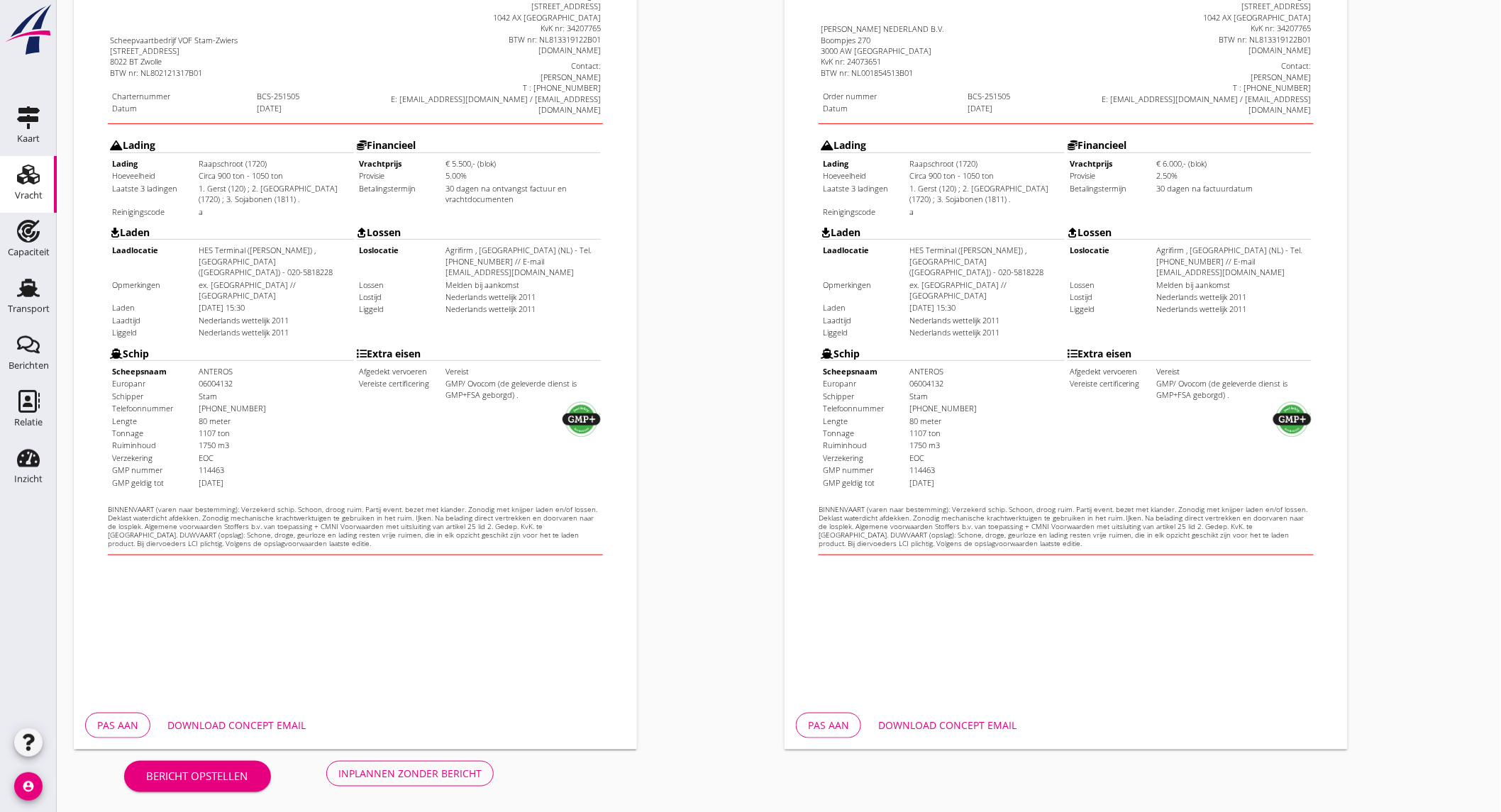
click at [268, 720] on div "Download concept email" at bounding box center [237, 724] width 138 height 14
click at [975, 729] on div "Download concept email" at bounding box center [948, 724] width 138 height 14
click at [380, 766] on div "Inplannen zonder bericht" at bounding box center [410, 773] width 143 height 14
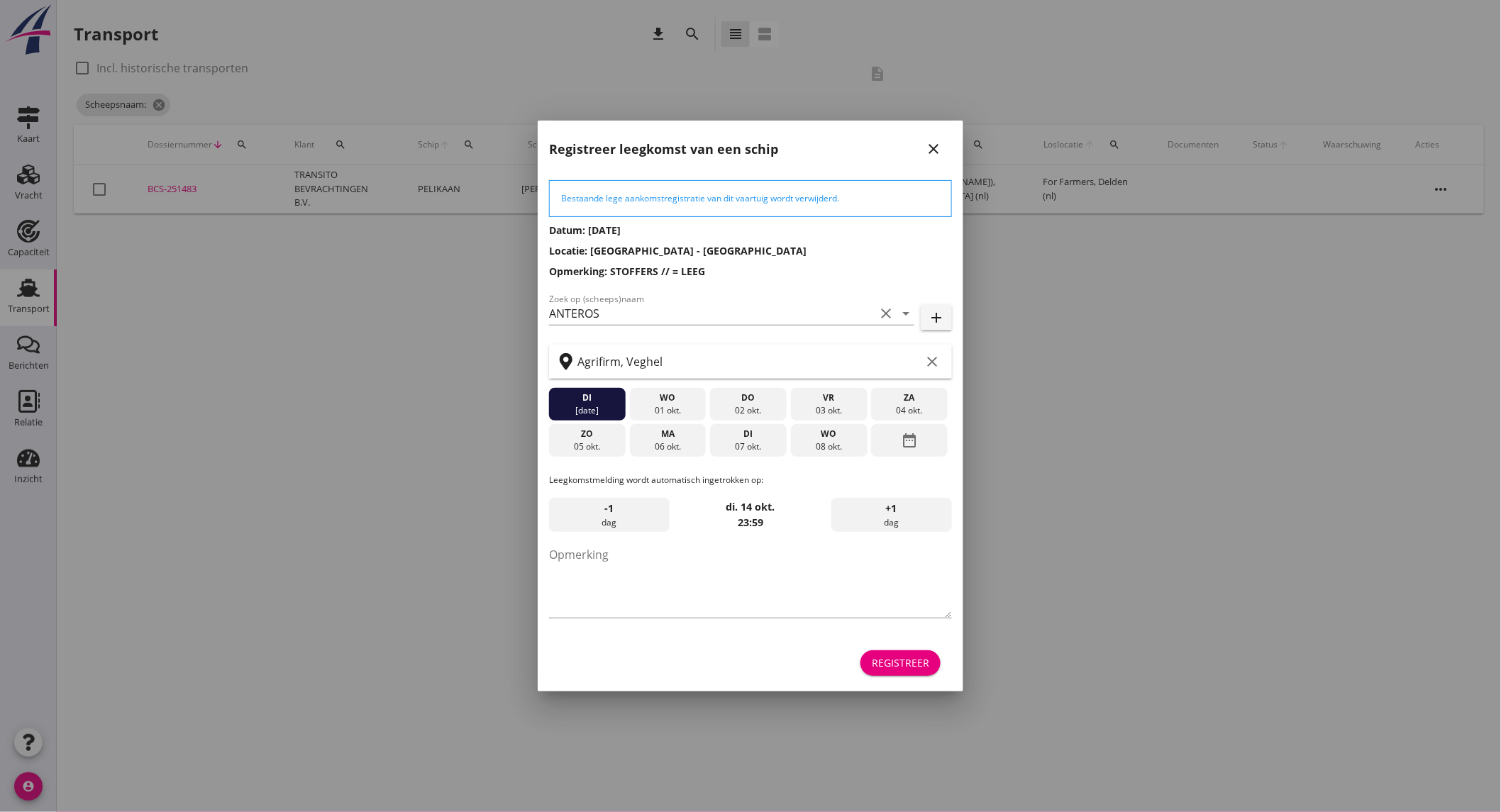
click at [675, 449] on div "06 okt." at bounding box center [667, 446] width 70 height 13
click at [891, 656] on div "Registreer" at bounding box center [900, 662] width 57 height 14
